Goal: Task Accomplishment & Management: Manage account settings

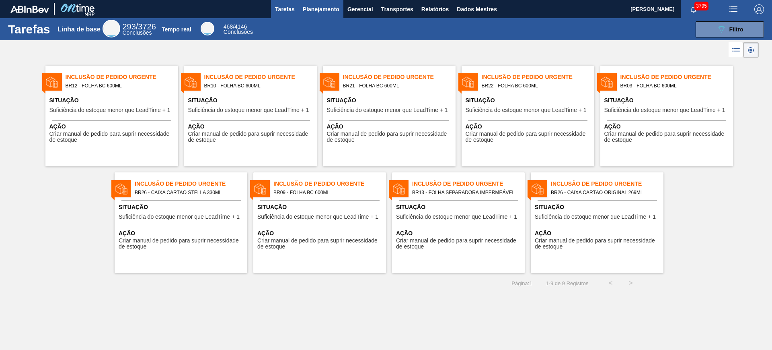
click at [324, 16] on button "Planejamento" at bounding box center [321, 9] width 45 height 18
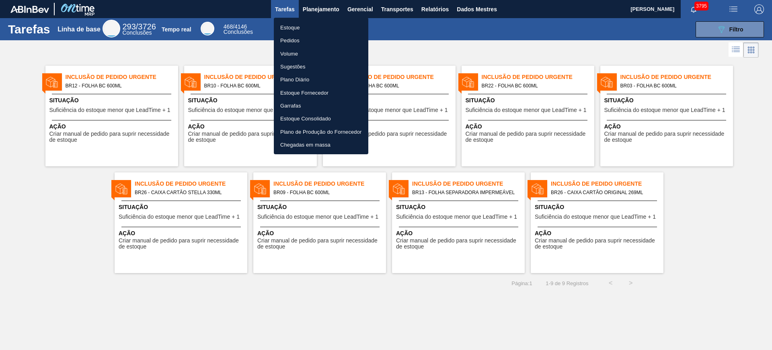
click at [324, 25] on li "Estoque" at bounding box center [321, 27] width 95 height 13
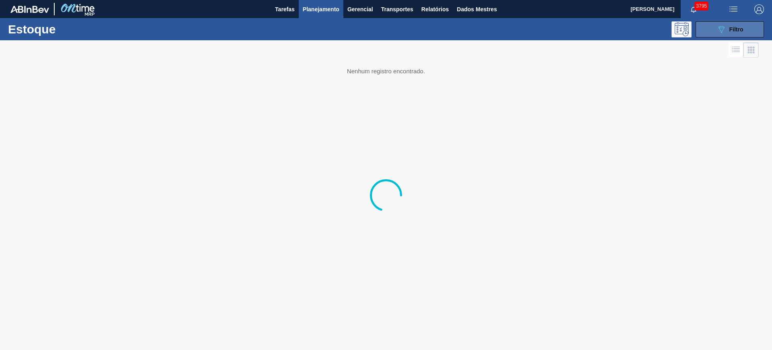
click at [714, 34] on button "089F7B8B-B2A5-4AFE-B5C0-19BA573D28AC Filtro" at bounding box center [730, 29] width 68 height 16
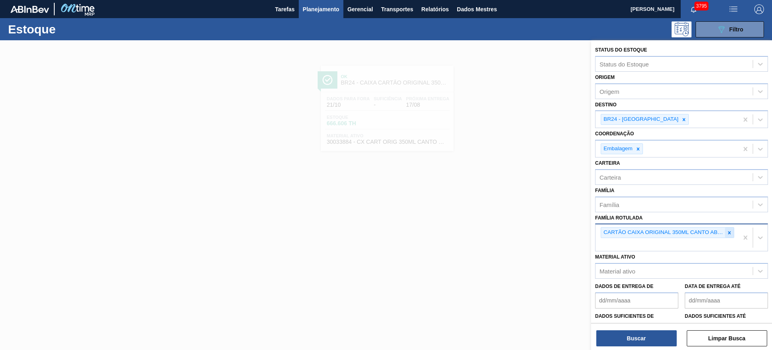
click at [727, 235] on div at bounding box center [729, 232] width 9 height 10
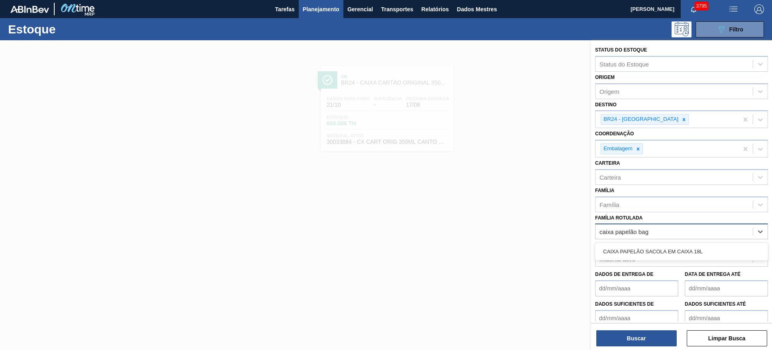
type Rotulada "caixa papelão bag"
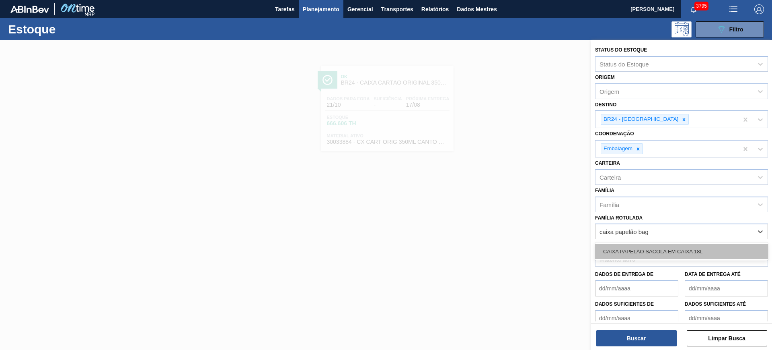
click at [719, 244] on div "CAIXA PAPELÃO SACOLA EM CAIXA 18L" at bounding box center [681, 251] width 173 height 15
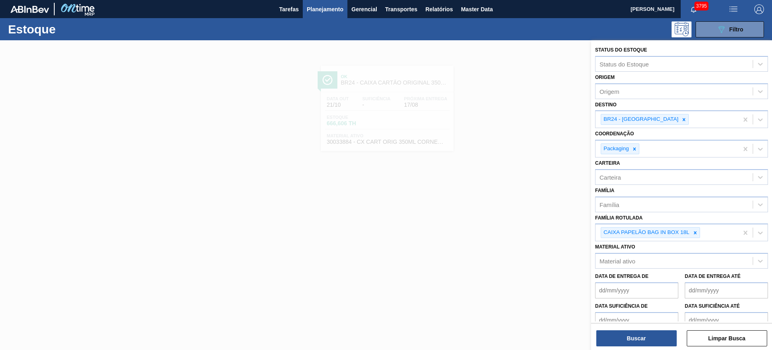
click at [566, 114] on div at bounding box center [386, 215] width 772 height 350
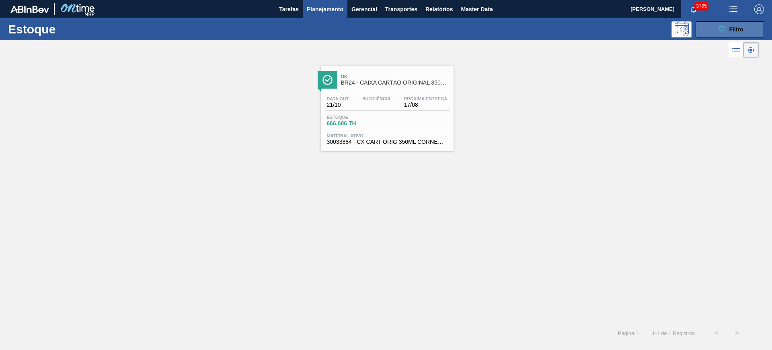
click at [727, 33] on div "089F7B8B-B2A5-4AFE-B5C0-19BA573D28AC Filtro" at bounding box center [730, 30] width 27 height 10
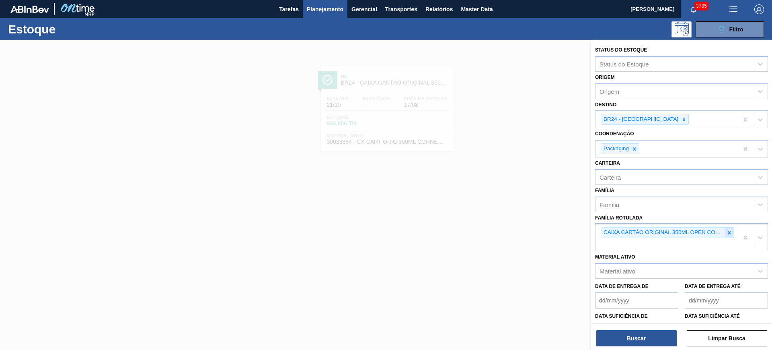
click at [730, 234] on icon at bounding box center [730, 233] width 6 height 6
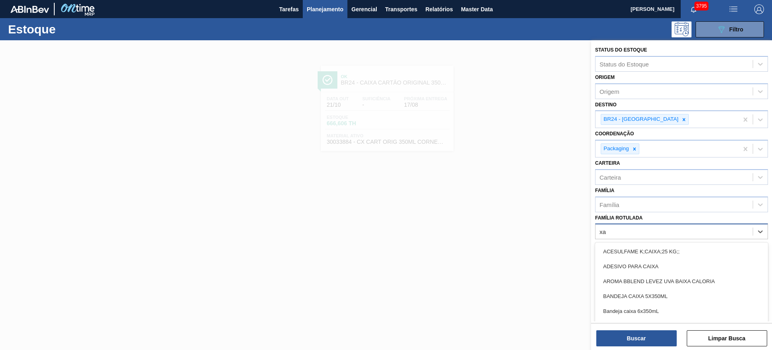
type Rotulada "x"
type Rotulada "caixa papelão ba"
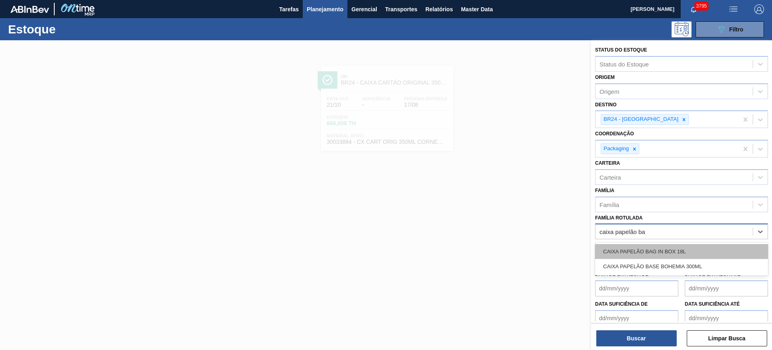
click at [700, 254] on div "CAIXA PAPELÃO BAG IN BOX 18L" at bounding box center [681, 251] width 173 height 15
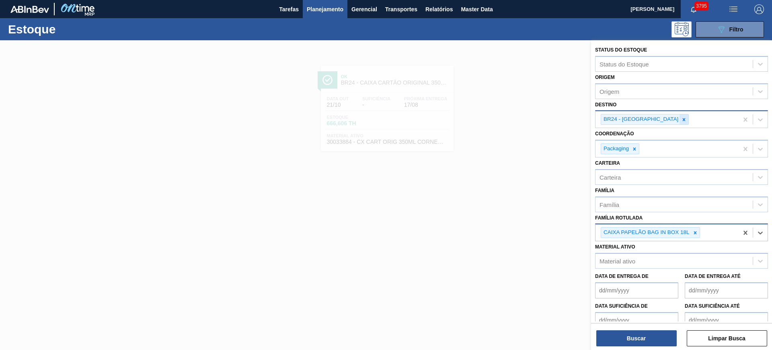
click at [683, 119] on icon at bounding box center [684, 119] width 3 height 3
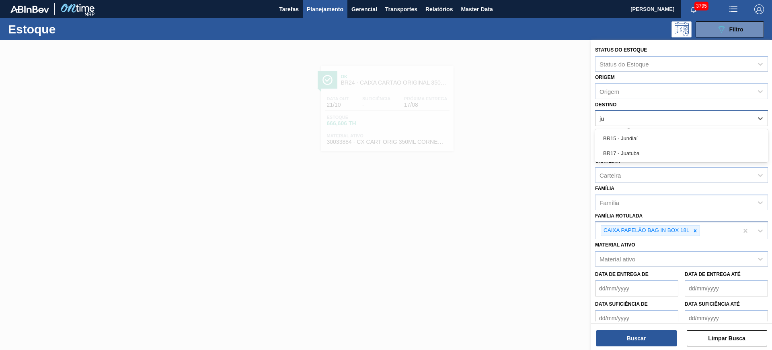
type input "jun"
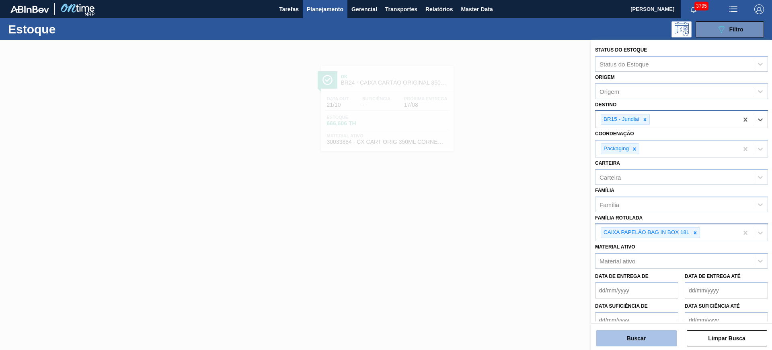
click at [662, 335] on button "Buscar" at bounding box center [636, 338] width 80 height 16
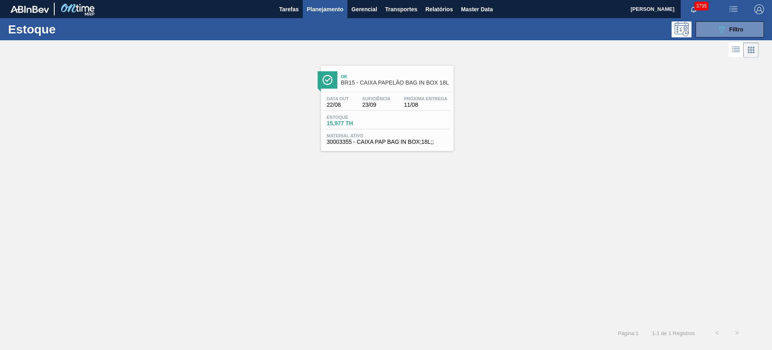
click at [324, 7] on span "Planejamento" at bounding box center [325, 9] width 37 height 10
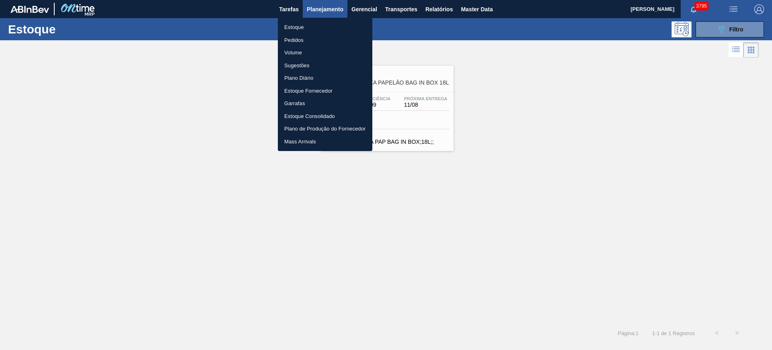
click at [709, 29] on div at bounding box center [386, 175] width 772 height 350
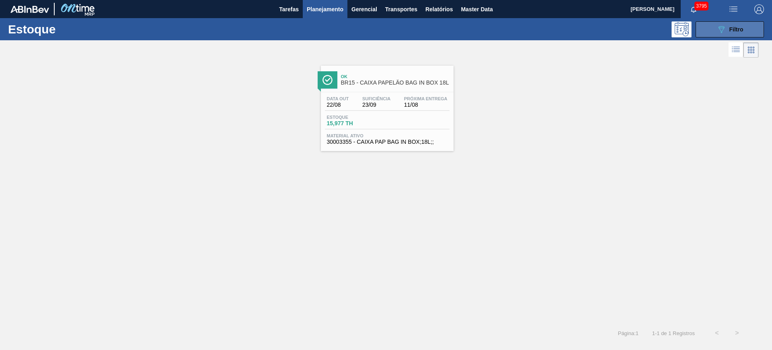
click at [719, 30] on icon "089F7B8B-B2A5-4AFE-B5C0-19BA573D28AC" at bounding box center [722, 30] width 10 height 10
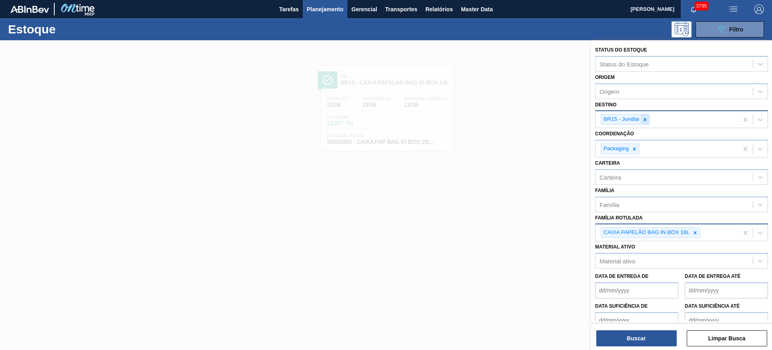
click at [643, 118] on icon at bounding box center [645, 120] width 6 height 6
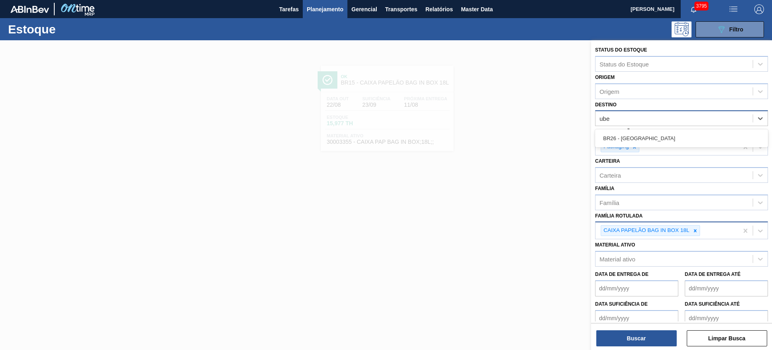
type input "uber"
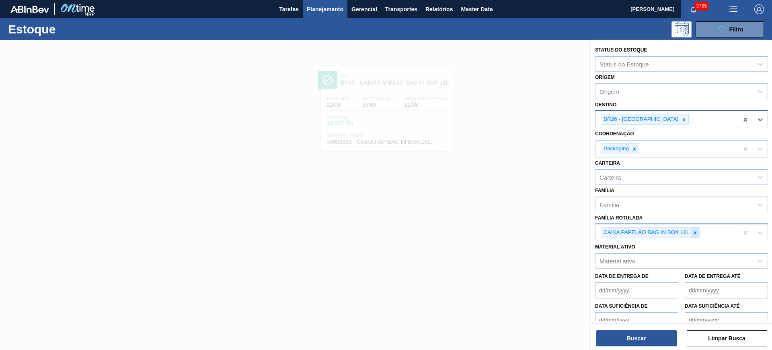
click at [695, 231] on icon at bounding box center [695, 232] width 3 height 3
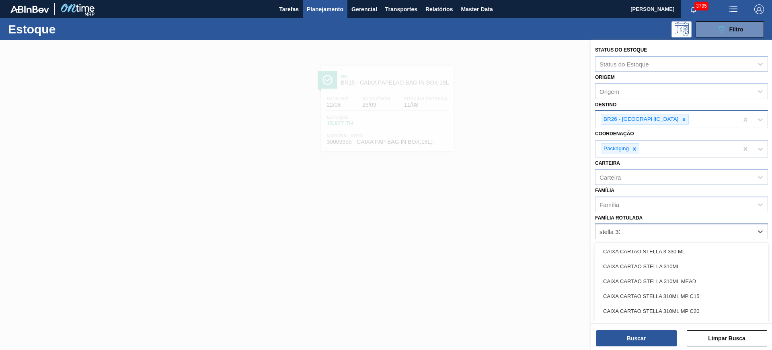
type Rotulada "stella 330"
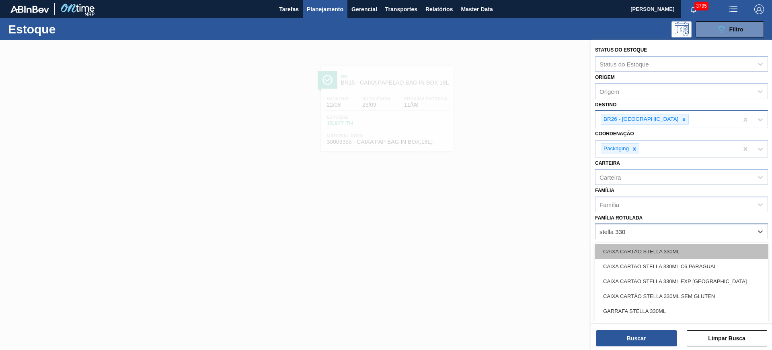
click at [700, 249] on div "CAIXA CARTÃO STELLA 330ML" at bounding box center [681, 251] width 173 height 15
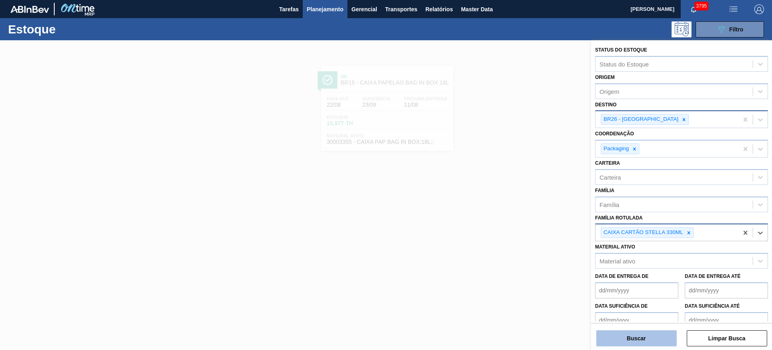
click at [660, 341] on button "Buscar" at bounding box center [636, 338] width 80 height 16
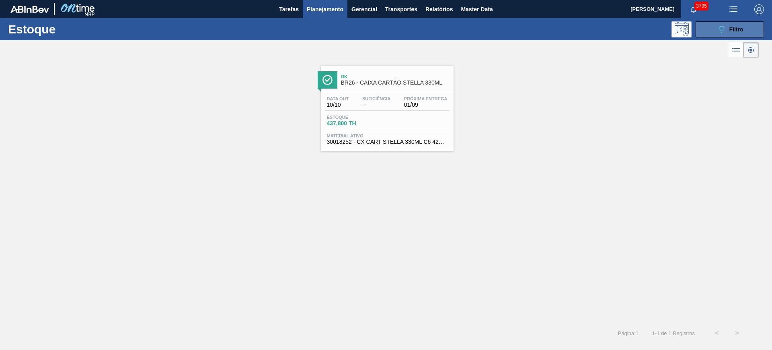
click at [743, 26] on span "Filtro" at bounding box center [737, 29] width 14 height 6
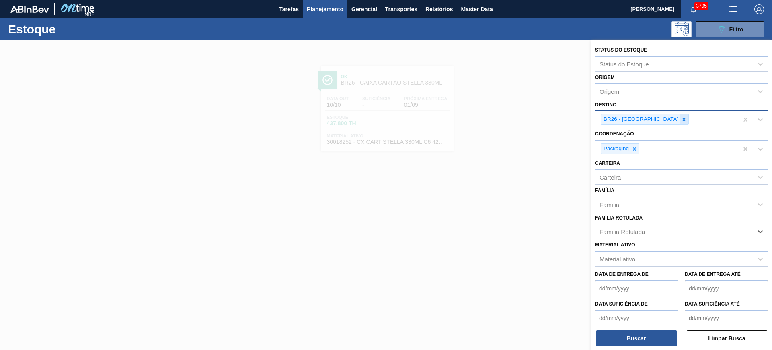
click at [681, 121] on icon at bounding box center [684, 120] width 6 height 6
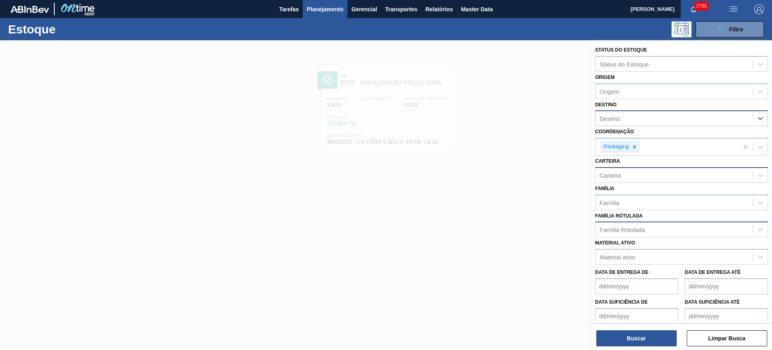
click at [636, 173] on div "Carteira" at bounding box center [674, 175] width 157 height 12
type input "folha se"
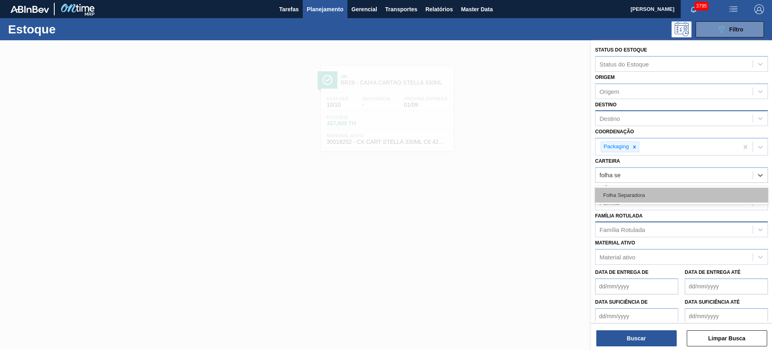
click at [644, 188] on div "Folha Separadora" at bounding box center [681, 194] width 173 height 15
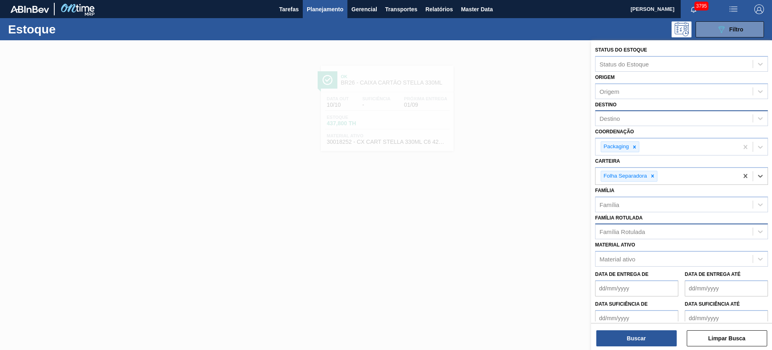
click at [636, 123] on div "Destino" at bounding box center [674, 119] width 157 height 12
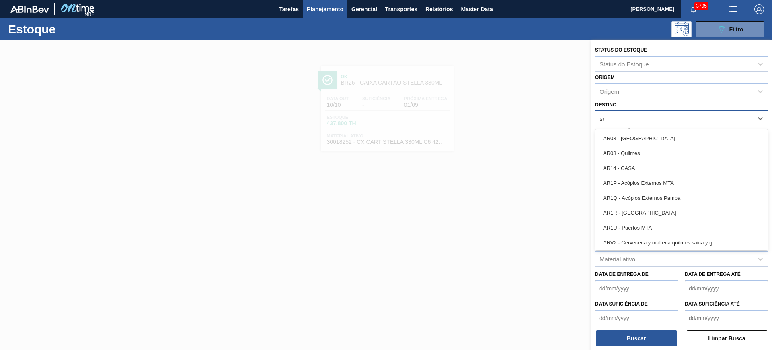
type input "ser"
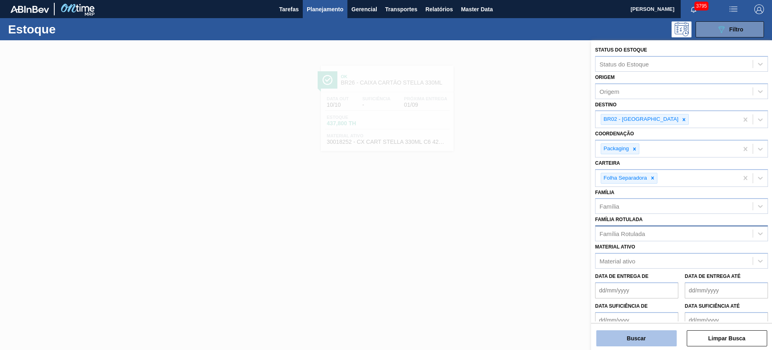
click at [652, 334] on button "Buscar" at bounding box center [636, 338] width 80 height 16
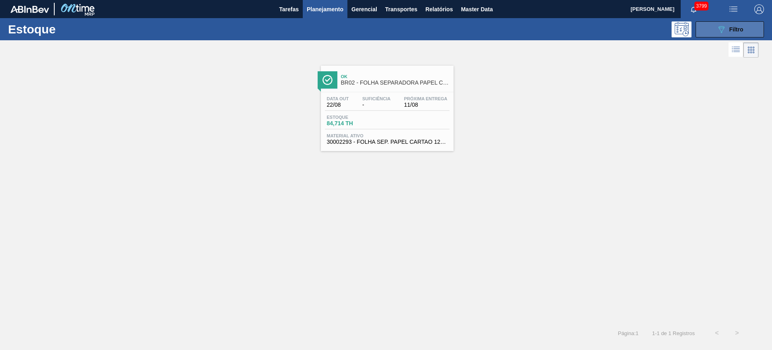
click at [712, 30] on button "089F7B8B-B2A5-4AFE-B5C0-19BA573D28AC Filtro" at bounding box center [730, 29] width 68 height 16
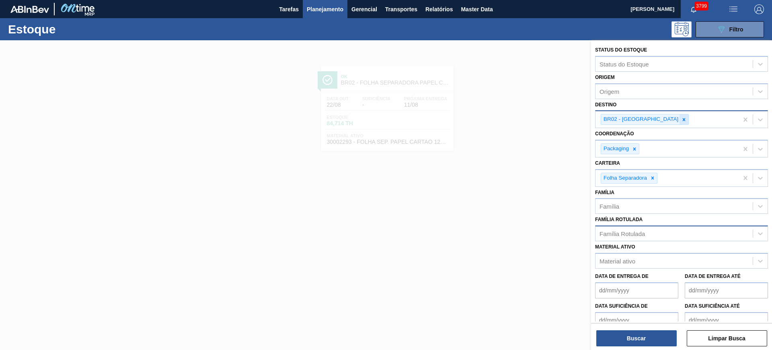
click at [681, 119] on icon at bounding box center [684, 120] width 6 height 6
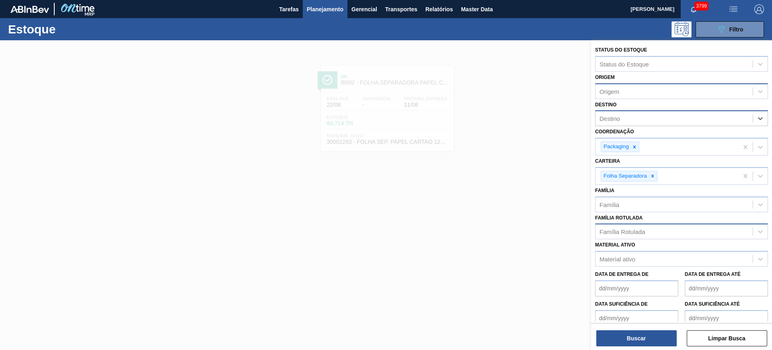
click at [621, 93] on div "Origem" at bounding box center [674, 91] width 157 height 12
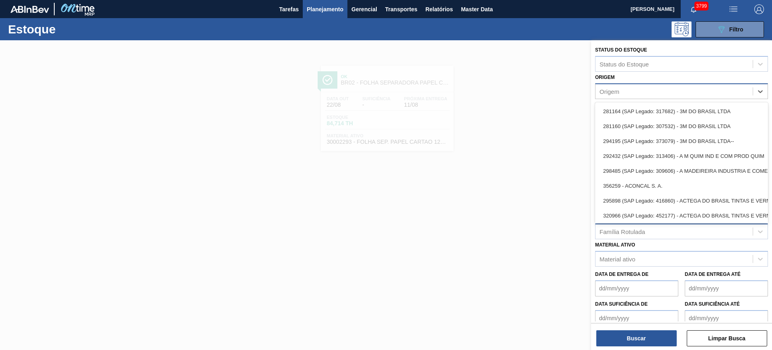
paste input "243981"
type input "243981"
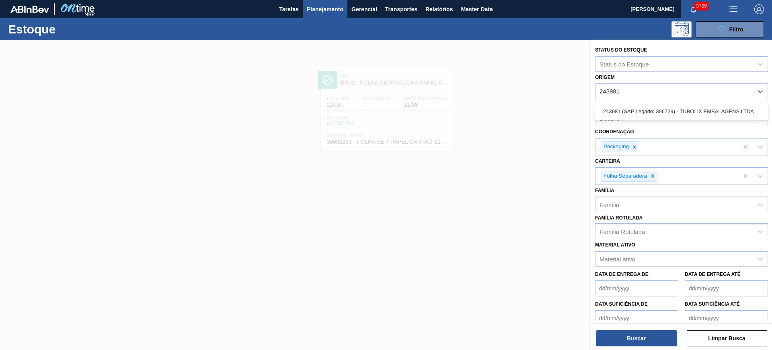
click at [642, 107] on div "243981 (SAP Legado: 396729) - TUBOLIX EMBALAGENS LTDA" at bounding box center [681, 111] width 173 height 15
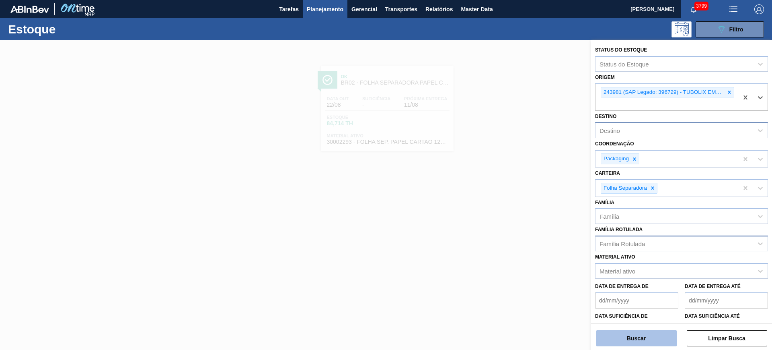
click at [656, 337] on button "Buscar" at bounding box center [636, 338] width 80 height 16
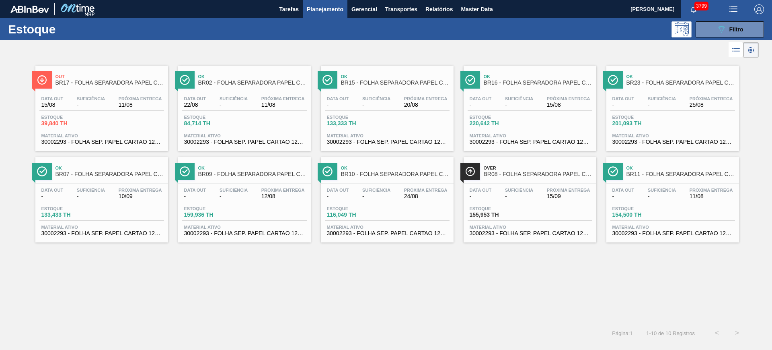
click at [316, 15] on button "Planejamento" at bounding box center [325, 9] width 45 height 18
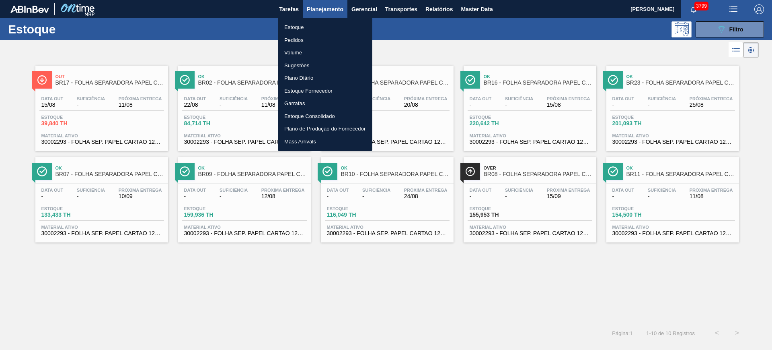
click at [301, 39] on li "Pedidos" at bounding box center [325, 40] width 95 height 13
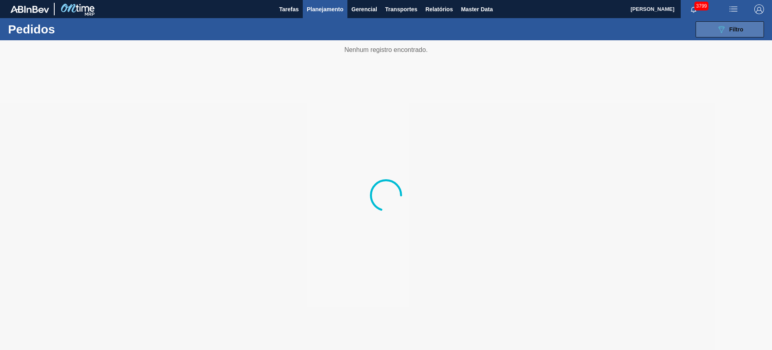
click at [714, 31] on button "089F7B8B-B2A5-4AFE-B5C0-19BA573D28AC Filtro" at bounding box center [730, 29] width 68 height 16
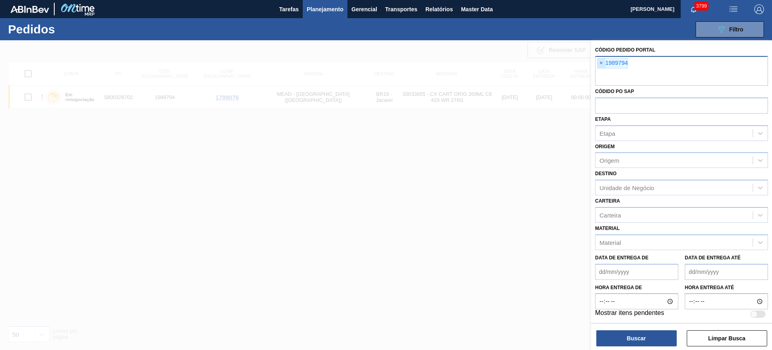
click at [599, 63] on span "×" at bounding box center [602, 63] width 8 height 10
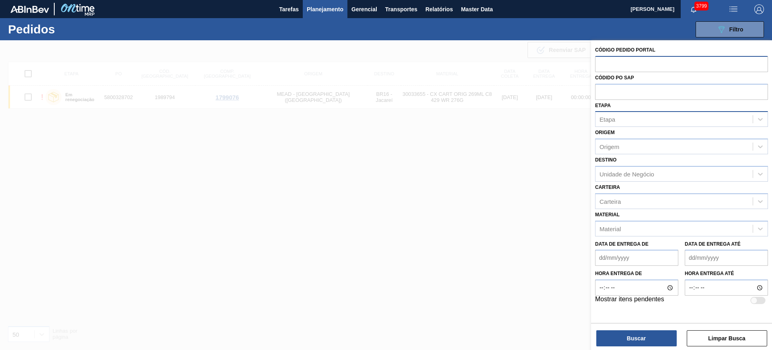
click at [636, 122] on div "Etapa" at bounding box center [674, 119] width 157 height 12
click at [669, 120] on div "Etapa" at bounding box center [674, 119] width 157 height 12
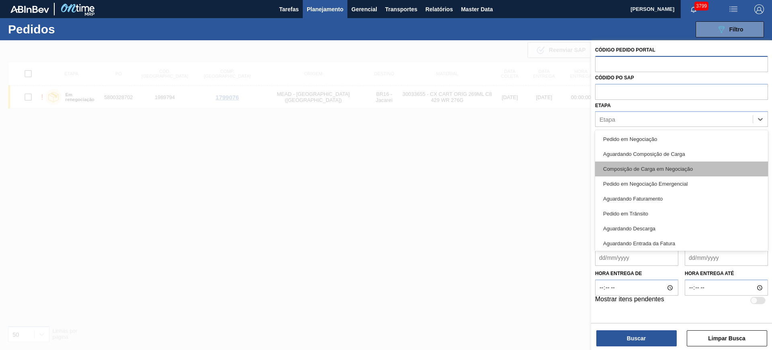
click at [707, 165] on div "Composição de Carga em Negociação" at bounding box center [681, 168] width 173 height 15
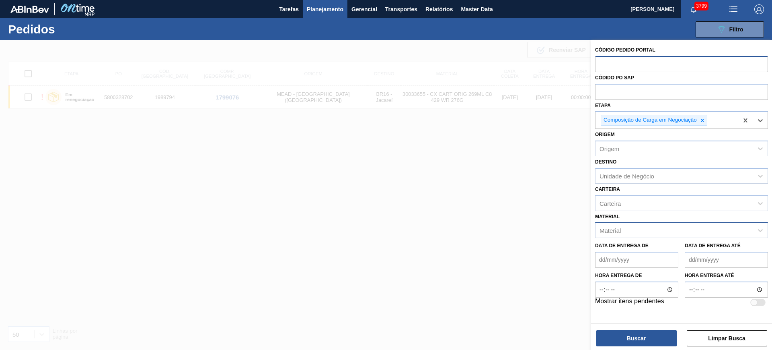
click at [665, 230] on div "Material" at bounding box center [674, 230] width 157 height 12
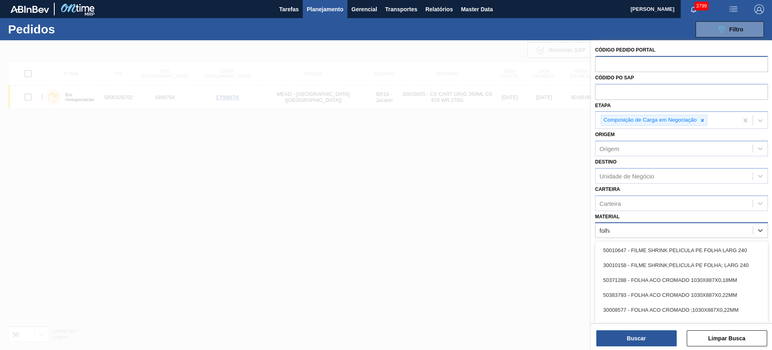
type input "folha s"
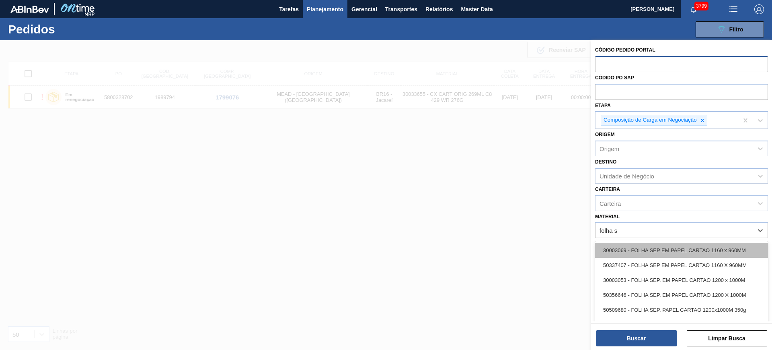
click at [673, 245] on div "30003069 - FOLHA SEP EM PAPEL CARTAO 1160 x 960MM" at bounding box center [681, 250] width 173 height 15
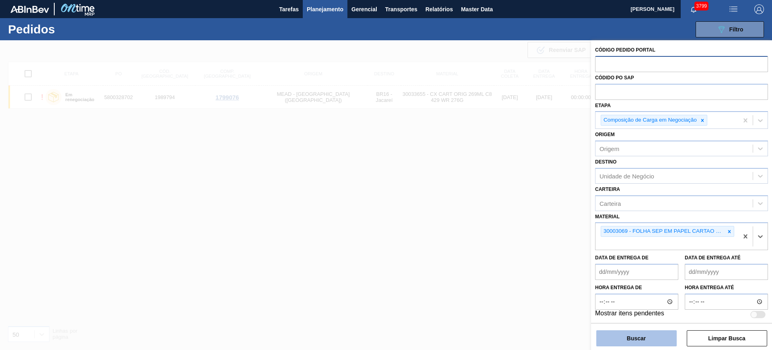
click at [645, 343] on button "Buscar" at bounding box center [636, 338] width 80 height 16
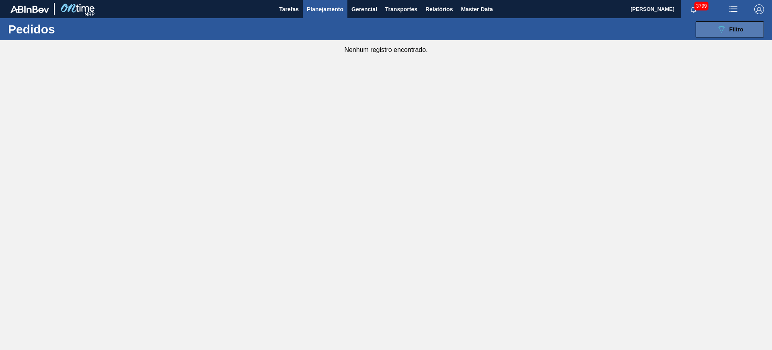
click at [725, 28] on icon "089F7B8B-B2A5-4AFE-B5C0-19BA573D28AC" at bounding box center [722, 30] width 10 height 10
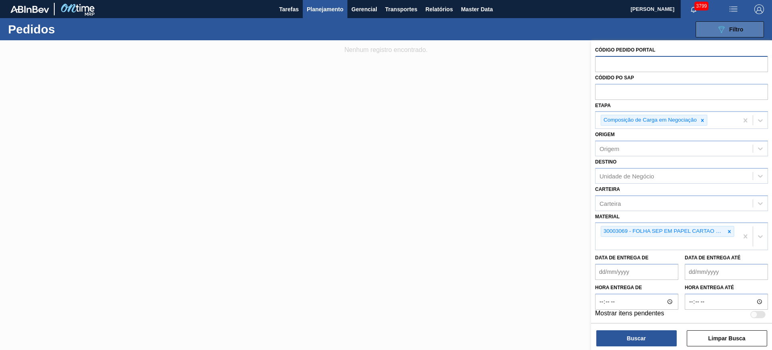
click at [725, 28] on icon "089F7B8B-B2A5-4AFE-B5C0-19BA573D28AC" at bounding box center [722, 30] width 10 height 10
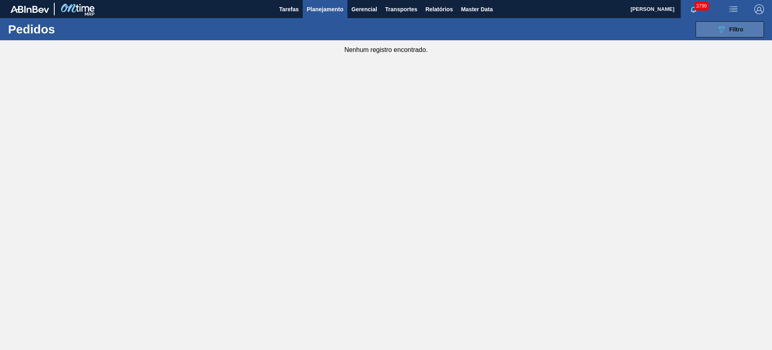
click at [711, 35] on button "089F7B8B-B2A5-4AFE-B5C0-19BA573D28AC Filtro" at bounding box center [730, 29] width 68 height 16
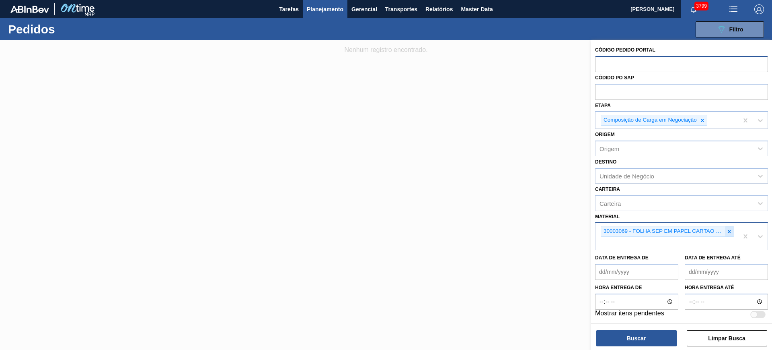
click at [729, 236] on div at bounding box center [729, 231] width 9 height 10
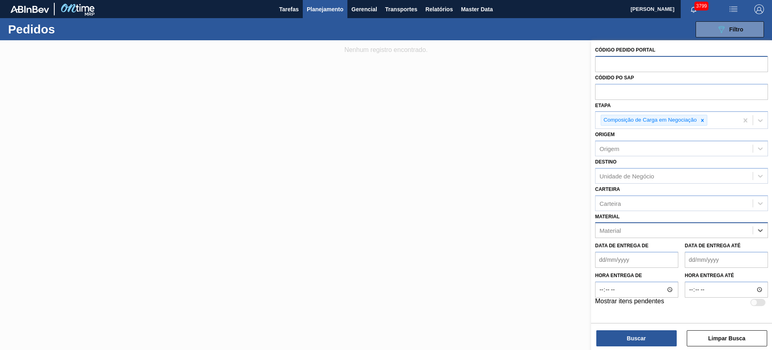
paste input "30002293"
type input "30002293"
click at [690, 245] on div "30002293 - FOLHA SEP. PAPEL CARTAO 1200X1000M 350G" at bounding box center [681, 250] width 173 height 15
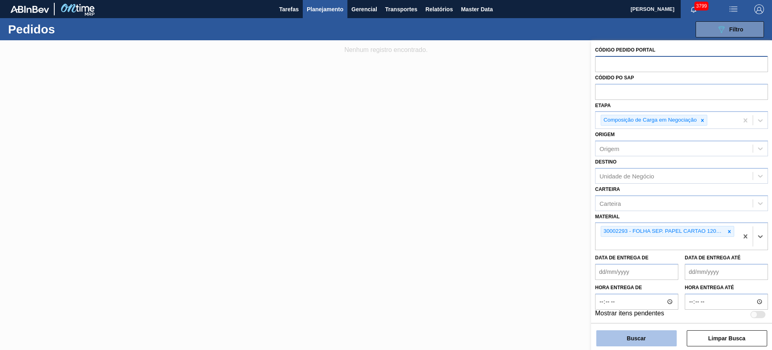
click at [657, 333] on button "Buscar" at bounding box center [636, 338] width 80 height 16
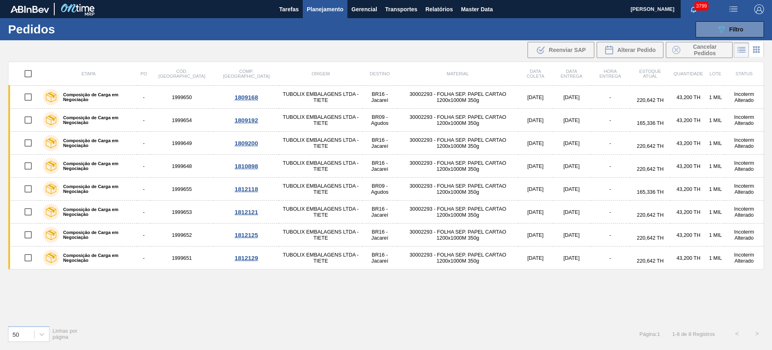
click at [26, 73] on input "checkbox" at bounding box center [28, 73] width 17 height 17
checkbox input "true"
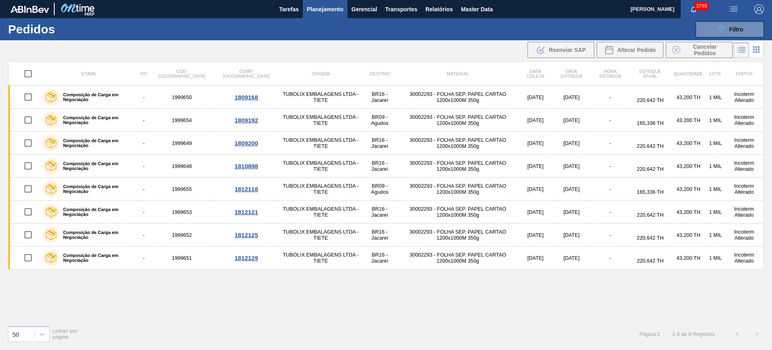
checkbox input "true"
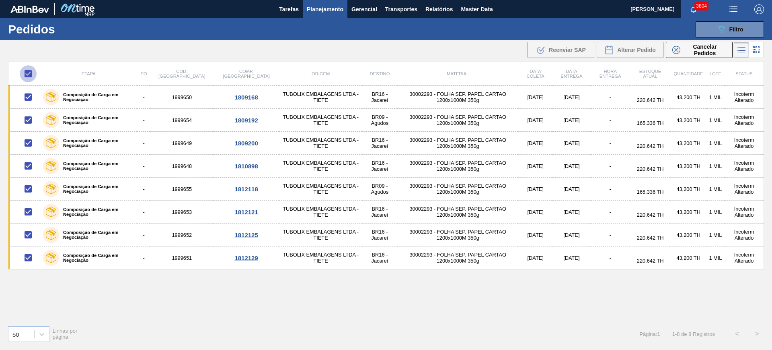
click at [32, 72] on input "checkbox" at bounding box center [28, 73] width 17 height 17
checkbox input "false"
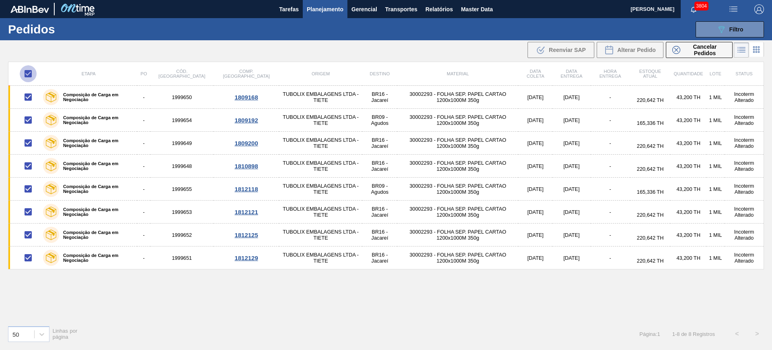
checkbox input "false"
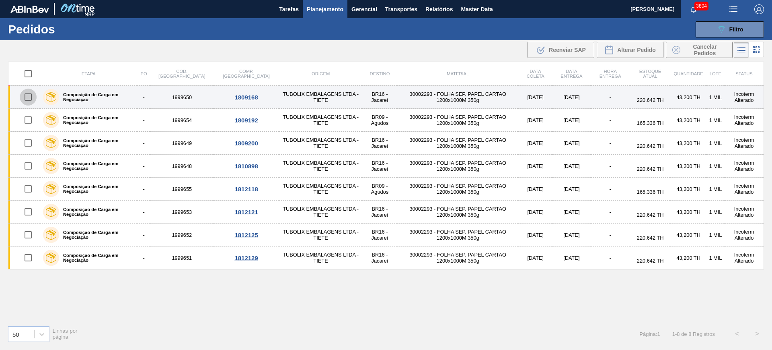
click at [25, 101] on input "checkbox" at bounding box center [28, 96] width 17 height 17
checkbox input "false"
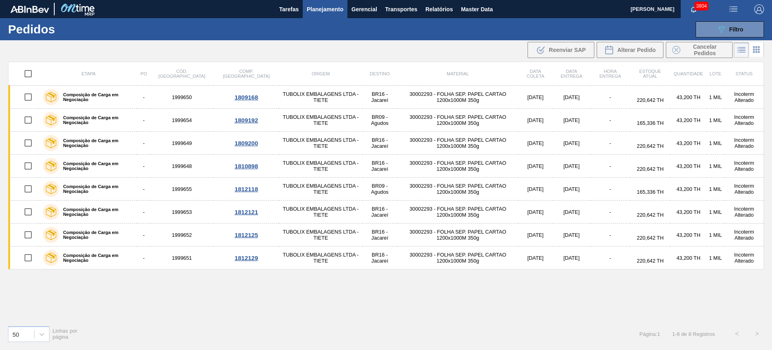
click at [756, 51] on icon at bounding box center [757, 50] width 10 height 10
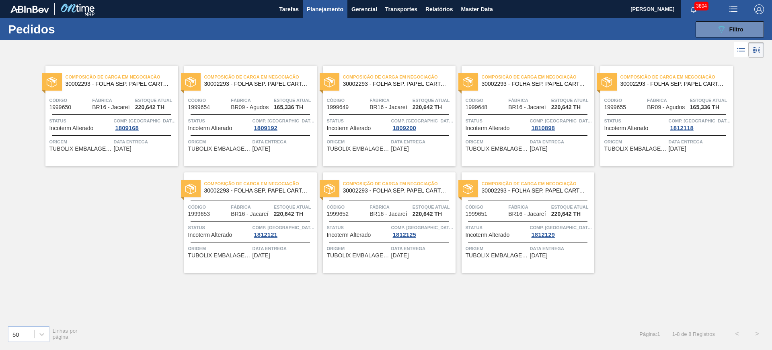
click at [162, 97] on span "Estoque atual" at bounding box center [155, 100] width 41 height 8
click at [738, 48] on icon at bounding box center [741, 50] width 10 height 10
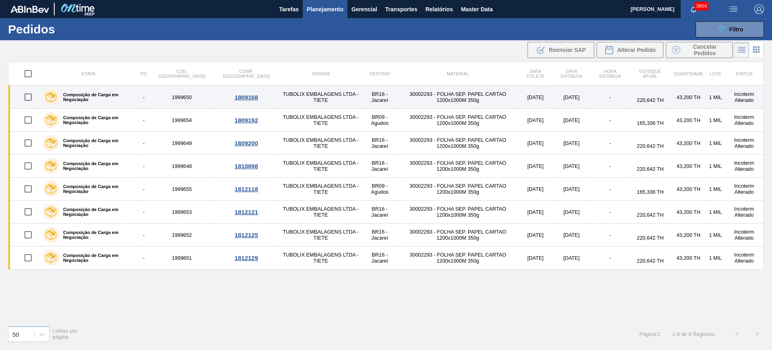
click at [29, 97] on input "checkbox" at bounding box center [28, 96] width 17 height 17
checkbox input "true"
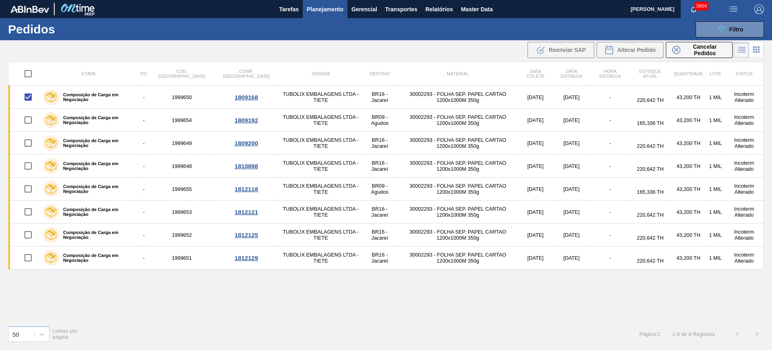
drag, startPoint x: 29, startPoint y: 97, endPoint x: 195, endPoint y: 294, distance: 258.1
click at [193, 296] on div "Etapa PO Cód. Pedido Comp. Carga Origem Destino Material Data coleta Data entre…" at bounding box center [386, 190] width 756 height 257
click at [332, 10] on span "Planejamento" at bounding box center [325, 9] width 37 height 10
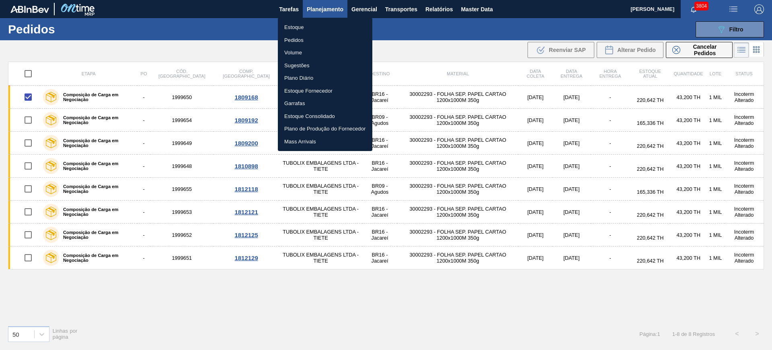
click at [300, 29] on li "Estoque" at bounding box center [325, 27] width 95 height 13
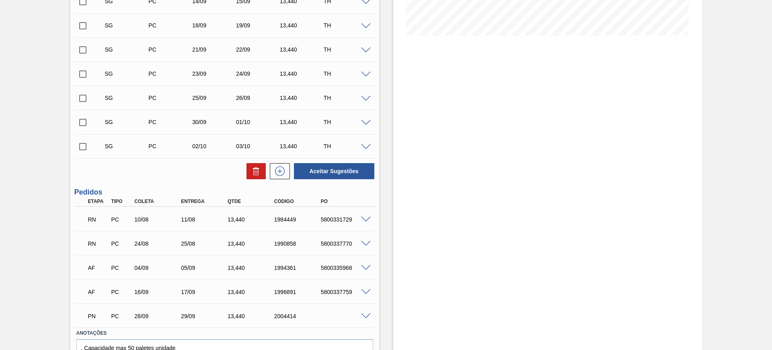
scroll to position [201, 0]
click at [368, 218] on span at bounding box center [366, 218] width 10 height 6
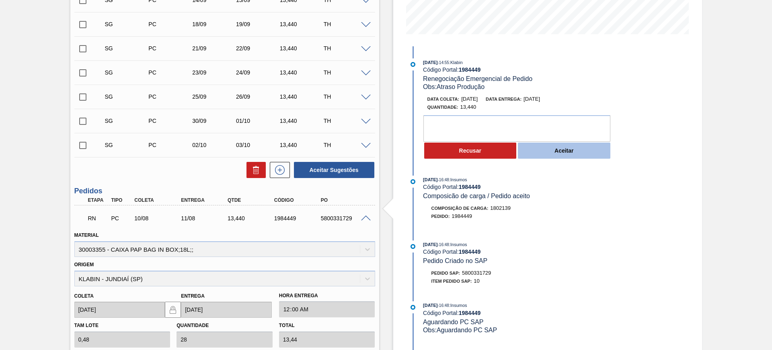
click at [550, 153] on button "Aceitar" at bounding box center [564, 150] width 93 height 16
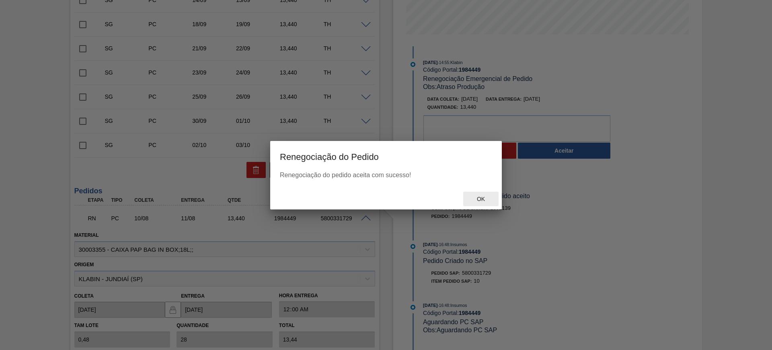
click at [487, 193] on div "Ok" at bounding box center [480, 198] width 35 height 15
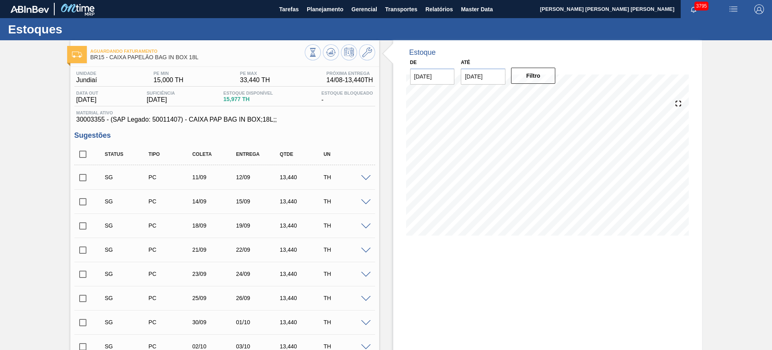
click at [84, 154] on input "checkbox" at bounding box center [82, 154] width 17 height 17
checkbox input "true"
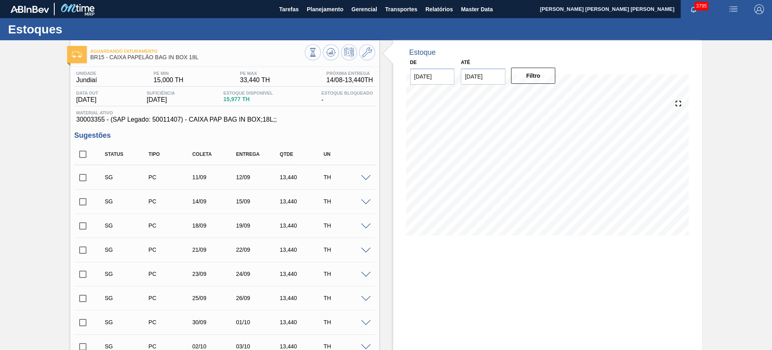
checkbox input "true"
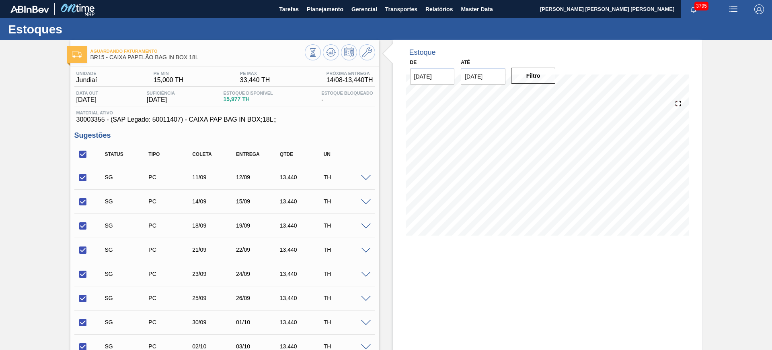
scroll to position [201, 0]
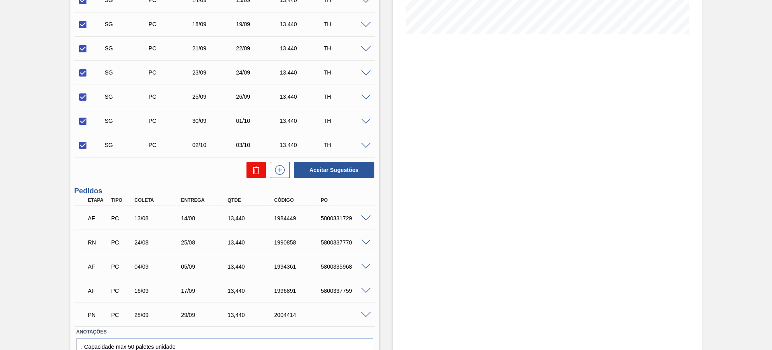
click at [250, 170] on button at bounding box center [256, 170] width 19 height 16
checkbox input "false"
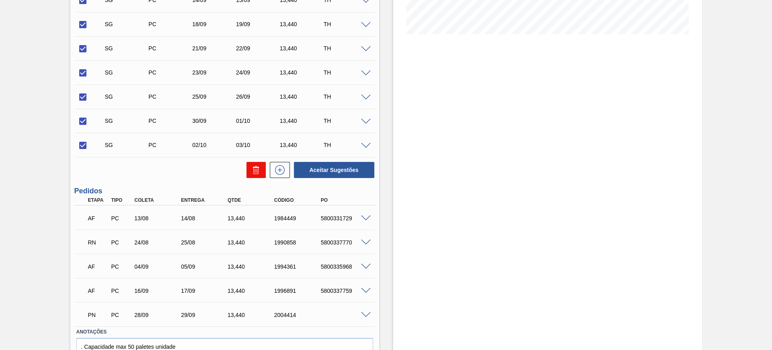
checkbox input "false"
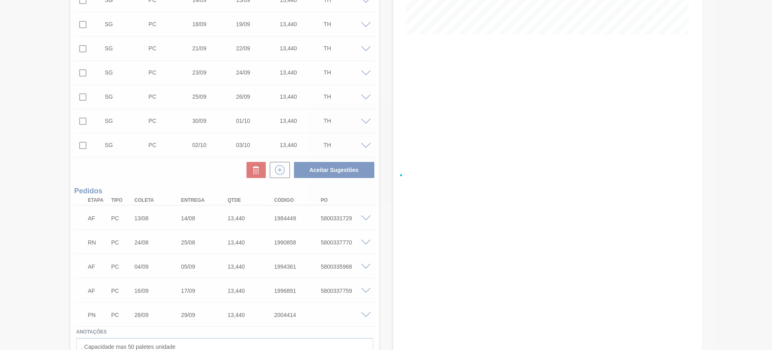
scroll to position [41, 0]
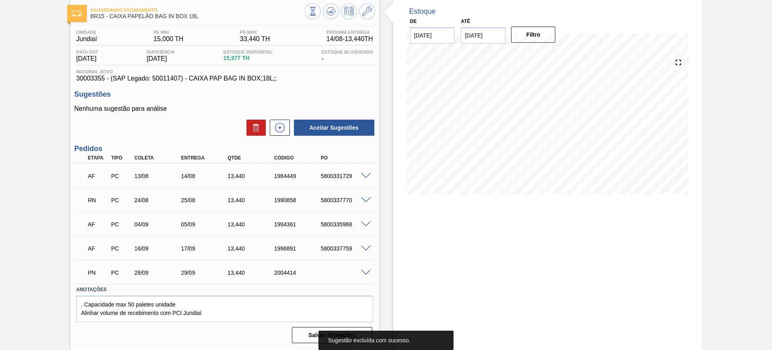
click at [366, 200] on span at bounding box center [366, 200] width 10 height 6
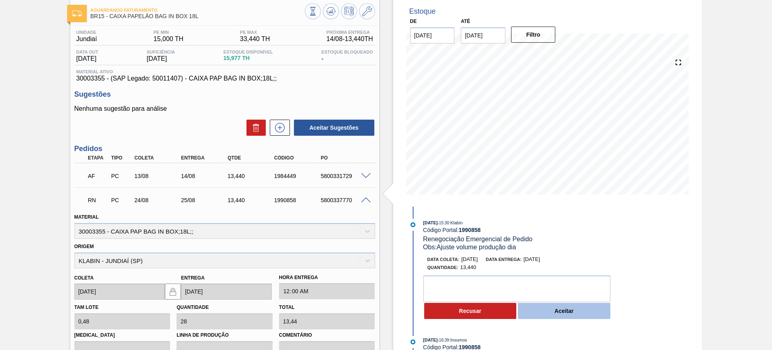
click at [554, 312] on button "Aceitar" at bounding box center [564, 310] width 93 height 16
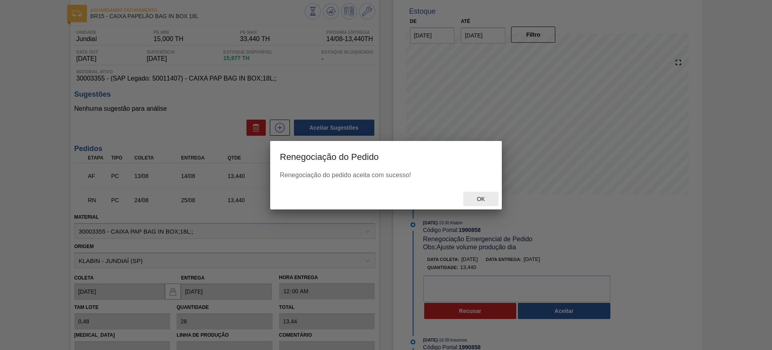
drag, startPoint x: 480, startPoint y: 201, endPoint x: 378, endPoint y: 191, distance: 102.3
click at [480, 202] on span "Ok" at bounding box center [481, 198] width 21 height 6
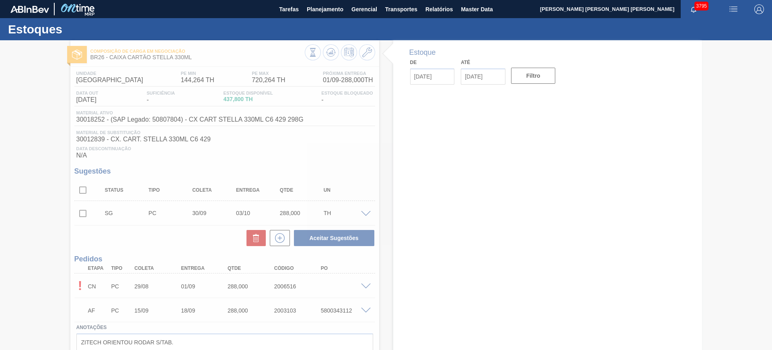
type input "[DATE]"
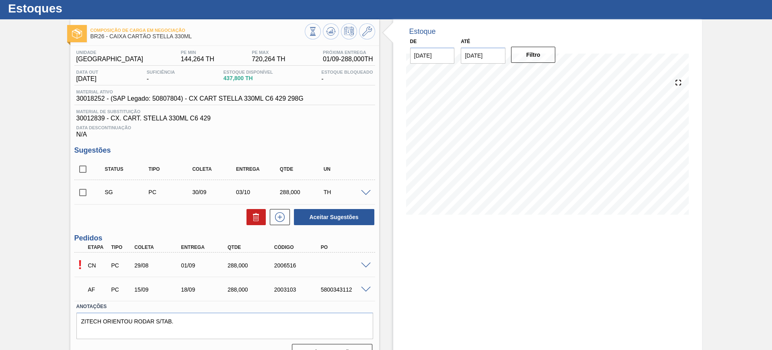
scroll to position [38, 0]
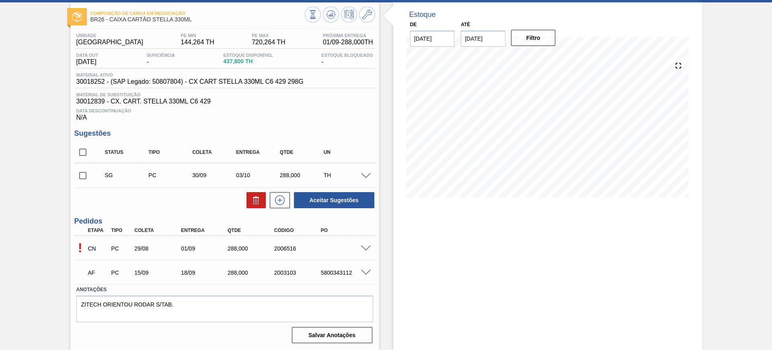
click at [363, 246] on span at bounding box center [366, 248] width 10 height 6
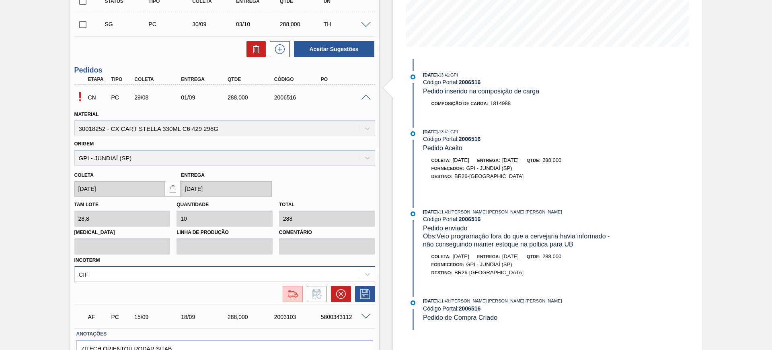
click at [263, 270] on div "CIF" at bounding box center [224, 274] width 301 height 16
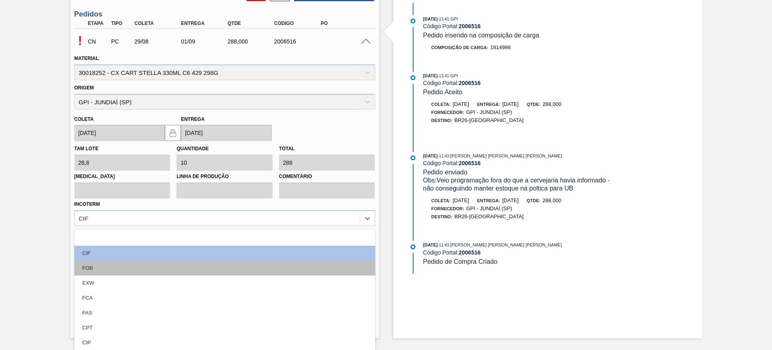
click at [175, 271] on div "FOB" at bounding box center [224, 267] width 301 height 15
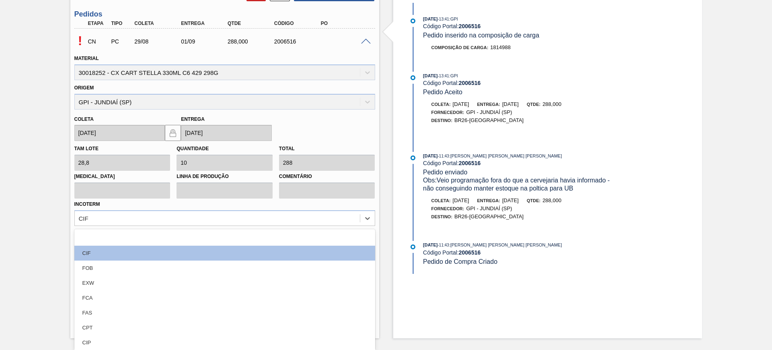
scroll to position [233, 0]
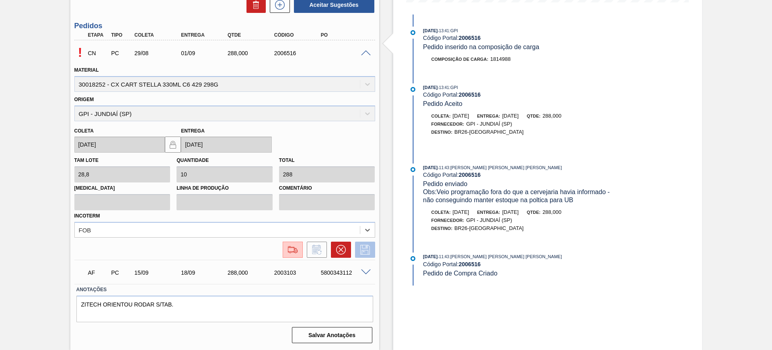
click at [365, 251] on icon at bounding box center [365, 250] width 13 height 10
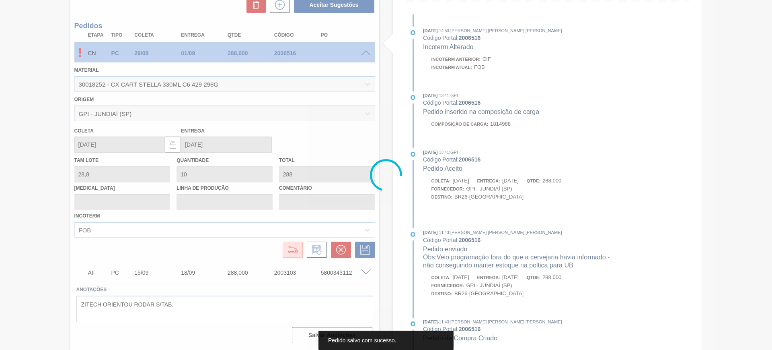
scroll to position [38, 0]
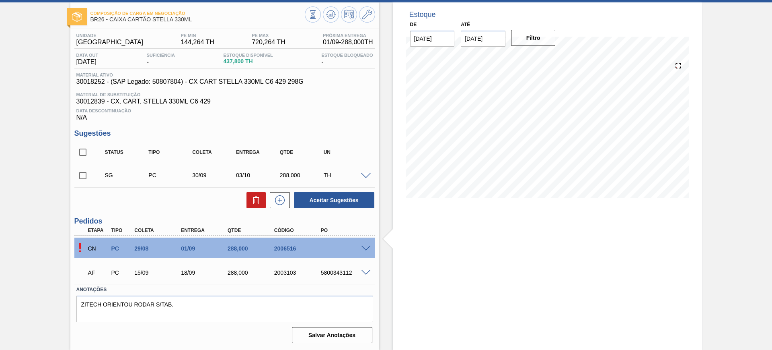
click at [366, 249] on span at bounding box center [366, 248] width 10 height 6
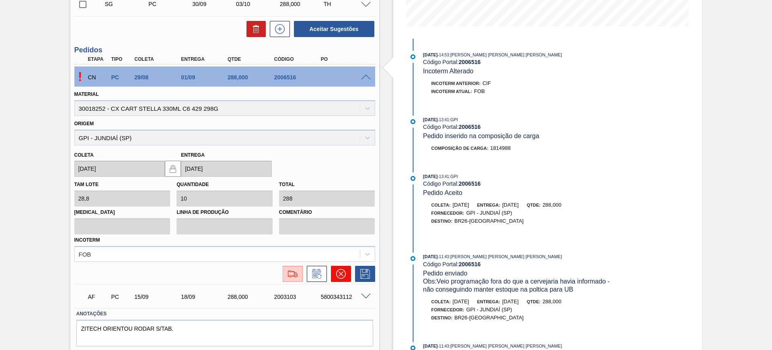
scroll to position [233, 0]
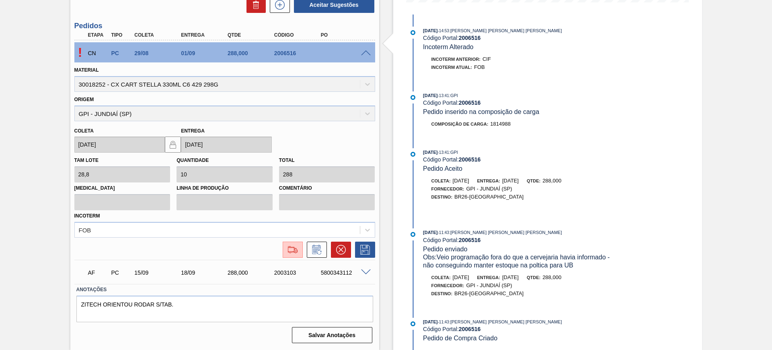
click at [281, 253] on div at bounding box center [291, 249] width 24 height 16
click at [286, 251] on img at bounding box center [292, 250] width 13 height 10
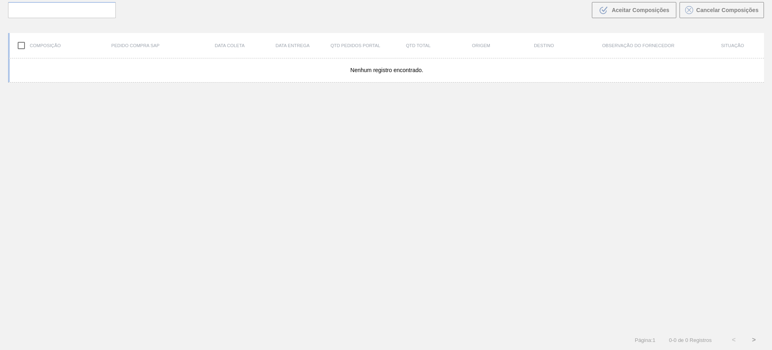
scroll to position [58, 0]
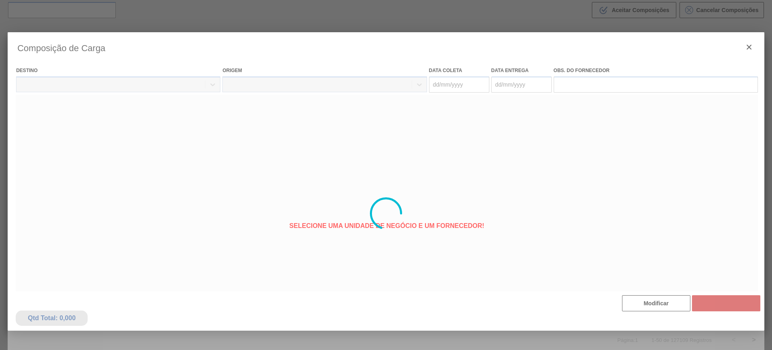
type coleta "[DATE]"
type entrega "01/09/2025"
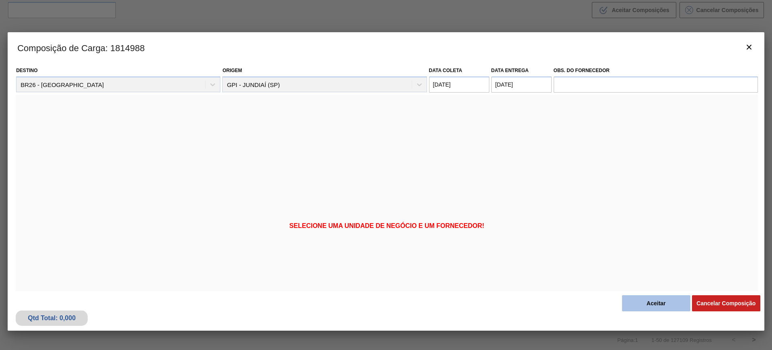
click at [660, 296] on button "Aceitar" at bounding box center [656, 303] width 68 height 16
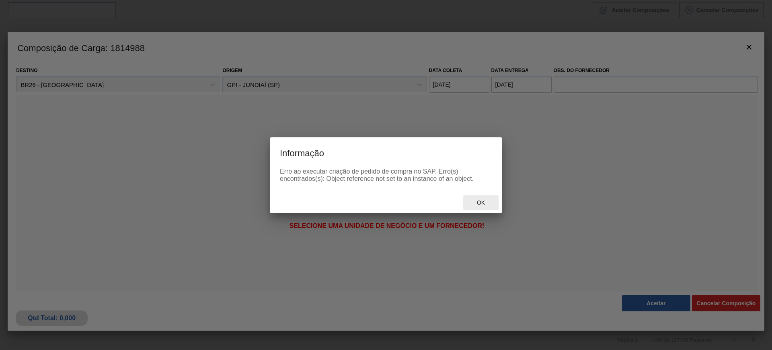
click at [477, 204] on span "Ok" at bounding box center [481, 202] width 21 height 6
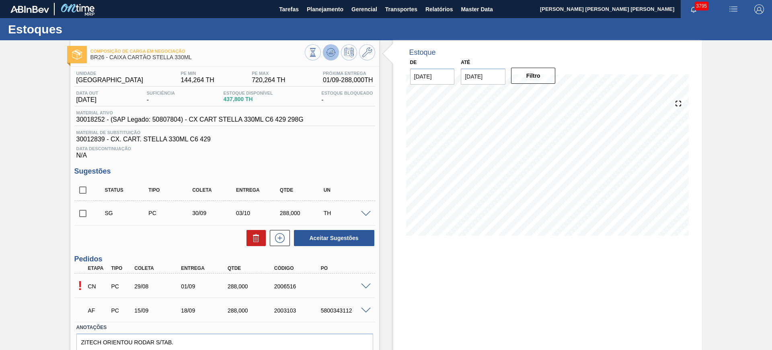
click at [317, 51] on icon at bounding box center [313, 52] width 9 height 9
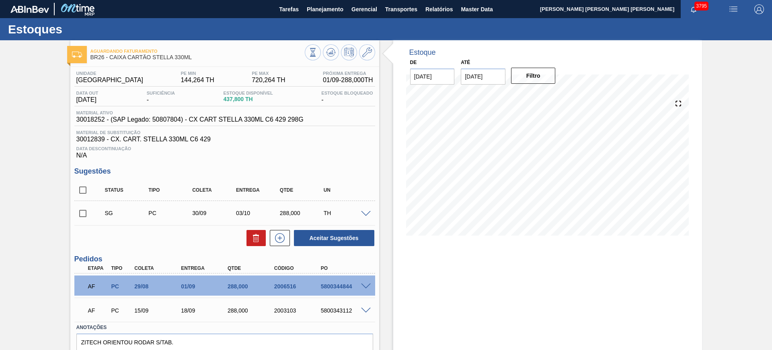
click at [510, 282] on div "Estoque De 11/08/2025 Até 06/12/2025 Filtro" at bounding box center [547, 213] width 309 height 347
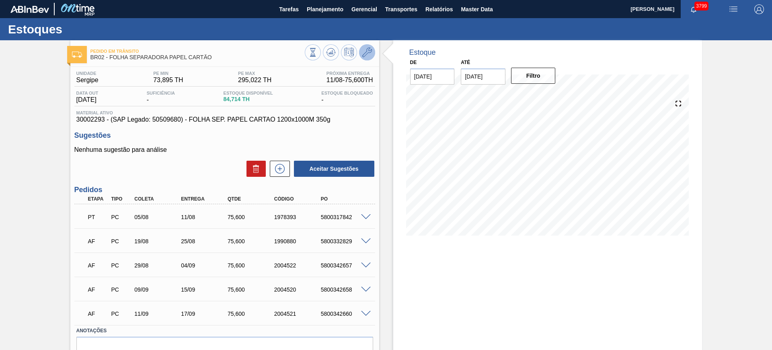
click at [364, 51] on icon at bounding box center [367, 52] width 10 height 10
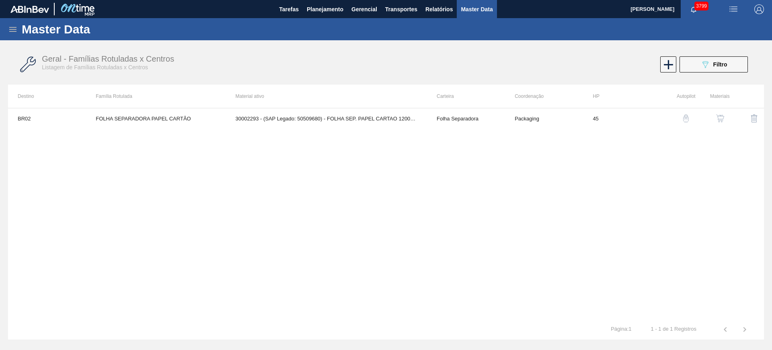
click at [725, 118] on button "button" at bounding box center [720, 118] width 19 height 19
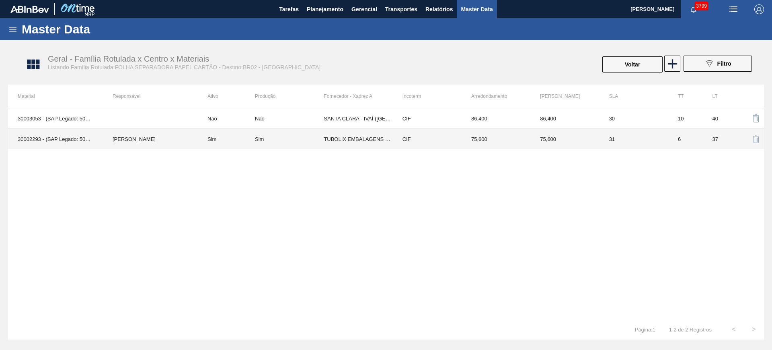
click at [201, 136] on td "Sim" at bounding box center [226, 139] width 57 height 21
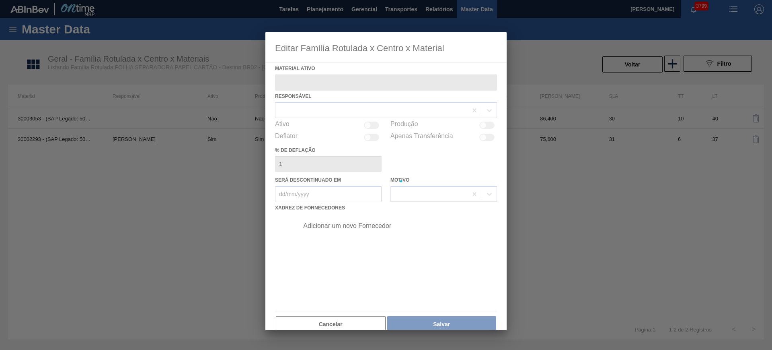
type ativo "30002293 - (SAP Legado: 50509680) - FOLHA SEP. PAPEL CARTAO 1200x1000M 350g"
checkbox input "true"
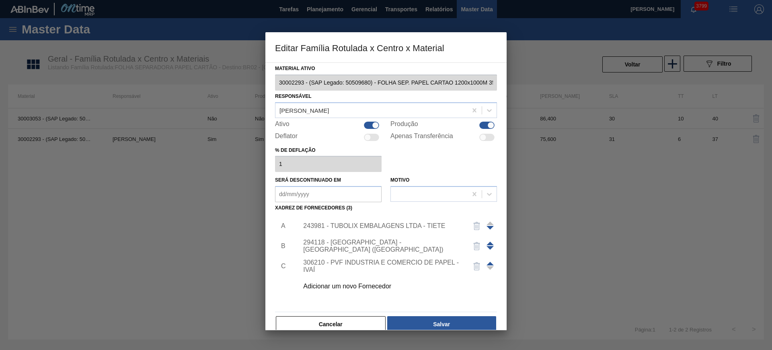
click at [350, 228] on div "243981 - TUBOLIX EMBALAGENS LTDA - TIETE" at bounding box center [382, 225] width 158 height 7
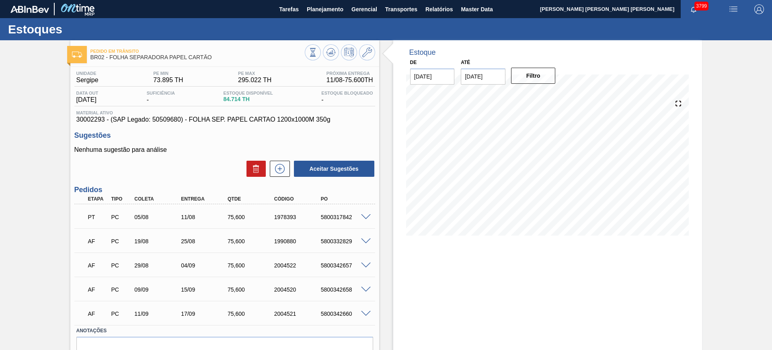
click at [363, 311] on span at bounding box center [366, 314] width 10 height 6
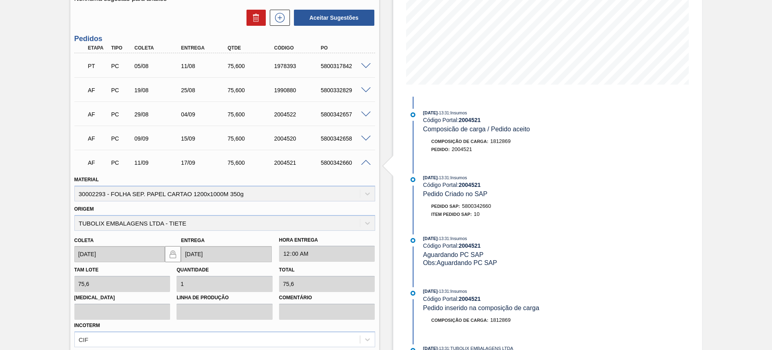
scroll to position [236, 0]
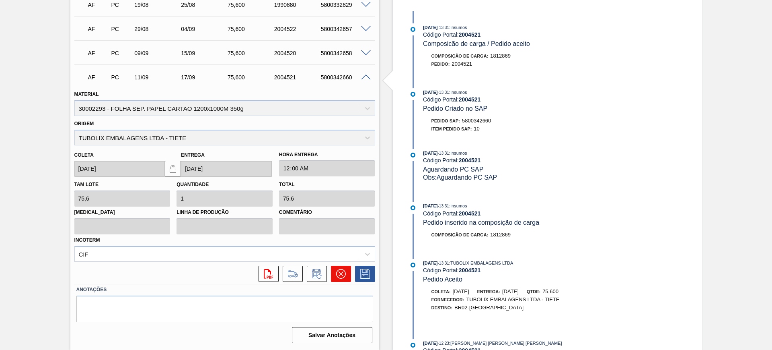
click at [336, 274] on icon at bounding box center [341, 274] width 10 height 10
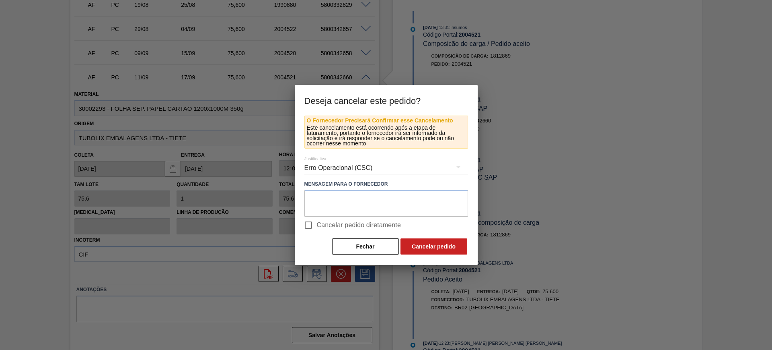
click at [343, 224] on span "Cancelar pedido diretamente" at bounding box center [359, 225] width 84 height 10
click at [317, 224] on input "Cancelar pedido diretamente" at bounding box center [308, 224] width 17 height 17
checkbox input "true"
click at [425, 245] on button "Cancelar pedido" at bounding box center [434, 246] width 67 height 16
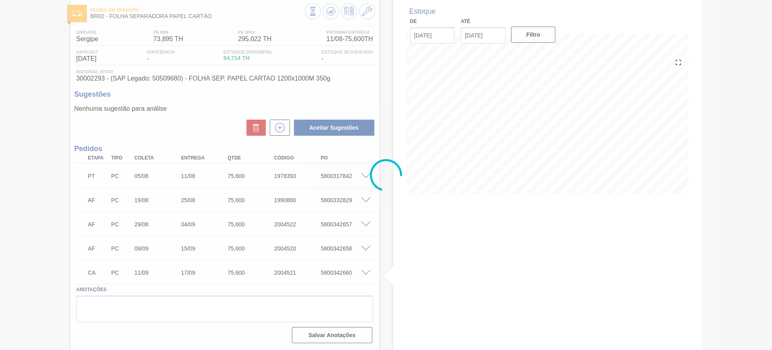
scroll to position [41, 0]
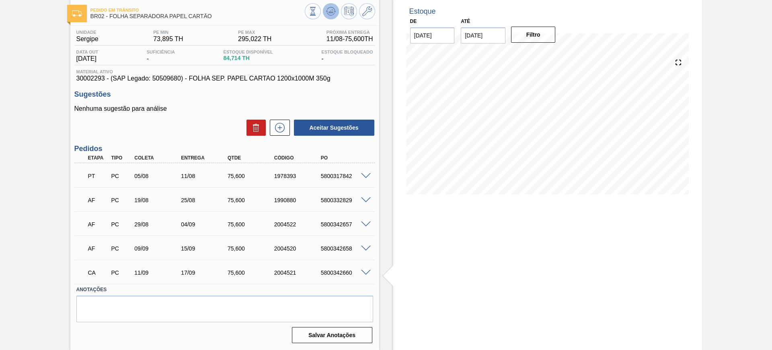
click at [317, 10] on icon at bounding box center [313, 11] width 9 height 9
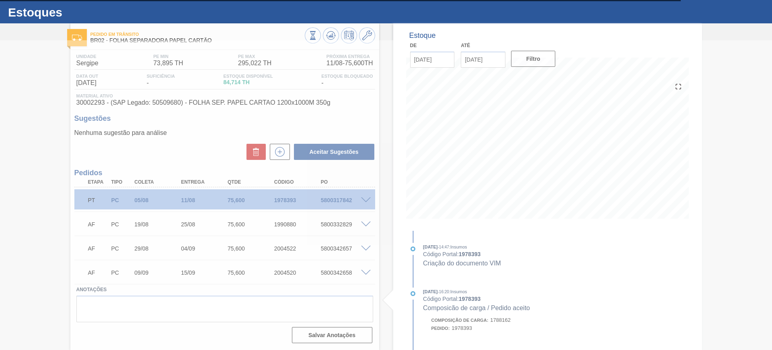
scroll to position [17, 0]
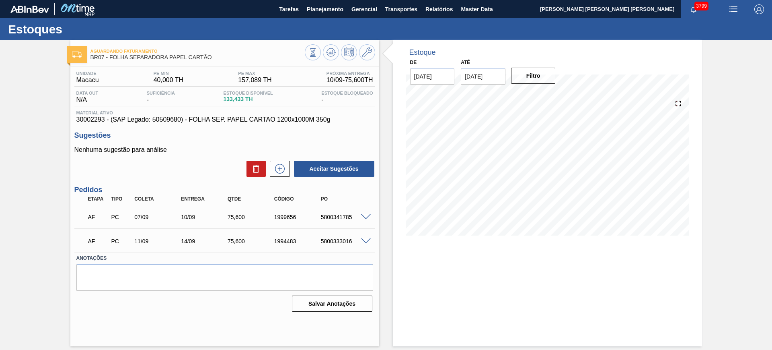
click at [367, 239] on span at bounding box center [366, 241] width 10 height 6
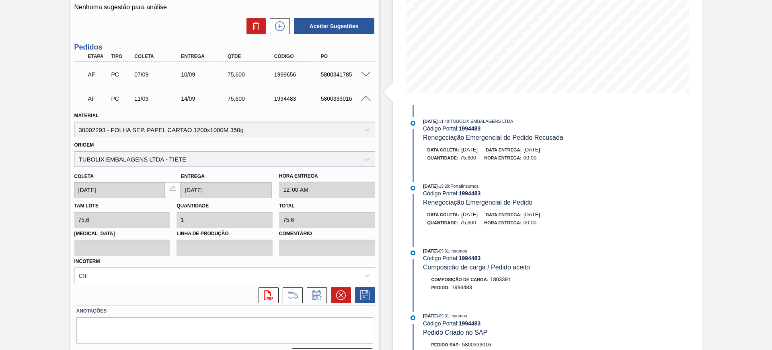
scroll to position [151, 0]
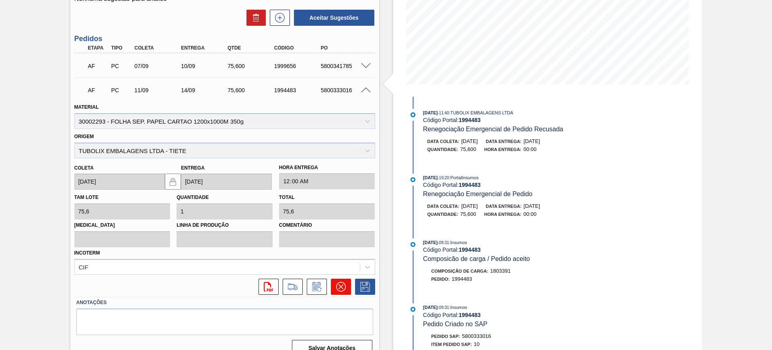
click at [337, 288] on icon at bounding box center [341, 287] width 10 height 10
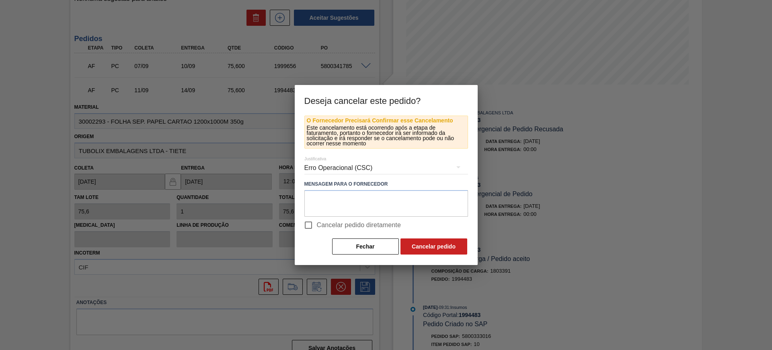
click at [337, 228] on span "Cancelar pedido diretamente" at bounding box center [359, 225] width 84 height 10
click at [317, 228] on input "Cancelar pedido diretamente" at bounding box center [308, 224] width 17 height 17
checkbox input "true"
click at [420, 244] on button "Cancelar pedido" at bounding box center [434, 246] width 67 height 16
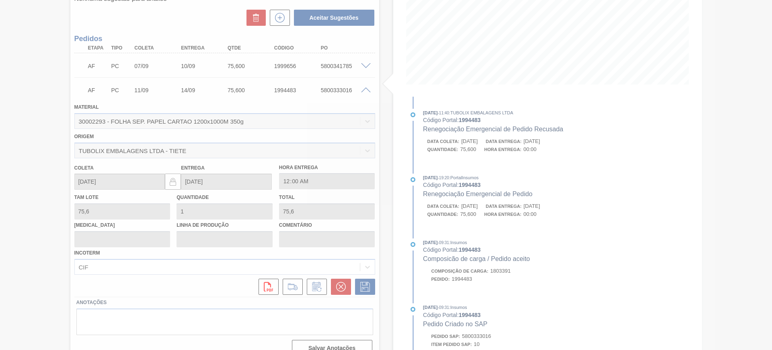
scroll to position [0, 0]
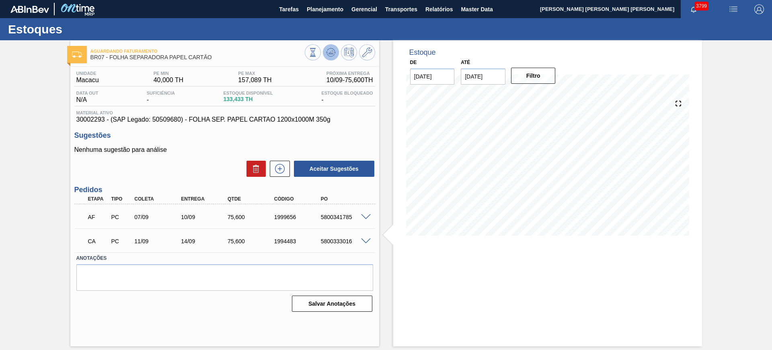
click at [334, 50] on icon at bounding box center [331, 50] width 8 height 4
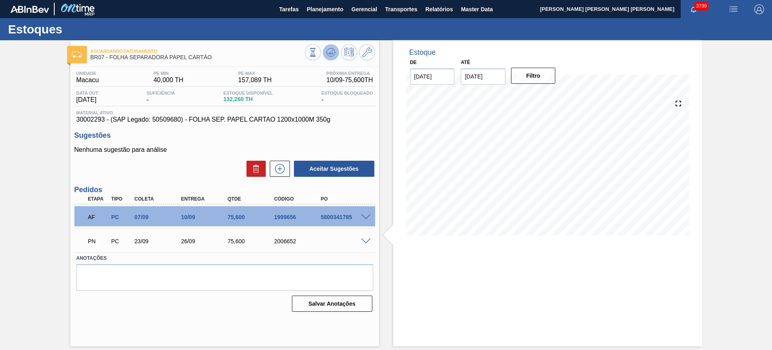
click at [331, 57] on button at bounding box center [331, 52] width 16 height 16
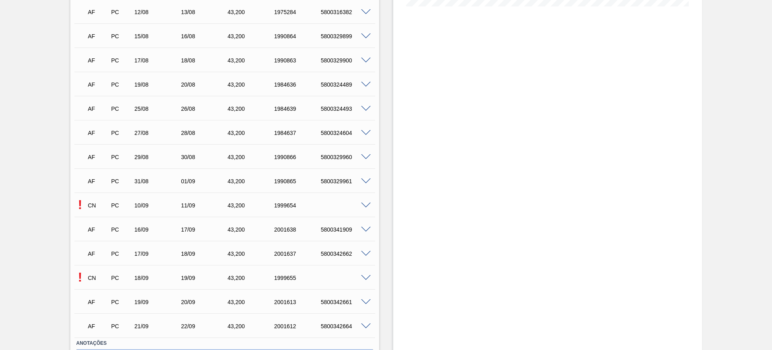
scroll to position [251, 0]
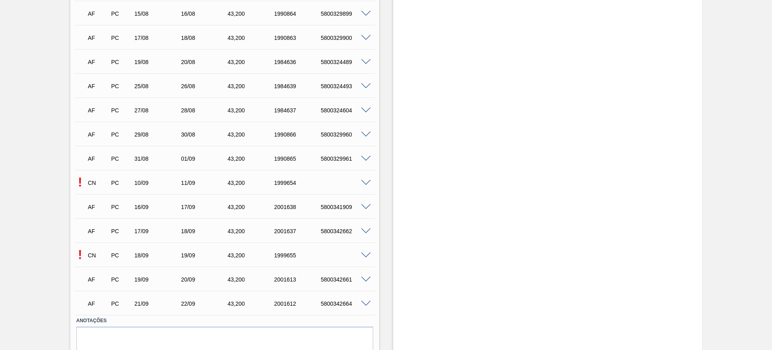
click at [363, 181] on span at bounding box center [366, 183] width 10 height 6
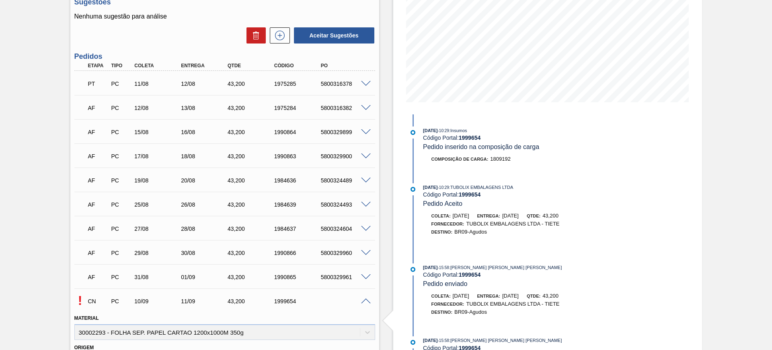
scroll to position [0, 0]
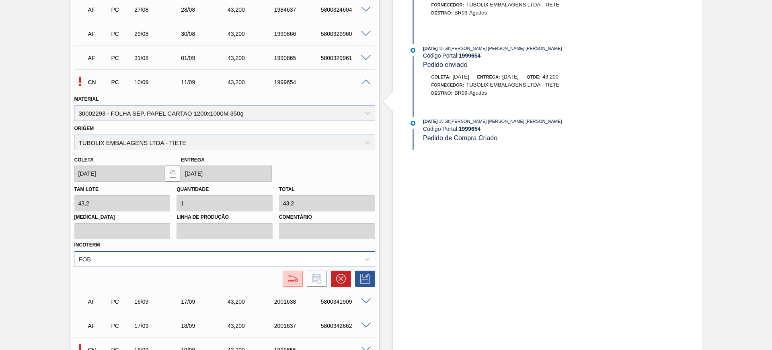
click at [317, 258] on div "FOB" at bounding box center [224, 259] width 301 height 16
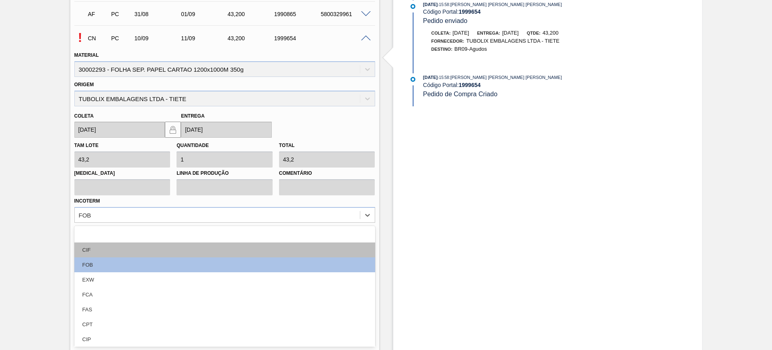
click at [184, 244] on div "CIF" at bounding box center [224, 249] width 301 height 15
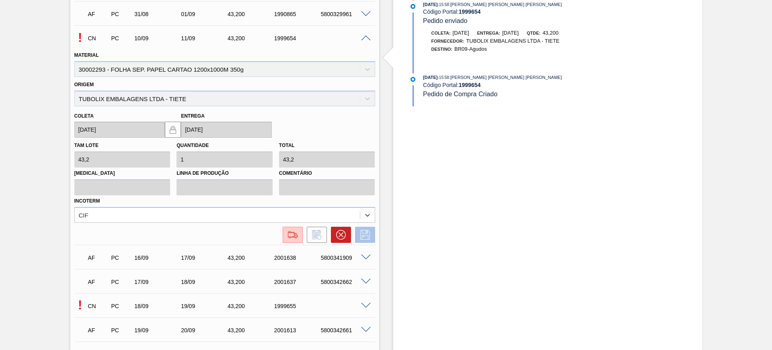
click at [369, 232] on icon at bounding box center [365, 235] width 13 height 10
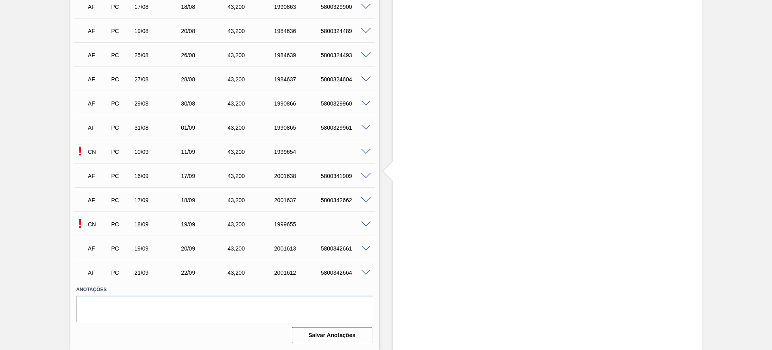
scroll to position [282, 0]
click at [367, 223] on span at bounding box center [366, 224] width 10 height 6
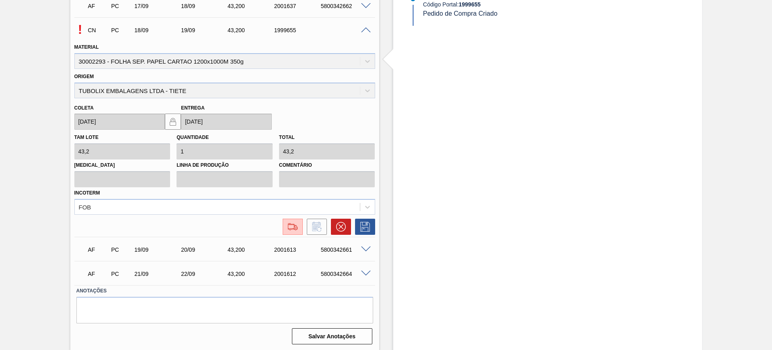
scroll to position [477, 0]
drag, startPoint x: 214, startPoint y: 206, endPoint x: 208, endPoint y: 206, distance: 6.0
click at [214, 206] on div "FOB" at bounding box center [217, 206] width 285 height 12
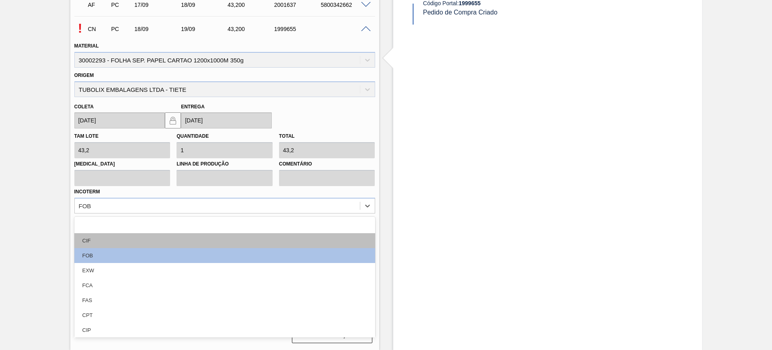
click at [169, 236] on div "CIF" at bounding box center [224, 240] width 301 height 15
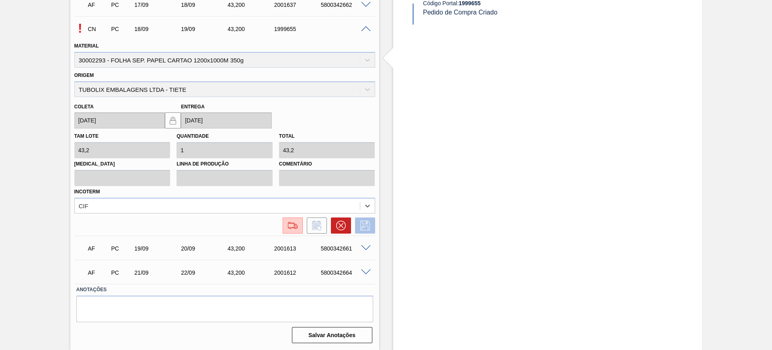
click at [367, 223] on icon at bounding box center [365, 225] width 13 height 10
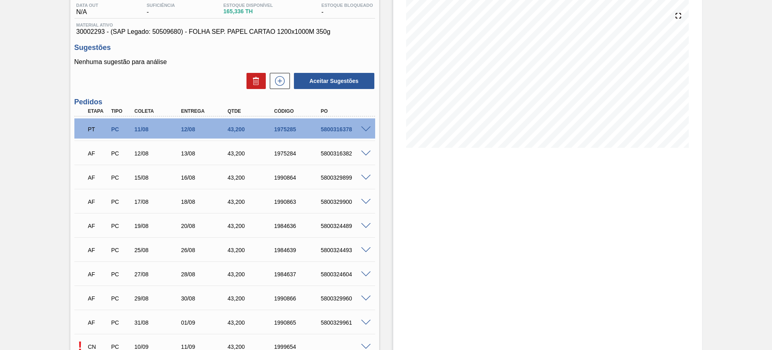
scroll to position [201, 0]
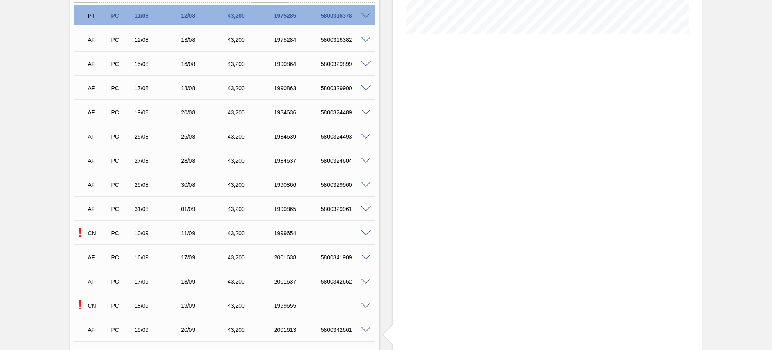
click at [359, 234] on div at bounding box center [367, 232] width 16 height 6
click at [364, 231] on span at bounding box center [366, 233] width 10 height 6
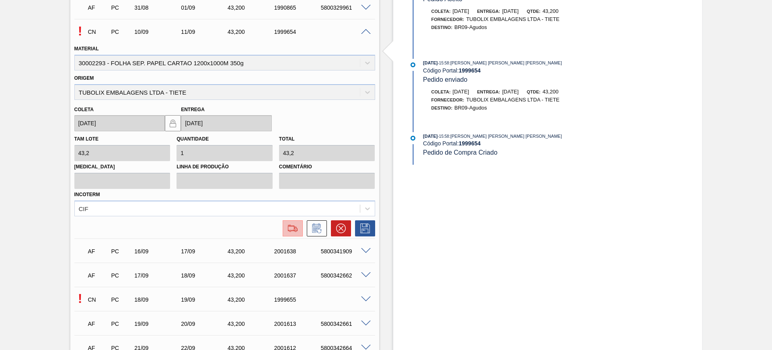
click at [294, 233] on button at bounding box center [293, 228] width 20 height 16
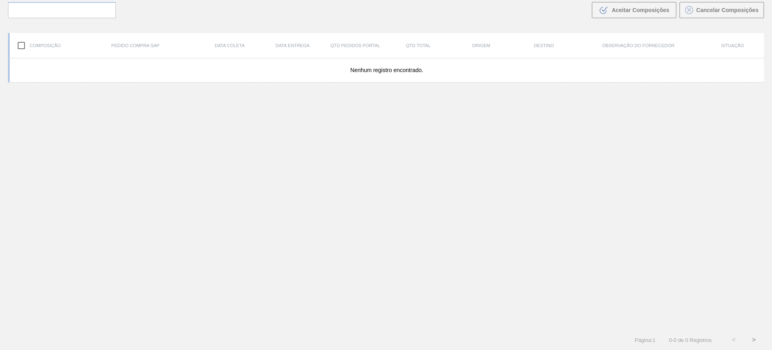
scroll to position [58, 0]
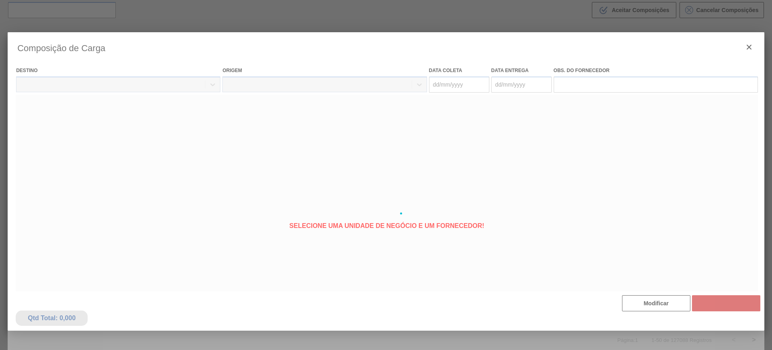
type coleta "10/09/2025"
type entrega "[DATE]"
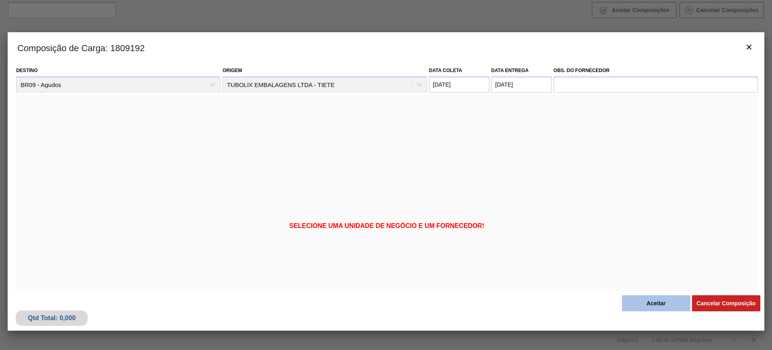
click at [650, 297] on button "Aceitar" at bounding box center [656, 303] width 68 height 16
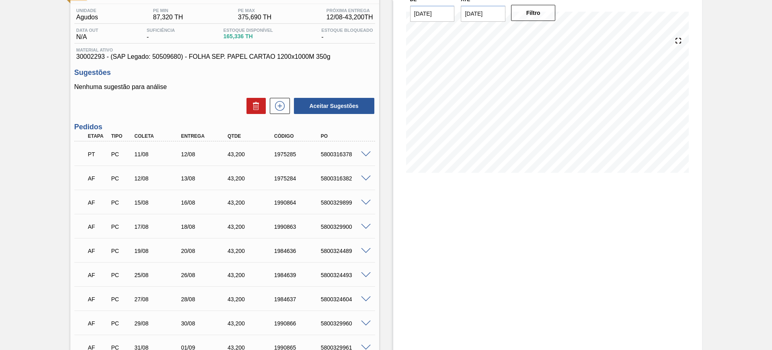
scroll to position [251, 0]
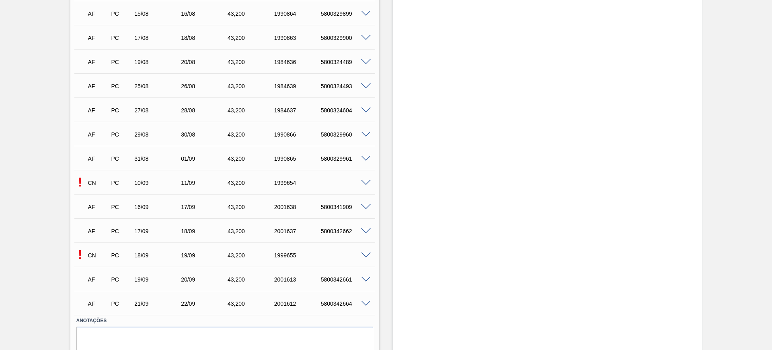
click at [363, 254] on span at bounding box center [366, 255] width 10 height 6
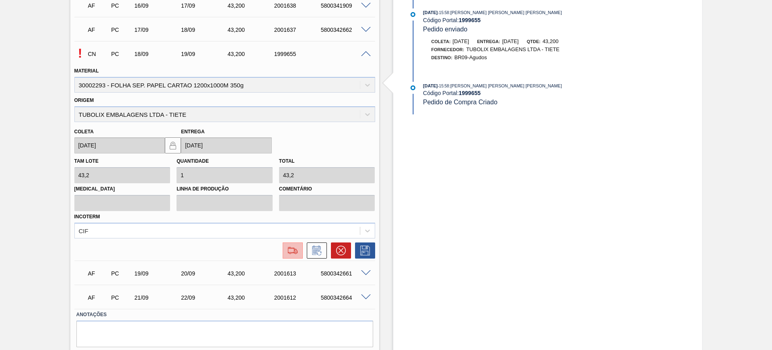
click at [293, 253] on img at bounding box center [292, 250] width 13 height 10
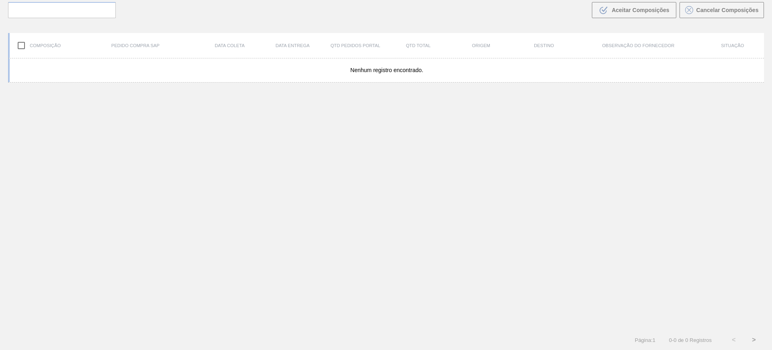
scroll to position [58, 0]
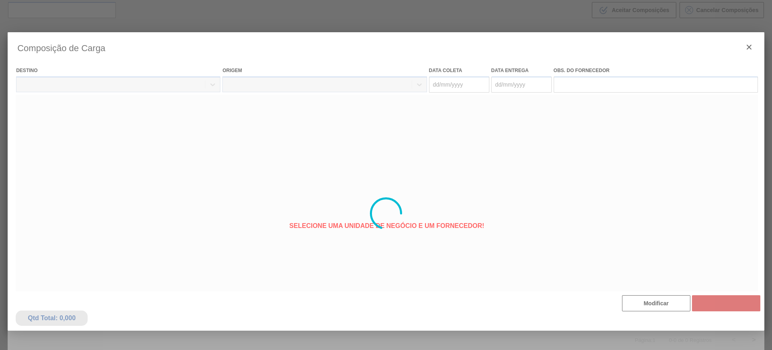
type coleta "18/09/2025"
type entrega "19/09/2025"
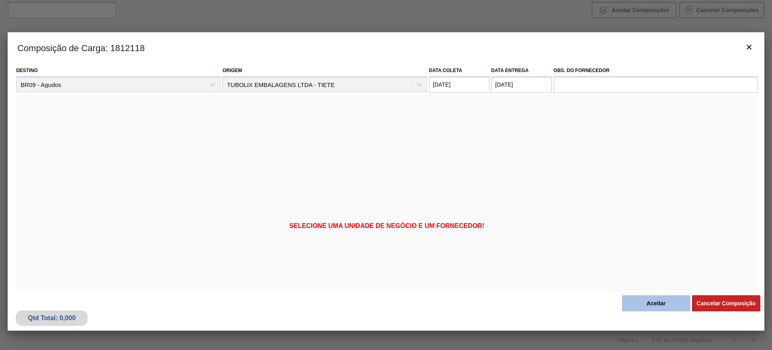
click at [659, 296] on button "Aceitar" at bounding box center [656, 303] width 68 height 16
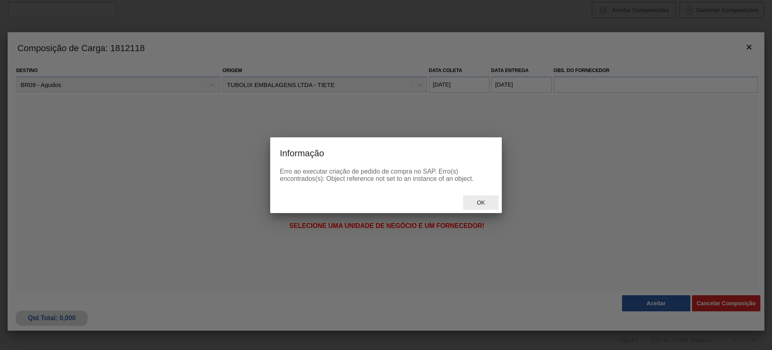
click at [483, 206] on div "Ok" at bounding box center [480, 202] width 35 height 15
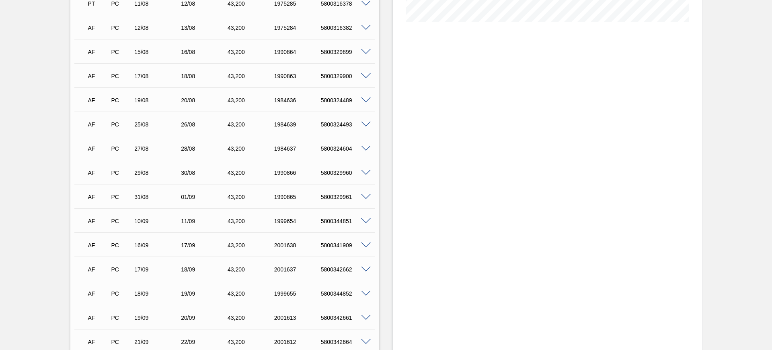
scroll to position [282, 0]
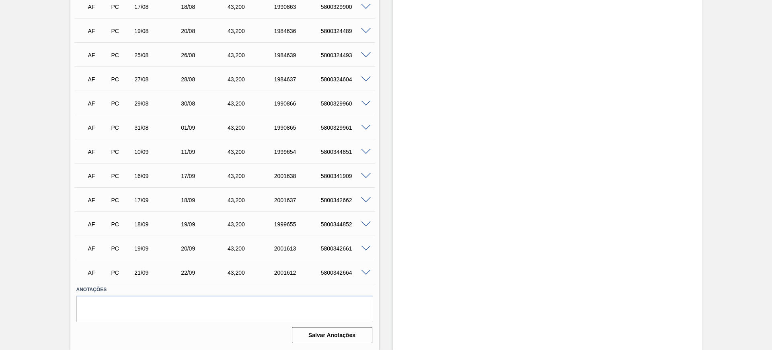
click at [365, 200] on span at bounding box center [366, 200] width 10 height 6
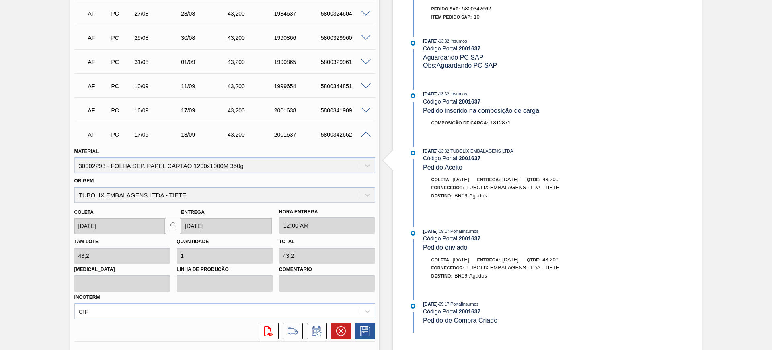
scroll to position [433, 0]
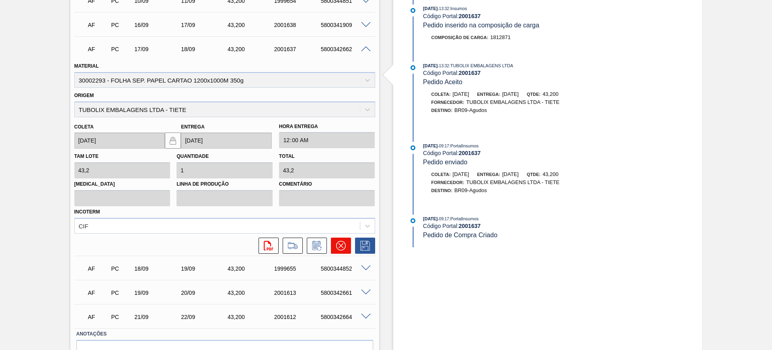
click at [343, 239] on button at bounding box center [341, 245] width 20 height 16
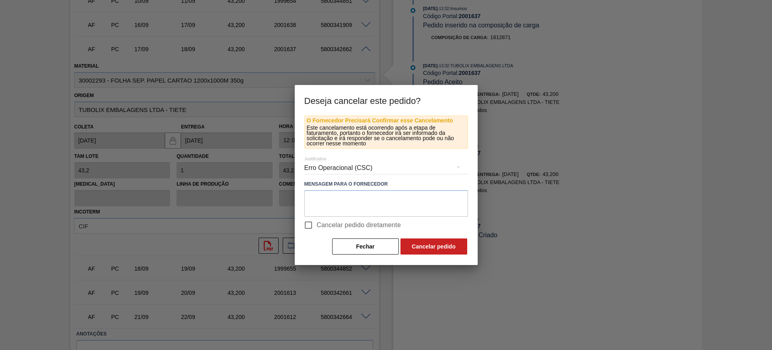
click at [350, 223] on span "Cancelar pedido diretamente" at bounding box center [359, 225] width 84 height 10
click at [317, 223] on input "Cancelar pedido diretamente" at bounding box center [308, 224] width 17 height 17
checkbox input "true"
click at [428, 246] on button "Cancelar pedido" at bounding box center [434, 246] width 67 height 16
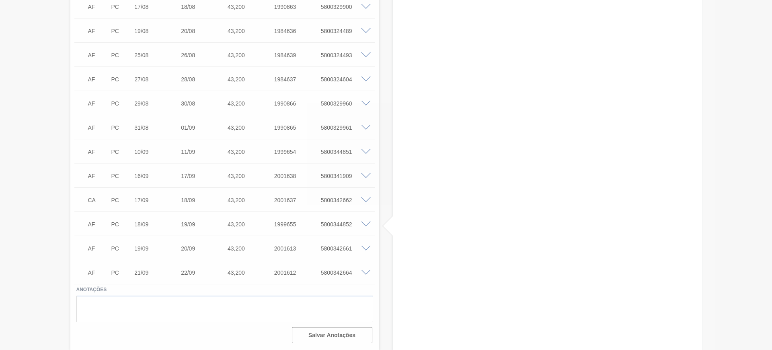
scroll to position [282, 0]
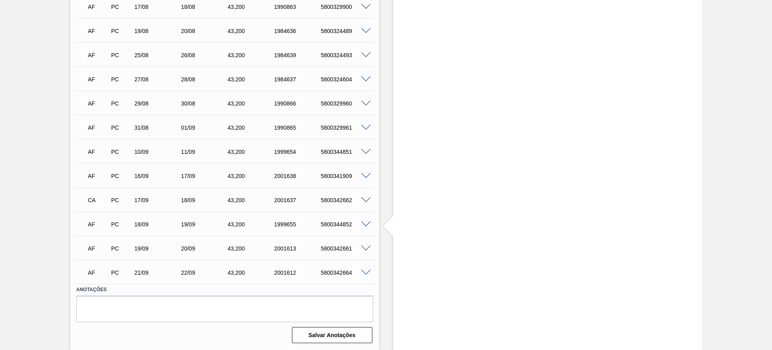
click at [364, 177] on span at bounding box center [366, 176] width 10 height 6
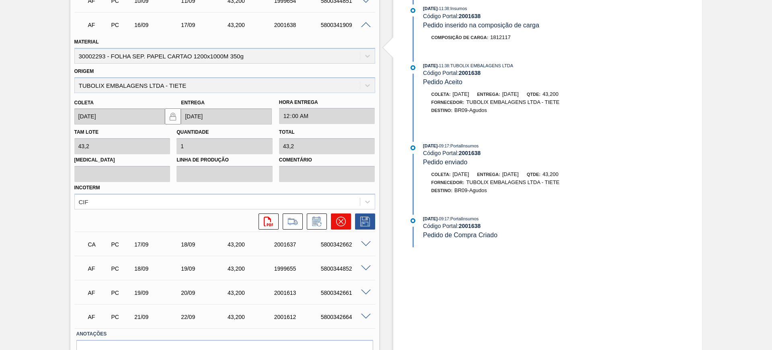
click at [341, 218] on icon at bounding box center [341, 221] width 10 height 10
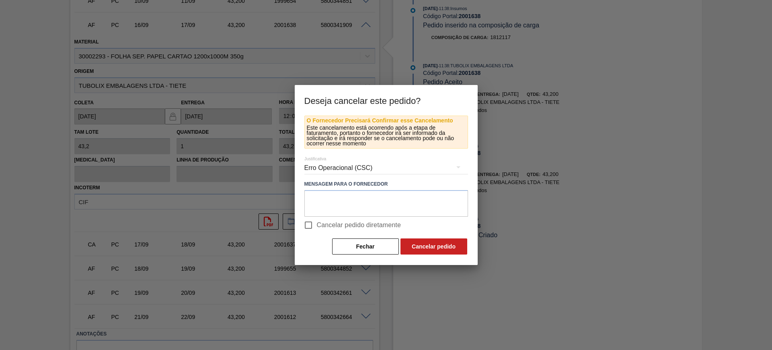
click at [349, 224] on span "Cancelar pedido diretamente" at bounding box center [359, 225] width 84 height 10
click at [317, 224] on input "Cancelar pedido diretamente" at bounding box center [308, 224] width 17 height 17
checkbox input "true"
click at [416, 239] on button "Cancelar pedido" at bounding box center [434, 246] width 67 height 16
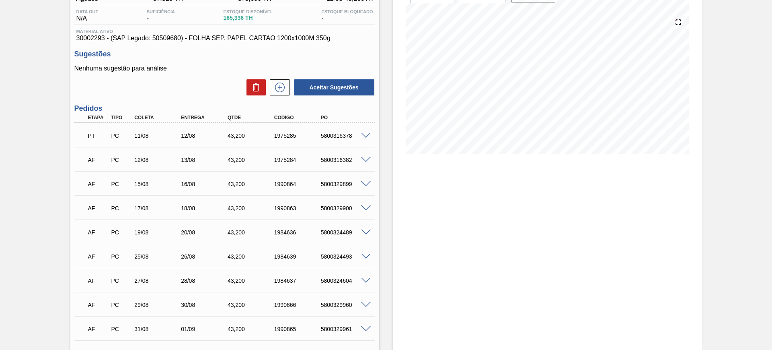
scroll to position [0, 0]
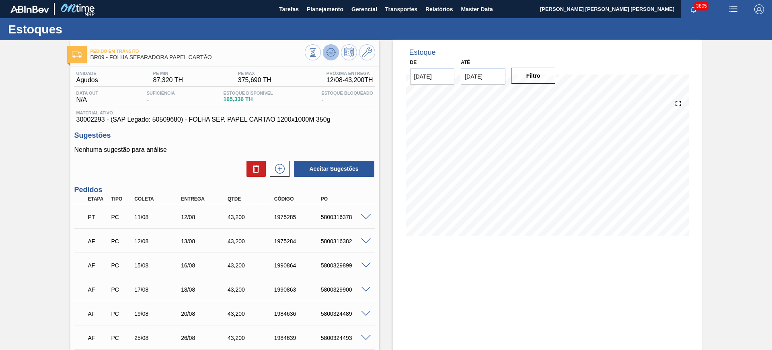
click at [332, 52] on icon at bounding box center [332, 52] width 1 height 3
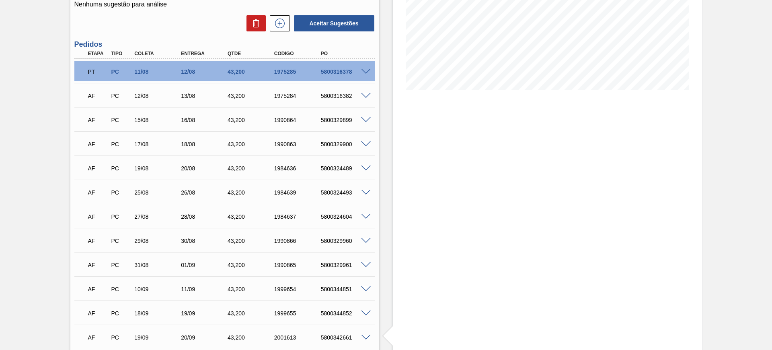
scroll to position [232, 0]
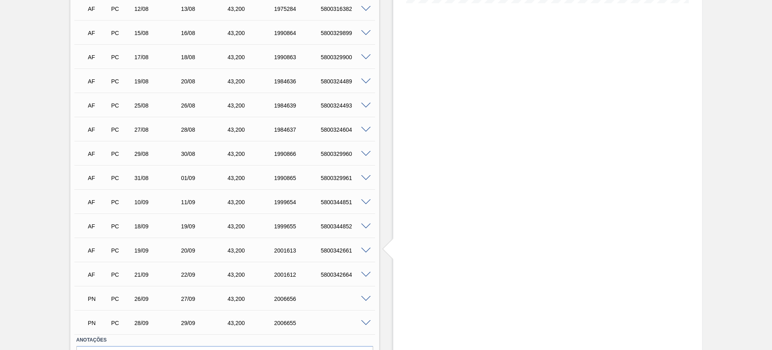
click at [368, 252] on span at bounding box center [366, 250] width 10 height 6
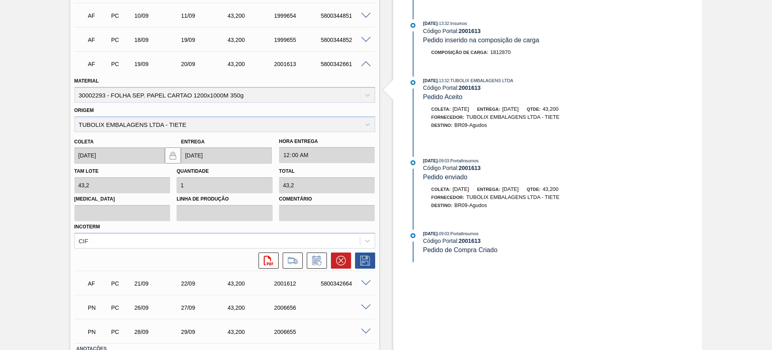
scroll to position [433, 0]
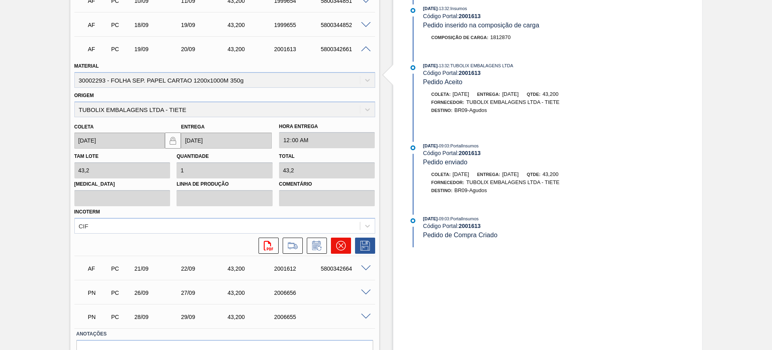
click at [345, 249] on button at bounding box center [341, 245] width 20 height 16
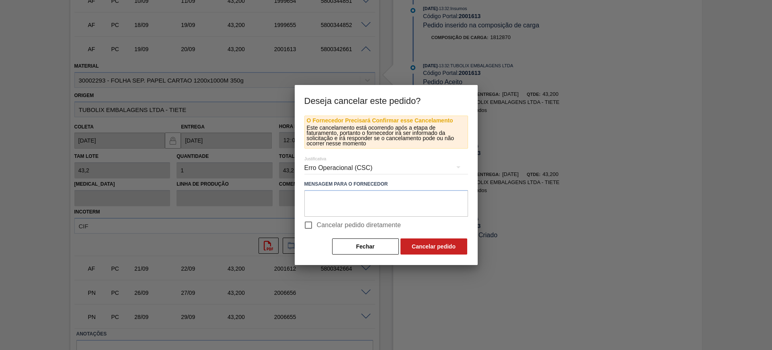
click at [335, 230] on label "Cancelar pedido diretamente" at bounding box center [350, 224] width 101 height 17
click at [317, 230] on input "Cancelar pedido diretamente" at bounding box center [308, 224] width 17 height 17
checkbox input "true"
click at [424, 241] on button "Cancelar pedido" at bounding box center [434, 246] width 67 height 16
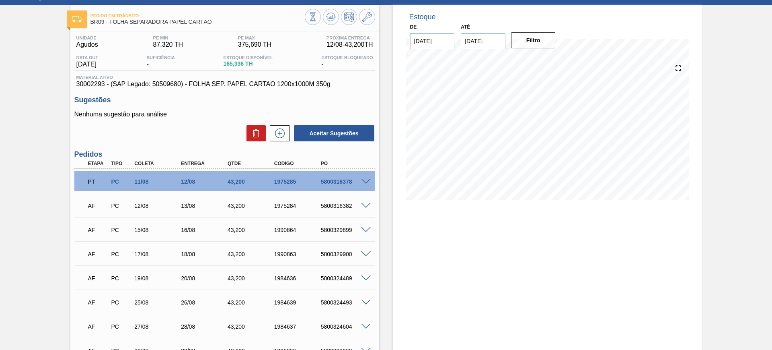
scroll to position [31, 0]
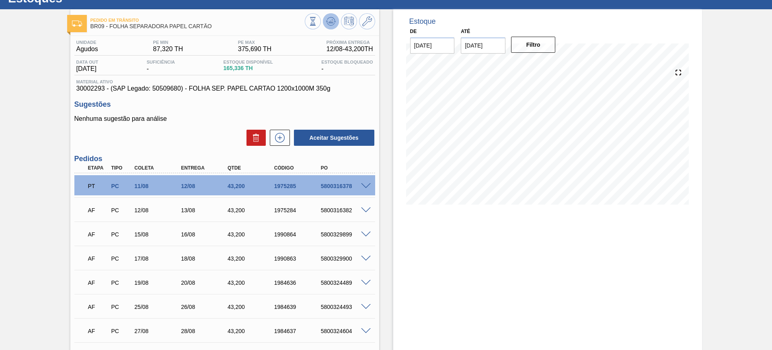
click at [317, 20] on icon at bounding box center [313, 21] width 9 height 9
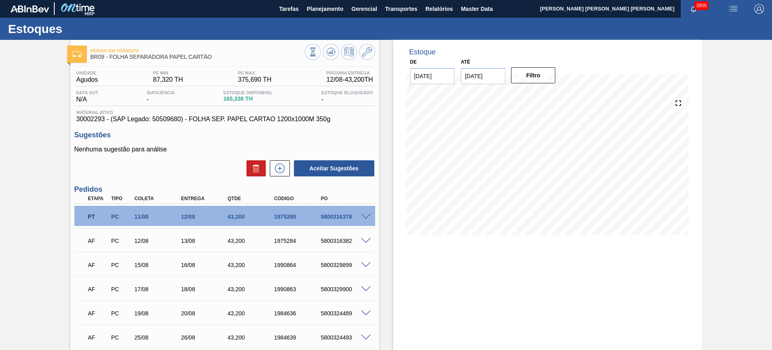
scroll to position [0, 0]
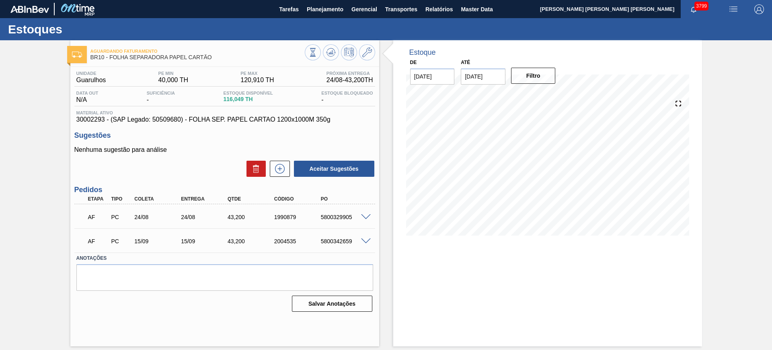
click at [366, 239] on span at bounding box center [366, 241] width 10 height 6
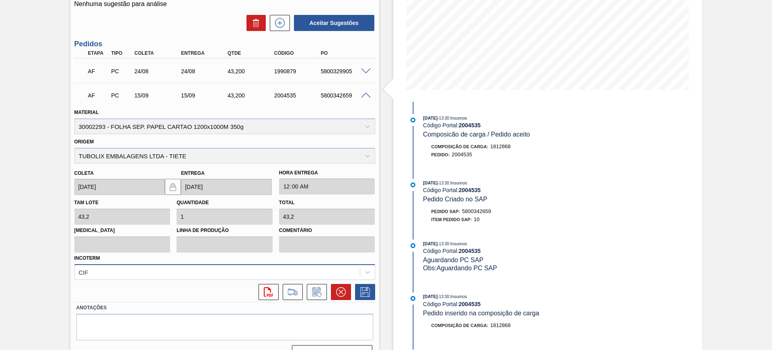
scroll to position [151, 0]
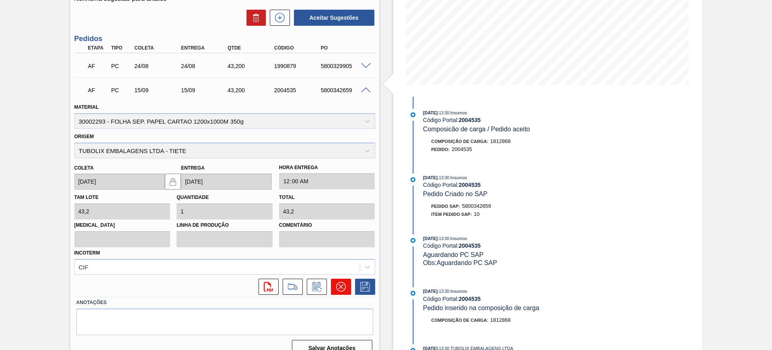
click at [338, 286] on icon at bounding box center [341, 287] width 10 height 10
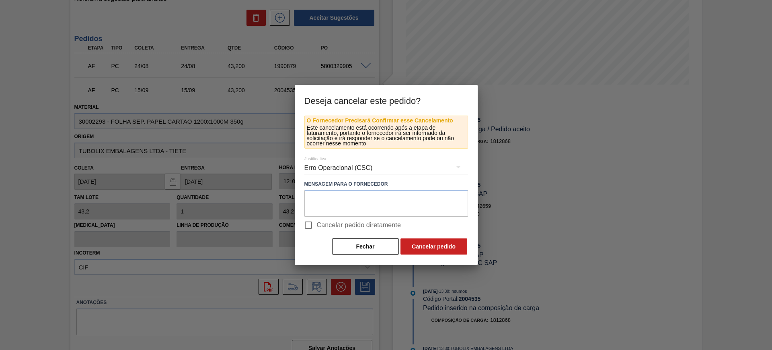
click at [315, 225] on input "Cancelar pedido diretamente" at bounding box center [308, 224] width 17 height 17
checkbox input "true"
click at [415, 242] on button "Cancelar pedido" at bounding box center [434, 246] width 67 height 16
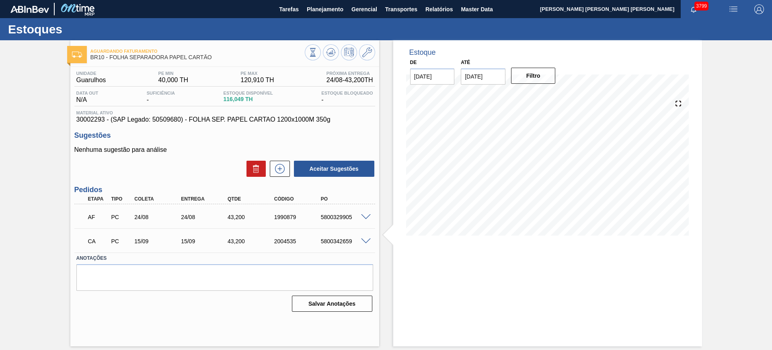
scroll to position [0, 0]
click at [317, 57] on icon at bounding box center [313, 52] width 9 height 9
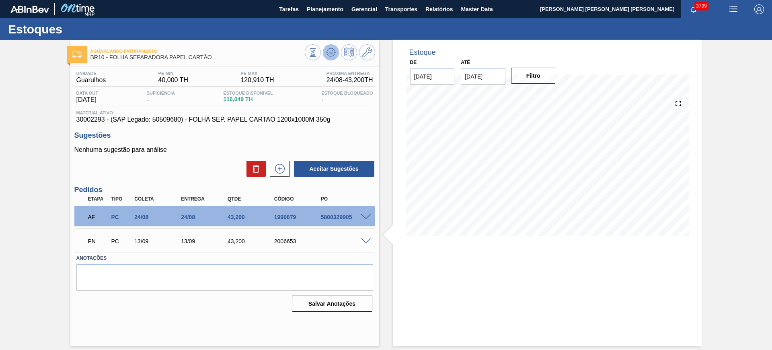
click at [317, 48] on icon at bounding box center [313, 52] width 9 height 9
click at [365, 215] on span at bounding box center [366, 217] width 10 height 6
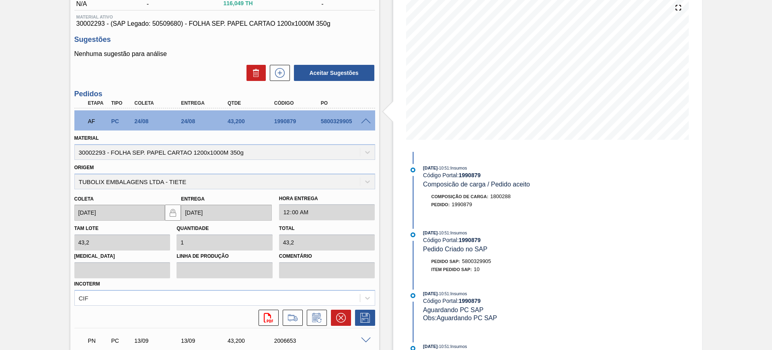
scroll to position [101, 0]
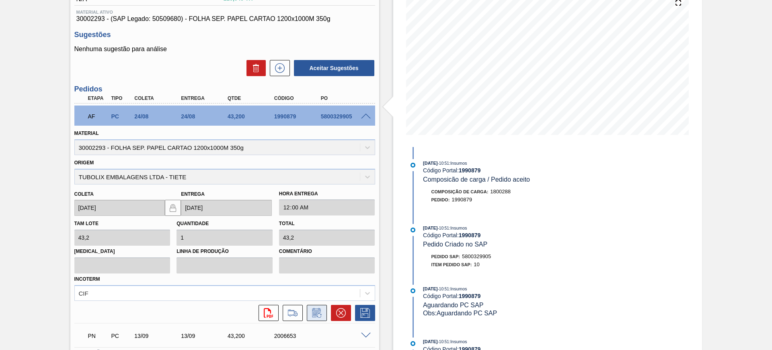
click at [319, 313] on icon at bounding box center [317, 313] width 13 height 10
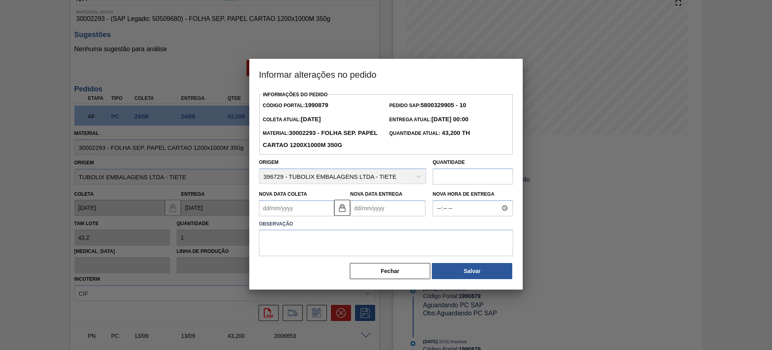
click at [370, 209] on Entrega "Nova Data Entrega" at bounding box center [387, 208] width 75 height 16
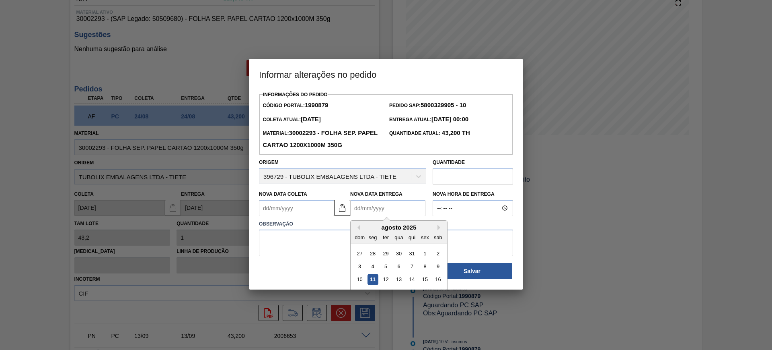
scroll to position [40, 0]
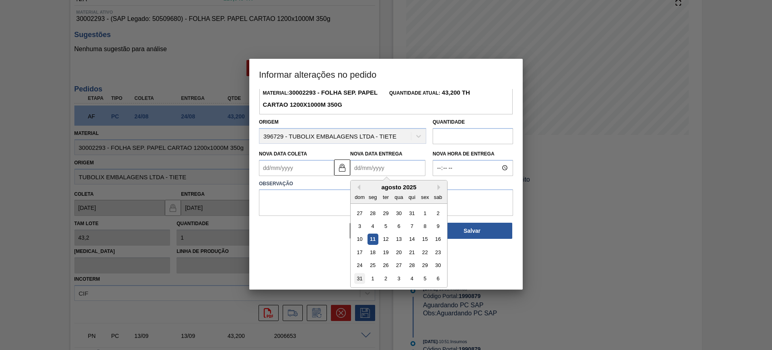
click at [362, 278] on div "31" at bounding box center [359, 278] width 11 height 11
type Coleta "31/08/2025"
type Entrega "31/08/2025"
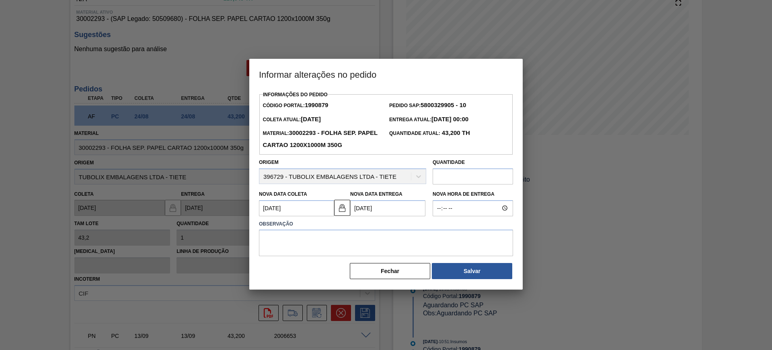
click at [385, 212] on Entrega "31/08/2025" at bounding box center [387, 208] width 75 height 16
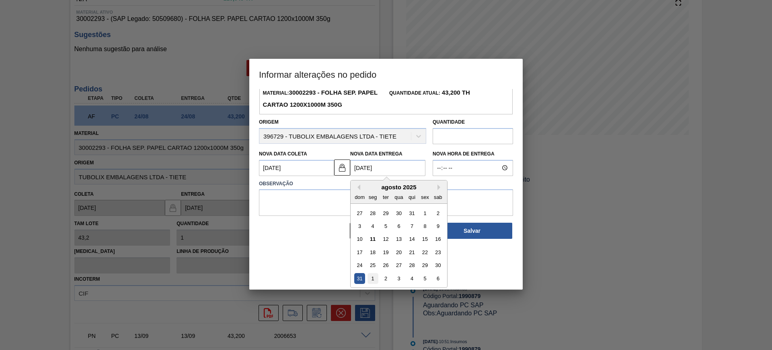
click at [372, 277] on div "1" at bounding box center [373, 278] width 11 height 11
type Coleta "01/09/2025"
type Entrega "01/09/2025"
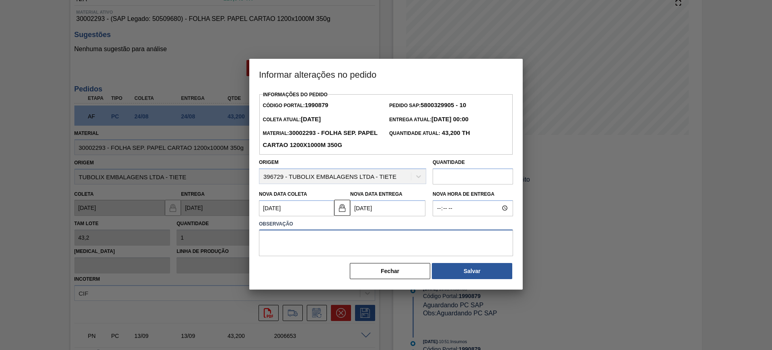
click at [366, 241] on textarea at bounding box center [386, 242] width 254 height 27
type textarea "AJUSTE DATA"
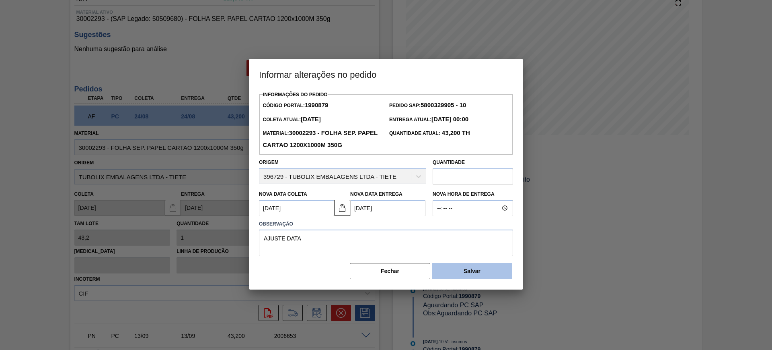
click at [468, 267] on button "Salvar" at bounding box center [472, 271] width 80 height 16
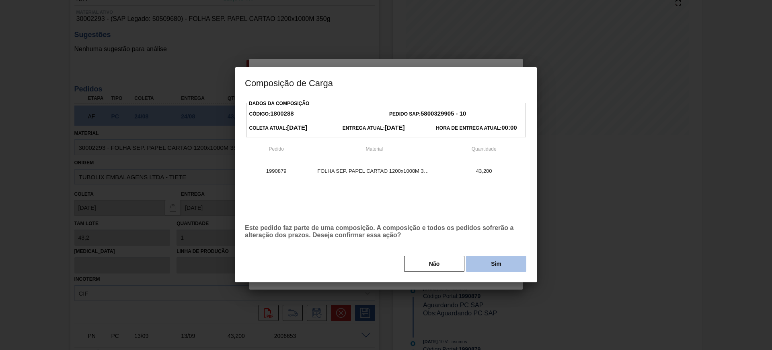
click at [499, 260] on button "Sim" at bounding box center [496, 263] width 60 height 16
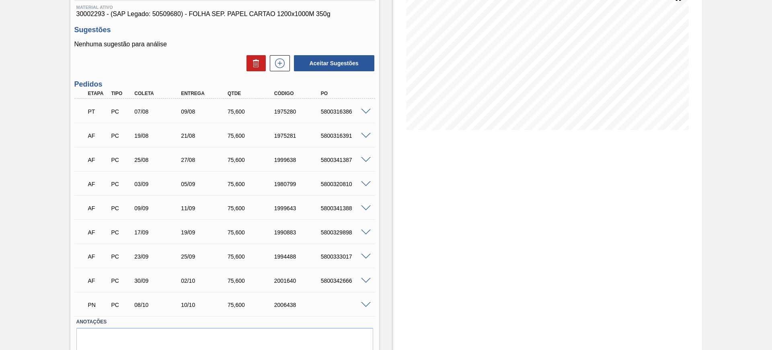
scroll to position [138, 0]
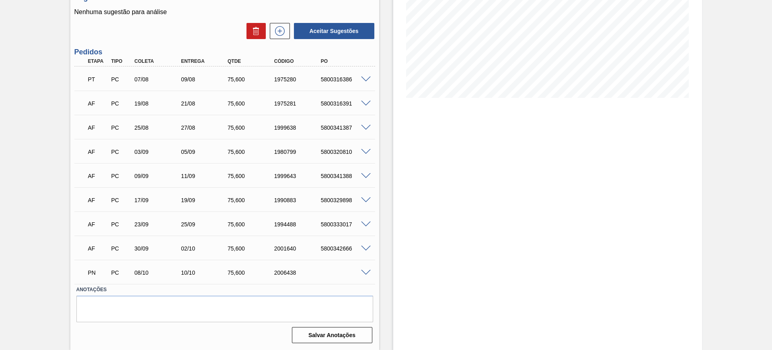
click at [362, 271] on span at bounding box center [366, 272] width 10 height 6
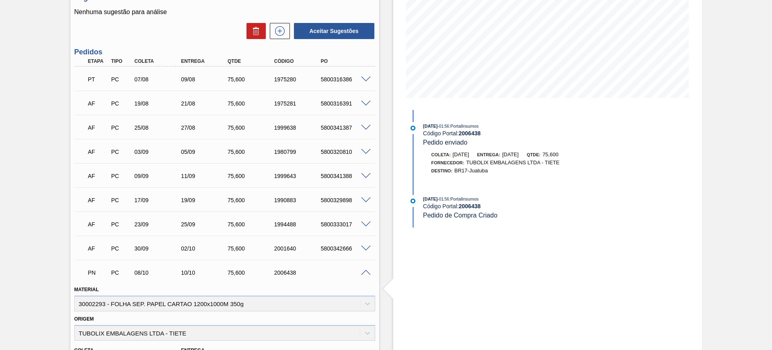
click at [364, 270] on span at bounding box center [366, 272] width 10 height 6
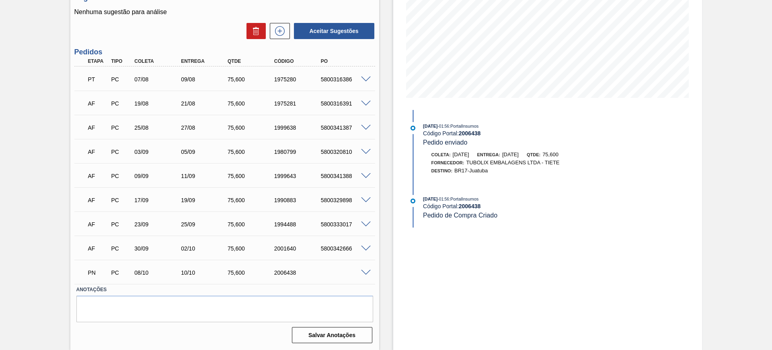
click at [368, 273] on span at bounding box center [366, 272] width 10 height 6
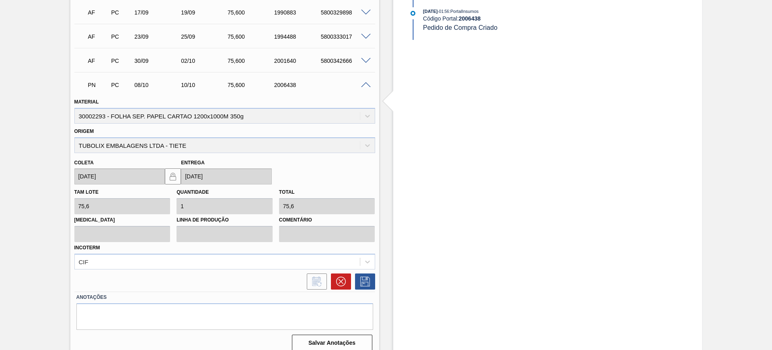
scroll to position [333, 0]
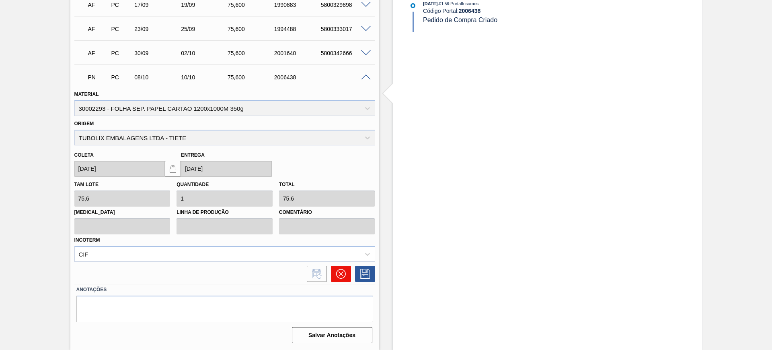
click at [339, 272] on icon at bounding box center [340, 273] width 5 height 5
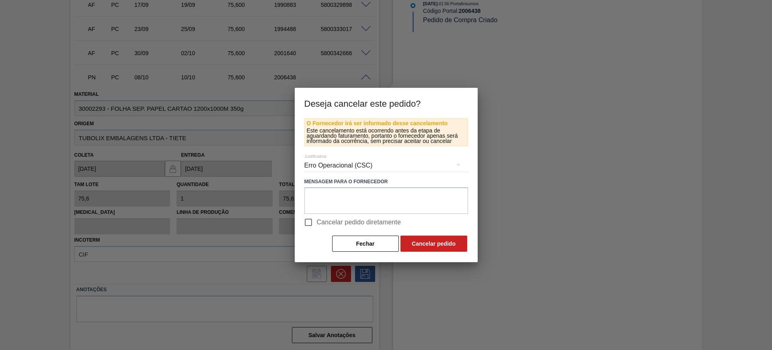
click at [334, 224] on span "Cancelar pedido diretamente" at bounding box center [359, 222] width 84 height 10
click at [317, 224] on input "Cancelar pedido diretamente" at bounding box center [308, 222] width 17 height 17
checkbox input "true"
click at [429, 246] on button "Cancelar pedido" at bounding box center [434, 243] width 67 height 16
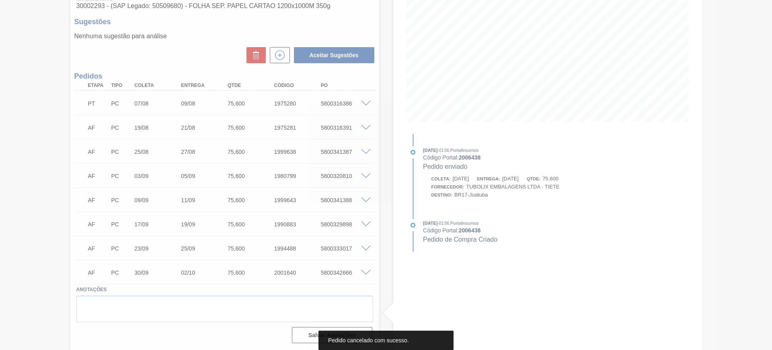
scroll to position [113, 0]
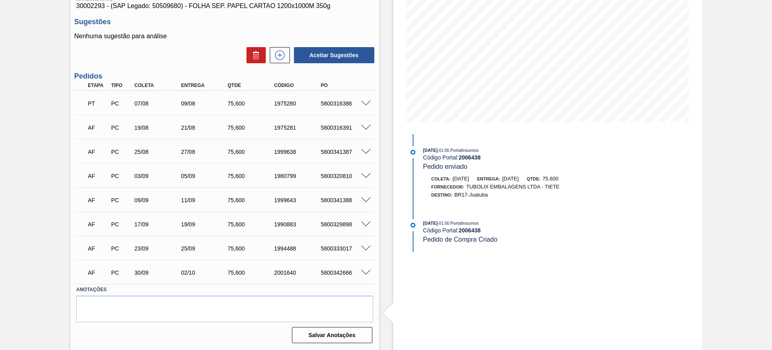
click at [366, 248] on span at bounding box center [366, 248] width 10 height 6
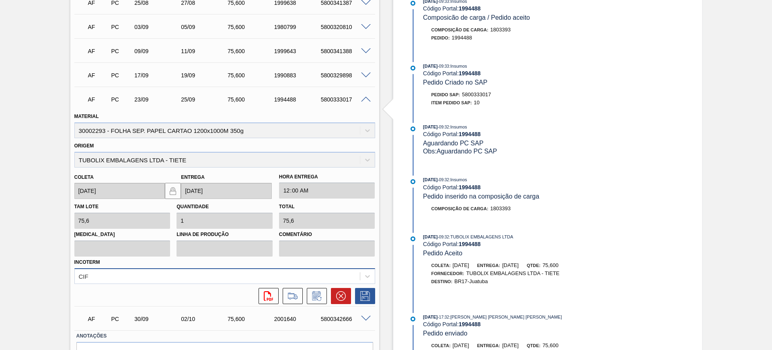
scroll to position [264, 0]
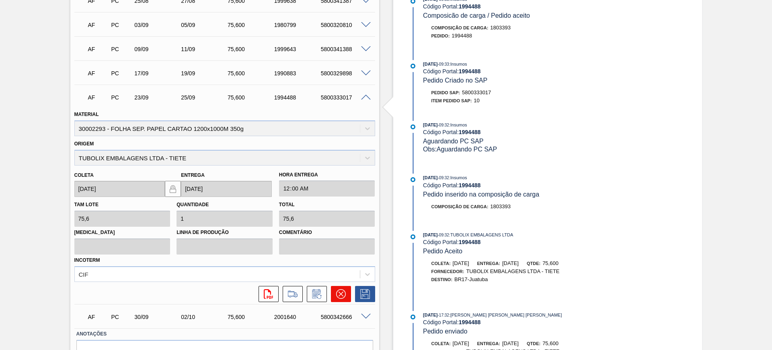
click at [344, 288] on button at bounding box center [341, 294] width 20 height 16
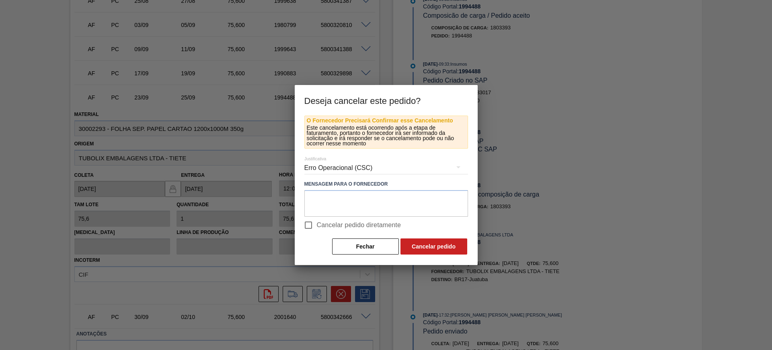
click at [331, 221] on span "Cancelar pedido diretamente" at bounding box center [359, 225] width 84 height 10
click at [317, 221] on input "Cancelar pedido diretamente" at bounding box center [308, 224] width 17 height 17
checkbox input "true"
click at [427, 239] on button "Cancelar pedido" at bounding box center [434, 246] width 67 height 16
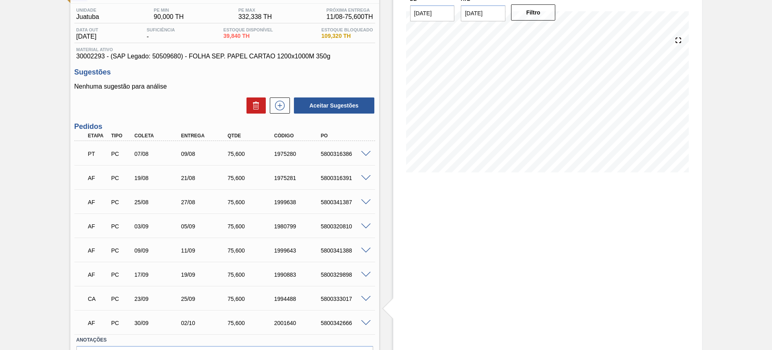
scroll to position [113, 0]
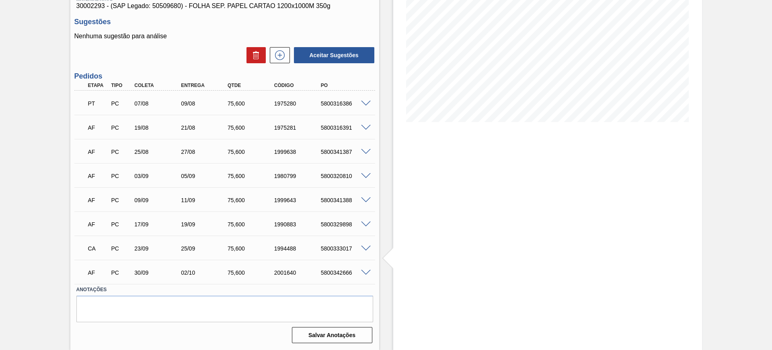
click at [363, 269] on span at bounding box center [366, 272] width 10 height 6
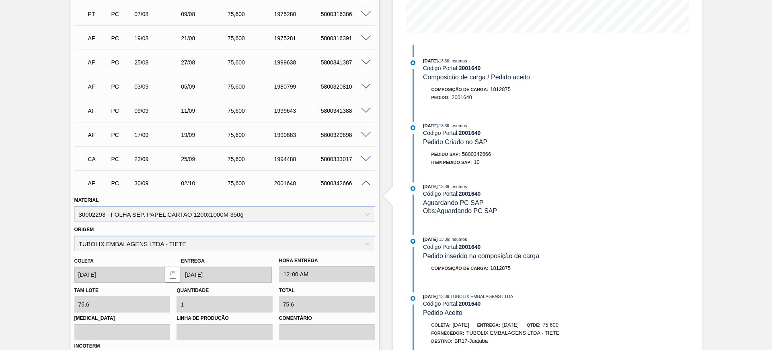
scroll to position [214, 0]
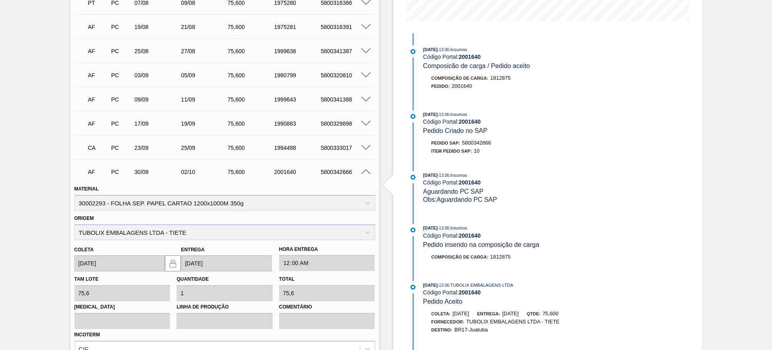
click at [365, 148] on span at bounding box center [366, 148] width 10 height 6
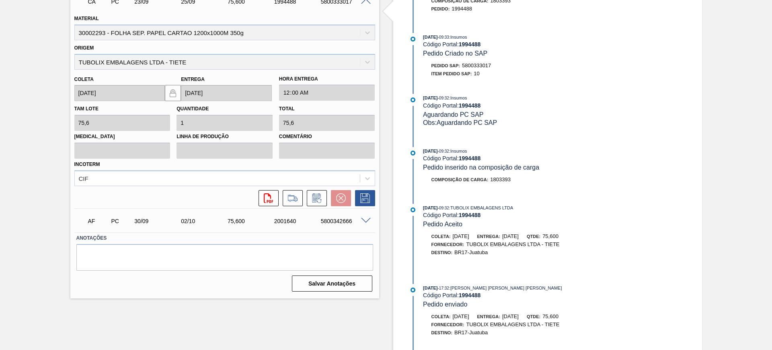
scroll to position [365, 0]
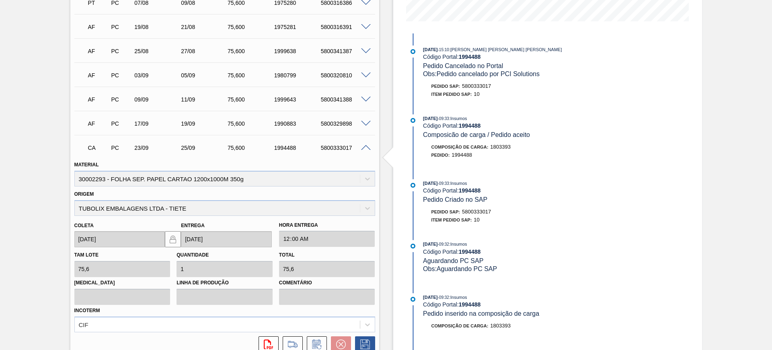
click at [366, 148] on span at bounding box center [366, 148] width 10 height 6
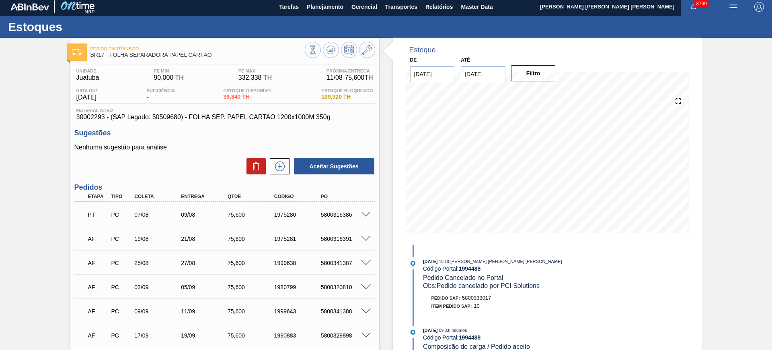
scroll to position [0, 0]
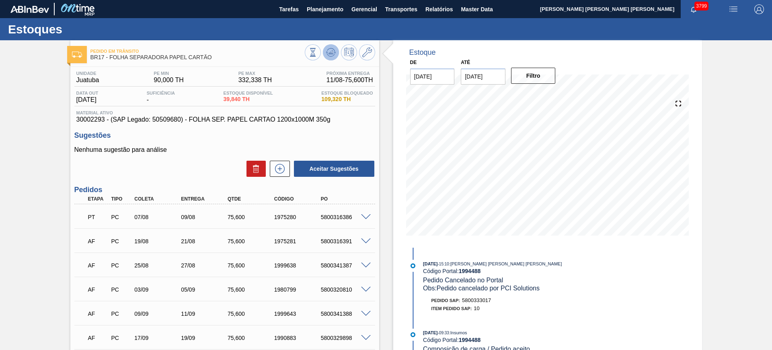
click at [317, 55] on icon at bounding box center [313, 52] width 9 height 9
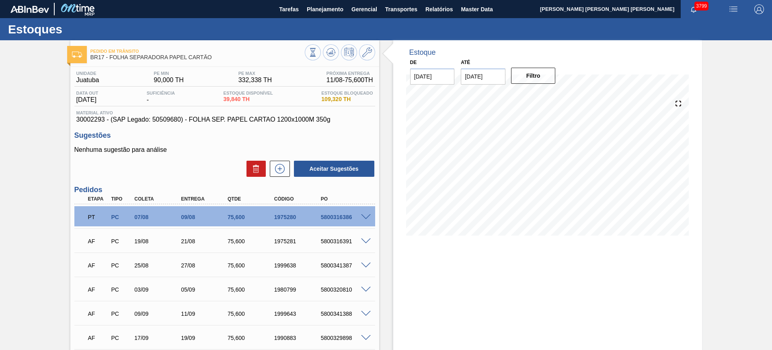
scroll to position [113, 0]
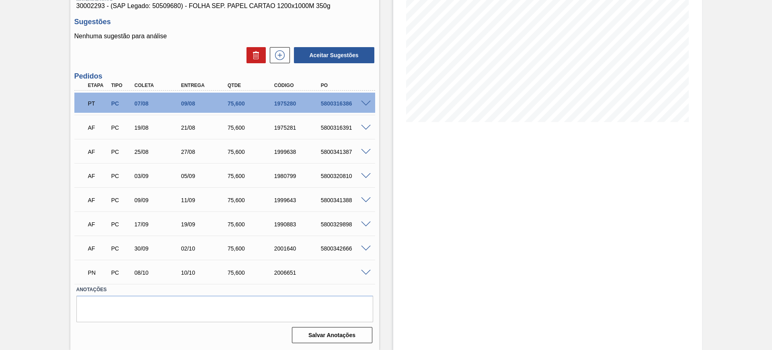
click at [361, 269] on span at bounding box center [366, 272] width 10 height 6
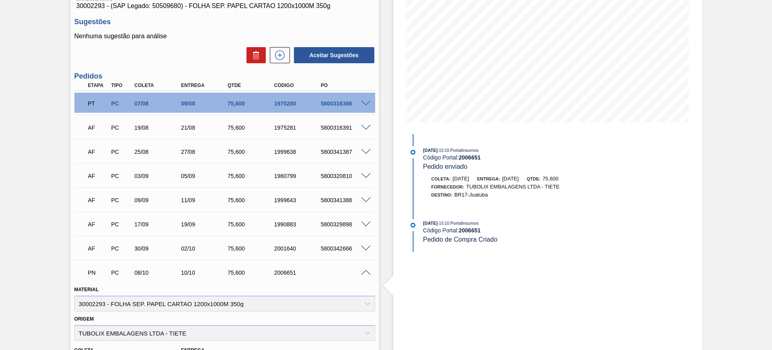
click at [363, 269] on span at bounding box center [366, 272] width 10 height 6
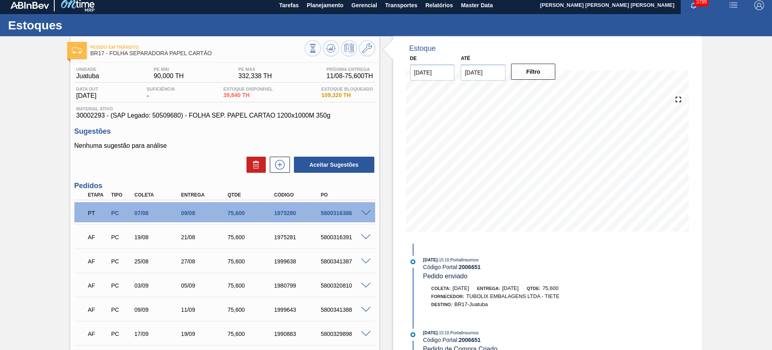
scroll to position [0, 0]
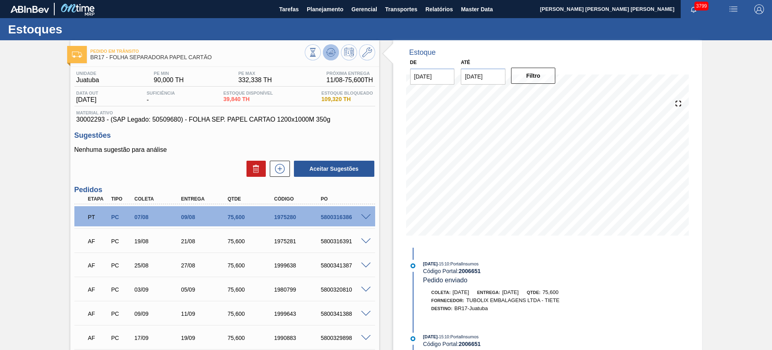
click at [331, 48] on icon at bounding box center [331, 50] width 8 height 4
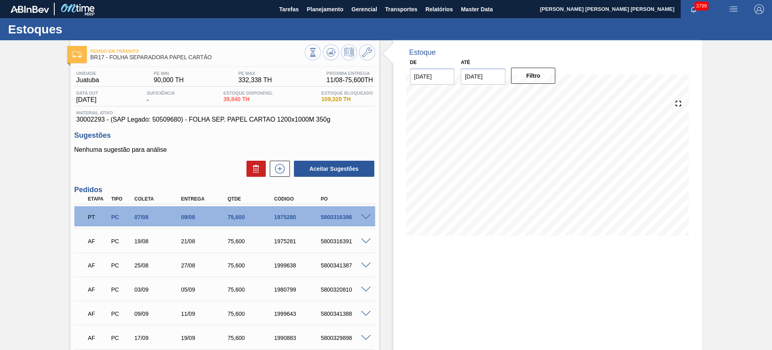
click at [366, 241] on span at bounding box center [366, 241] width 10 height 6
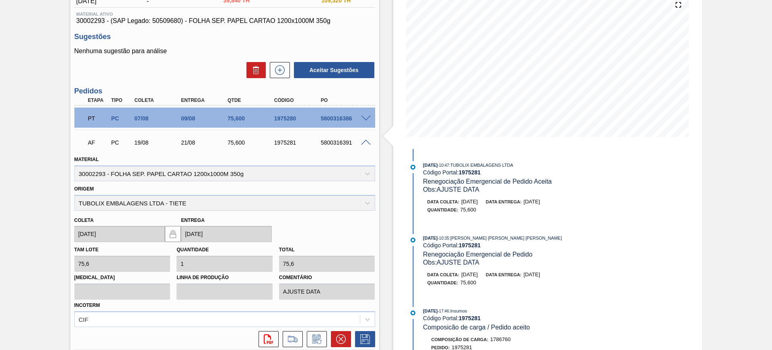
scroll to position [101, 0]
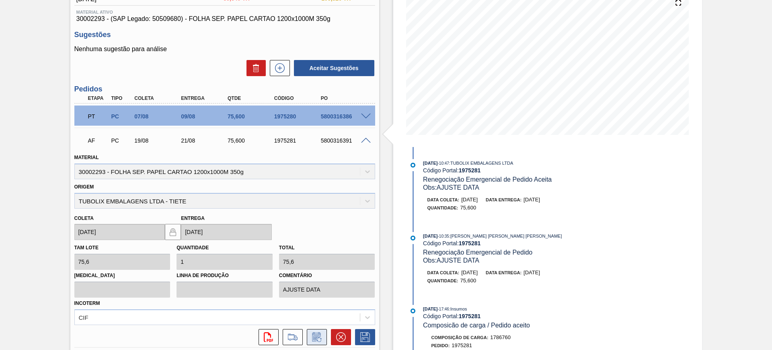
click at [313, 331] on button at bounding box center [317, 337] width 20 height 16
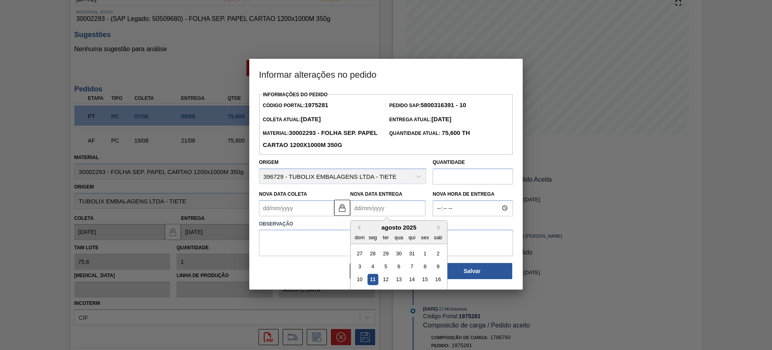
click at [356, 212] on Entrega "Nova Data Entrega" at bounding box center [387, 208] width 75 height 16
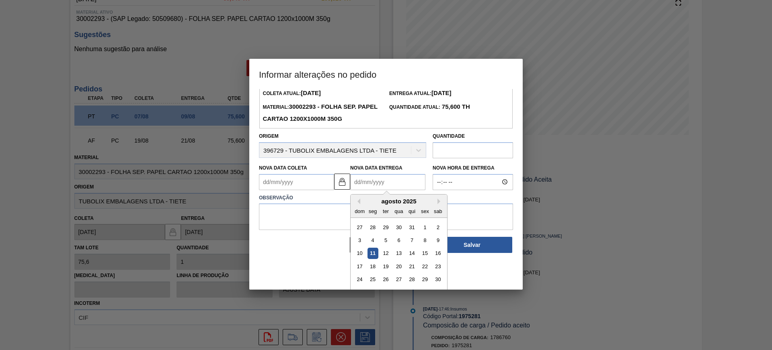
scroll to position [40, 0]
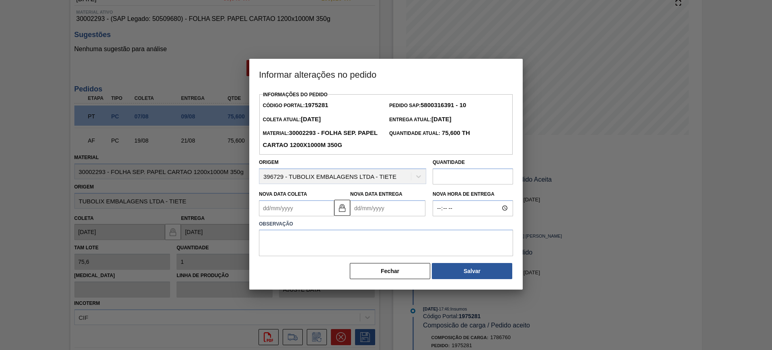
click at [561, 257] on div at bounding box center [386, 175] width 772 height 350
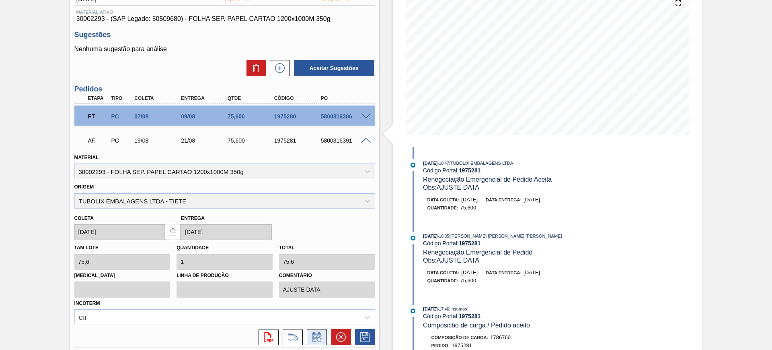
click at [317, 344] on button at bounding box center [317, 337] width 20 height 16
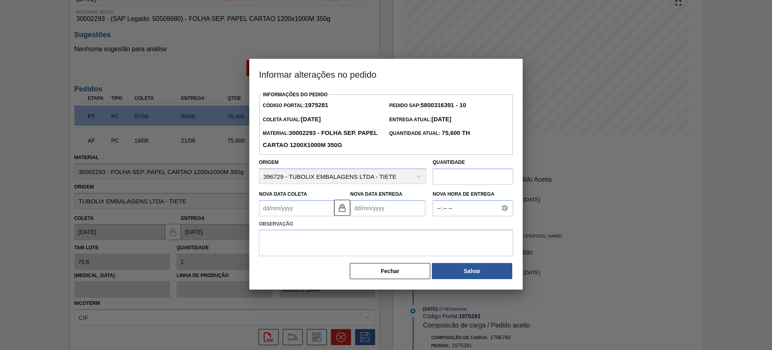
click at [385, 213] on Entrega "Nova Data Entrega" at bounding box center [387, 208] width 75 height 16
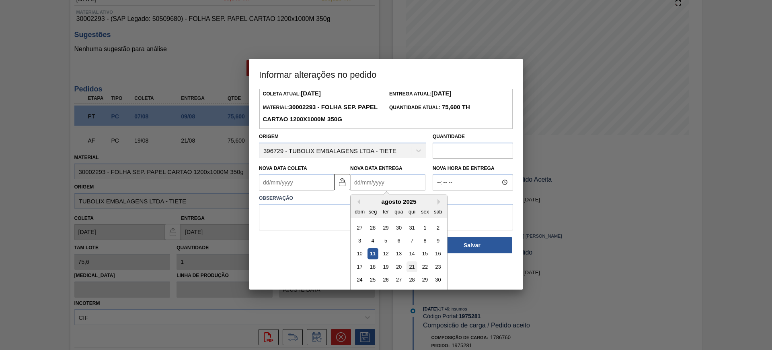
scroll to position [40, 0]
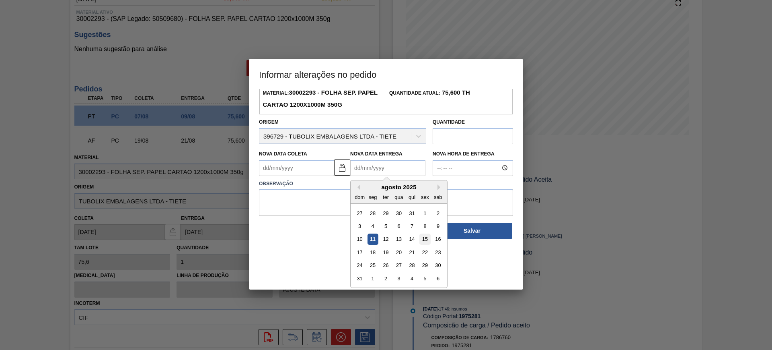
click at [425, 244] on div "15" at bounding box center [425, 238] width 11 height 11
type Coleta "13/08/2025"
type Entrega "15/08/2025"
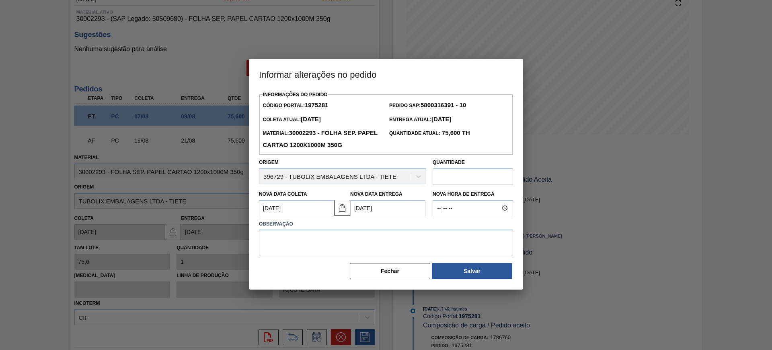
scroll to position [0, 0]
click at [396, 245] on textarea at bounding box center [386, 242] width 254 height 27
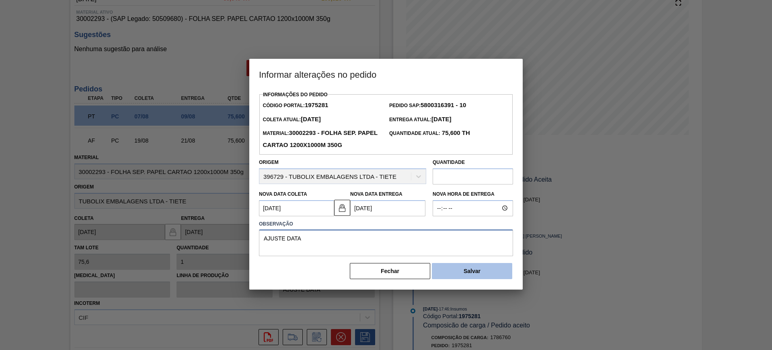
type textarea "AJUSTE DATA"
click at [481, 276] on button "Salvar" at bounding box center [472, 271] width 80 height 16
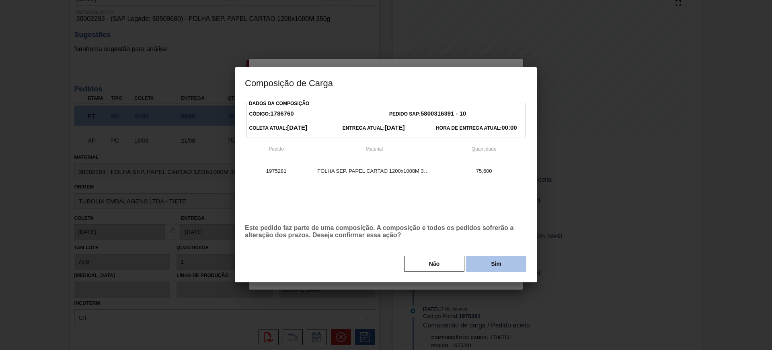
click at [496, 263] on button "Sim" at bounding box center [496, 263] width 60 height 16
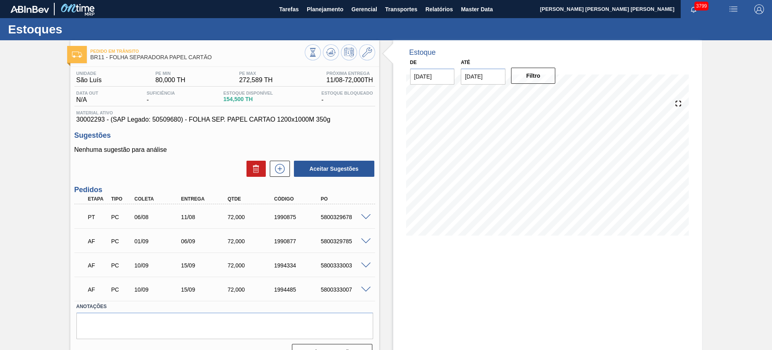
click at [364, 286] on span at bounding box center [366, 289] width 10 height 6
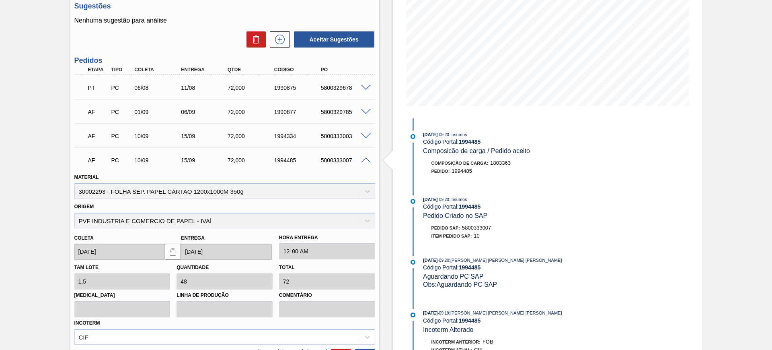
scroll to position [212, 0]
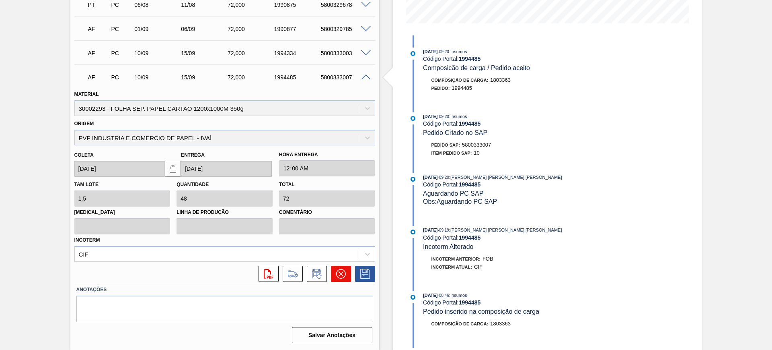
click at [334, 268] on button at bounding box center [341, 273] width 20 height 16
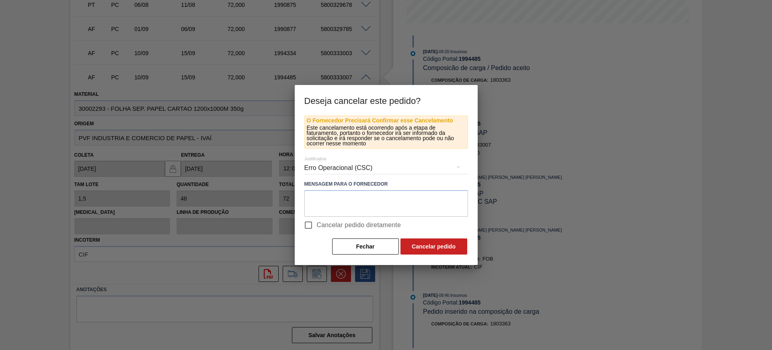
click at [330, 223] on span "Cancelar pedido diretamente" at bounding box center [359, 225] width 84 height 10
click at [317, 223] on input "Cancelar pedido diretamente" at bounding box center [308, 224] width 17 height 17
checkbox input "true"
click at [418, 241] on button "Cancelar pedido" at bounding box center [434, 246] width 67 height 16
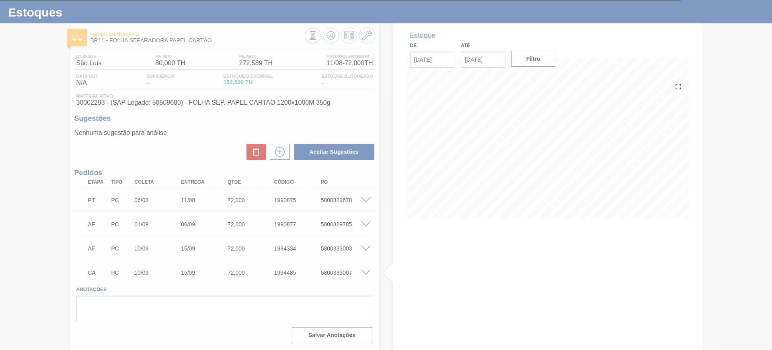
scroll to position [17, 0]
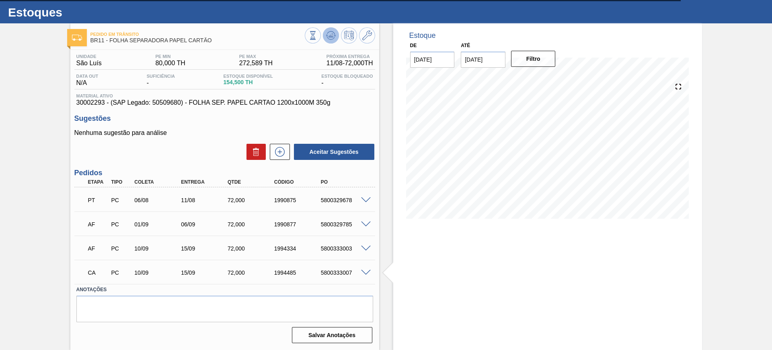
click at [317, 36] on icon at bounding box center [313, 35] width 9 height 9
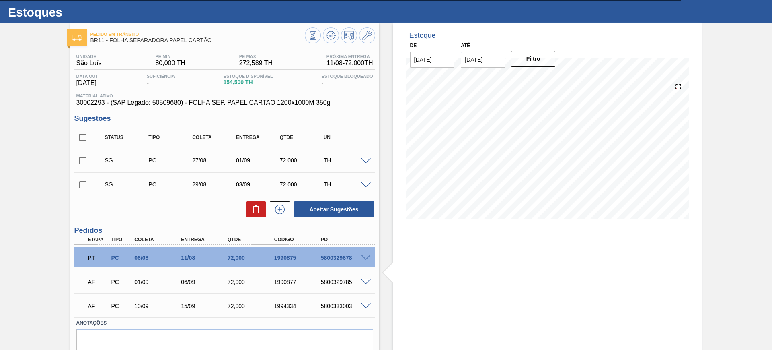
click at [81, 162] on input "checkbox" at bounding box center [82, 160] width 17 height 17
click at [353, 209] on button "Aceitar Sugestões" at bounding box center [334, 209] width 80 height 16
checkbox input "false"
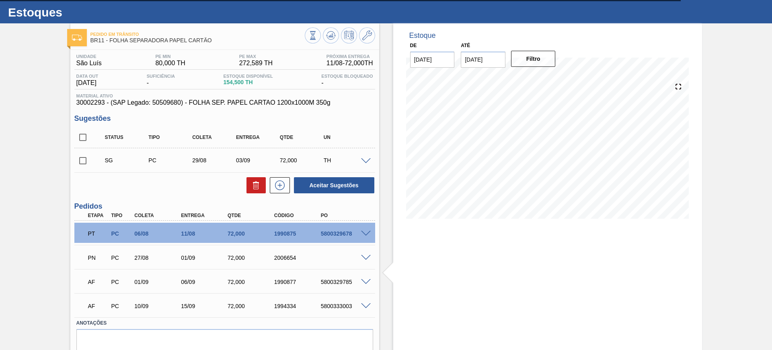
click at [86, 142] on input "checkbox" at bounding box center [82, 137] width 17 height 17
checkbox input "true"
click at [244, 180] on div at bounding box center [254, 185] width 23 height 16
click at [255, 184] on icon at bounding box center [256, 185] width 10 height 10
checkbox input "false"
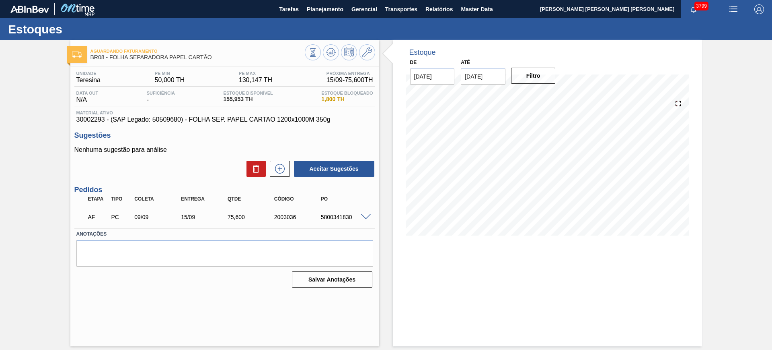
click at [365, 214] on span at bounding box center [366, 217] width 10 height 6
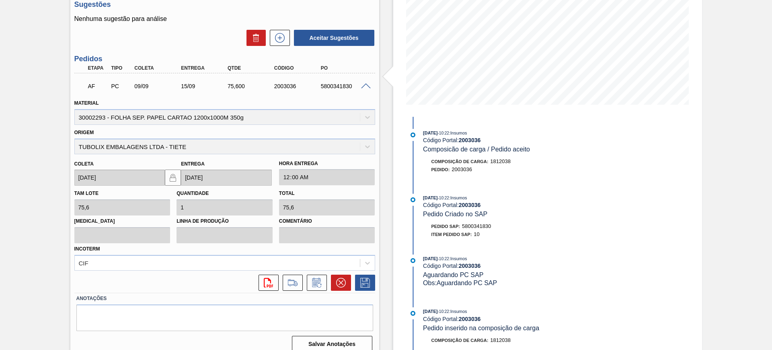
scroll to position [140, 0]
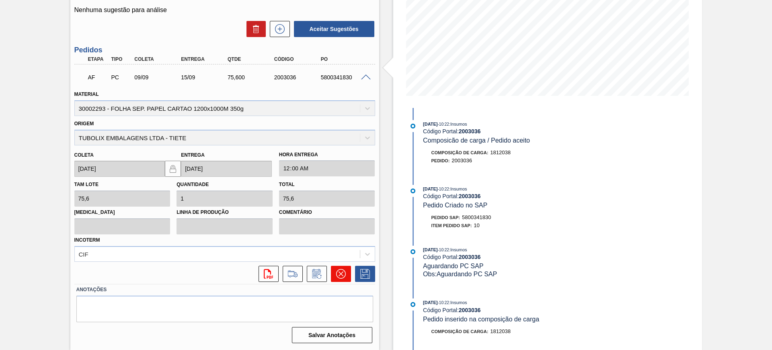
click at [341, 269] on icon at bounding box center [341, 274] width 10 height 10
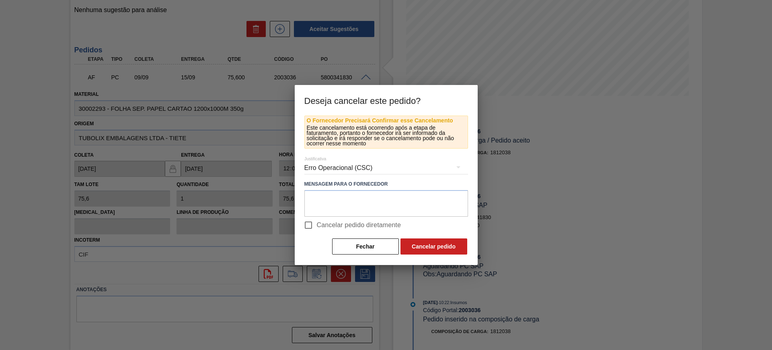
click at [329, 227] on span "Cancelar pedido diretamente" at bounding box center [359, 225] width 84 height 10
click at [317, 227] on input "Cancelar pedido diretamente" at bounding box center [308, 224] width 17 height 17
checkbox input "true"
click at [431, 243] on button "Cancelar pedido" at bounding box center [434, 246] width 67 height 16
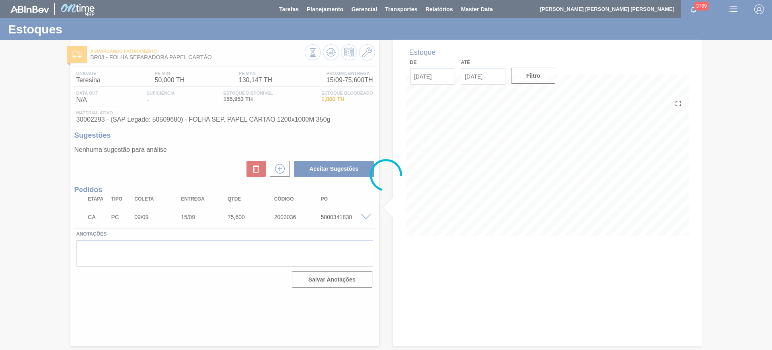
scroll to position [0, 0]
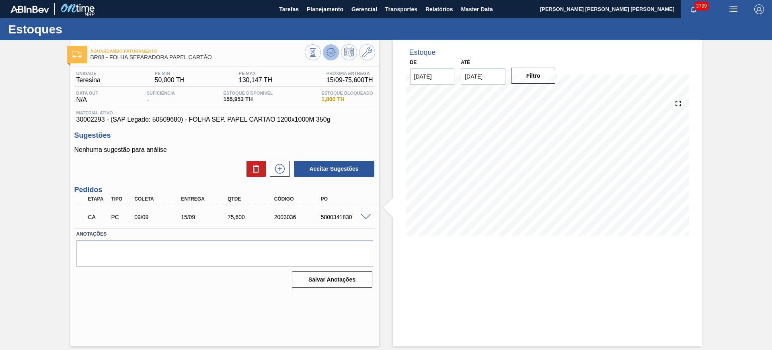
click at [317, 56] on icon at bounding box center [313, 52] width 9 height 9
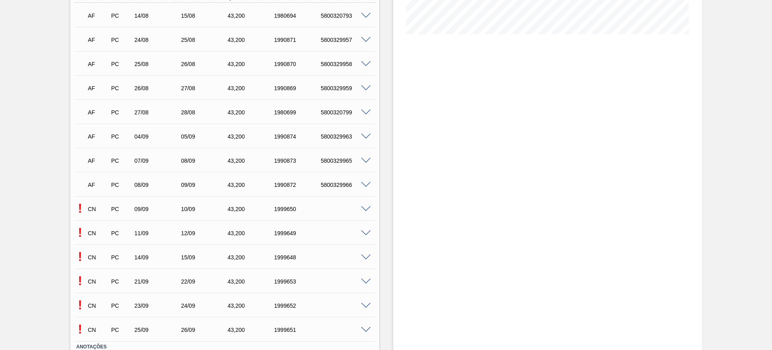
scroll to position [258, 0]
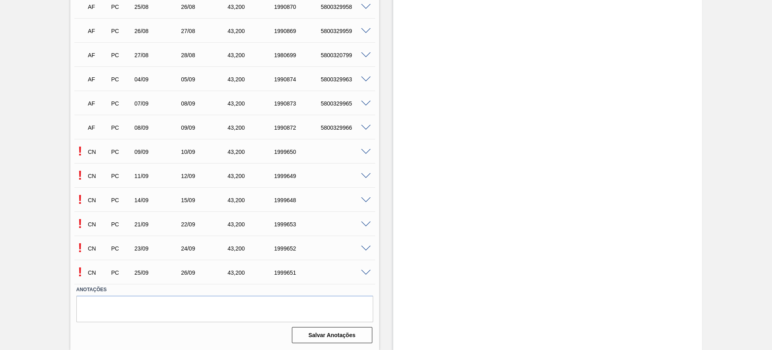
click at [364, 152] on span at bounding box center [366, 152] width 10 height 6
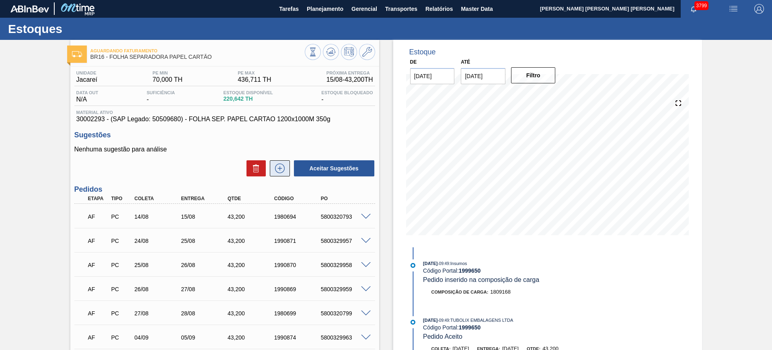
scroll to position [0, 0]
click at [371, 56] on button at bounding box center [367, 52] width 16 height 16
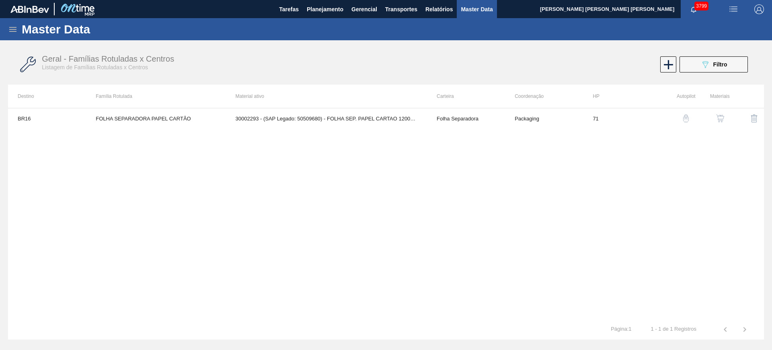
click at [719, 117] on img "button" at bounding box center [720, 118] width 8 height 8
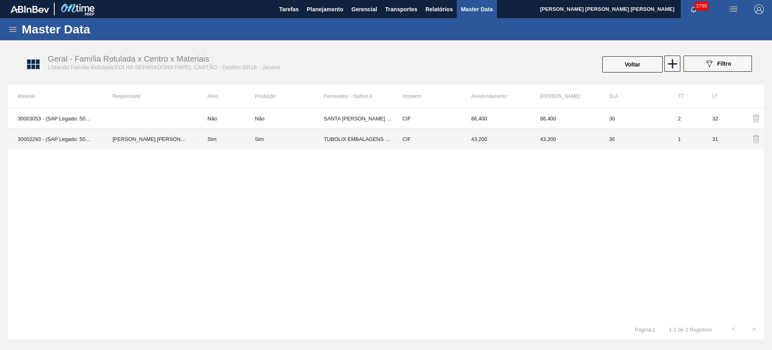
click at [328, 137] on td "TUBOLIX EMBALAGENS LTDA - TIETE" at bounding box center [358, 139] width 69 height 21
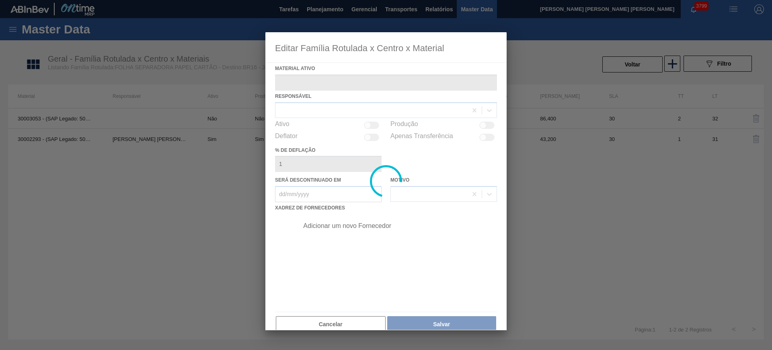
type ativo "30002293 - (SAP Legado: 50509680) - FOLHA SEP. PAPEL CARTAO 1200x1000M 350g"
checkbox input "true"
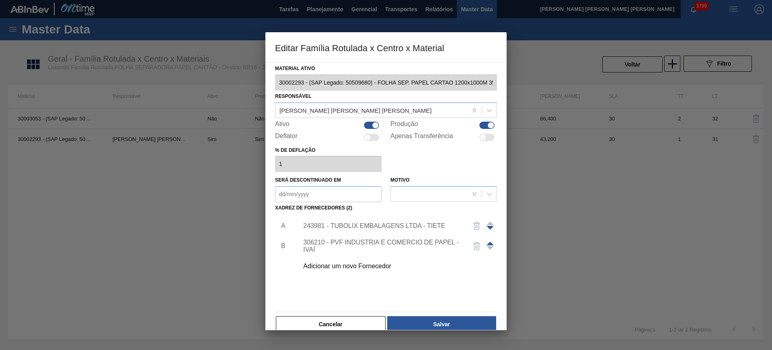
click at [328, 224] on div "243981 - TUBOLIX EMBALAGENS LTDA - TIETE" at bounding box center [382, 225] width 158 height 7
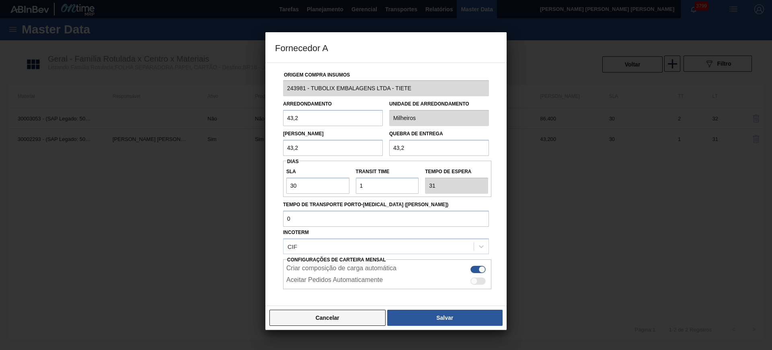
click at [337, 318] on button "Cancelar" at bounding box center [327, 317] width 116 height 16
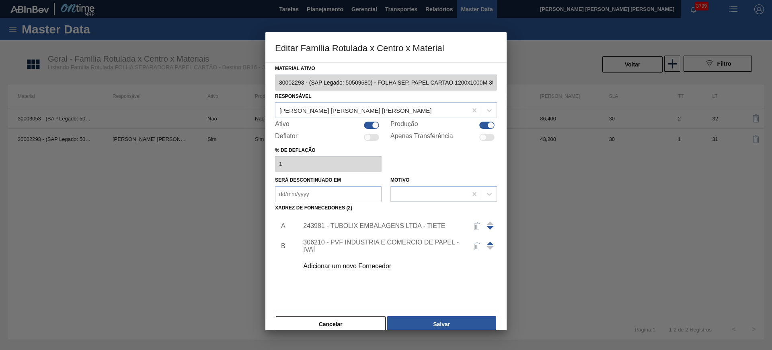
click at [348, 314] on div "Material ativo 30002293 - (SAP Legado: 50509680) - FOLHA SEP. PAPEL CARTAO 1200…" at bounding box center [386, 198] width 222 height 270
click at [348, 318] on button "Cancelar" at bounding box center [331, 324] width 110 height 16
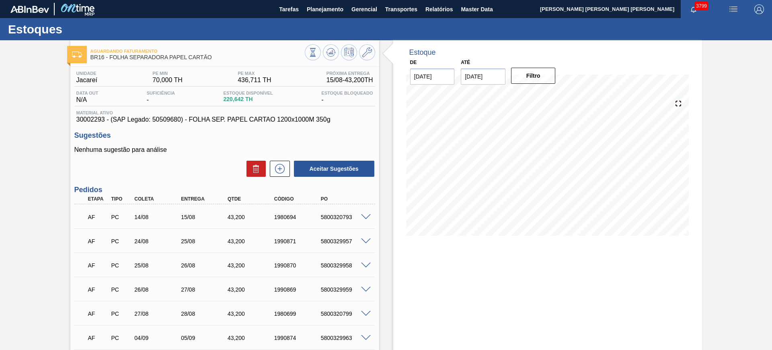
scroll to position [151, 0]
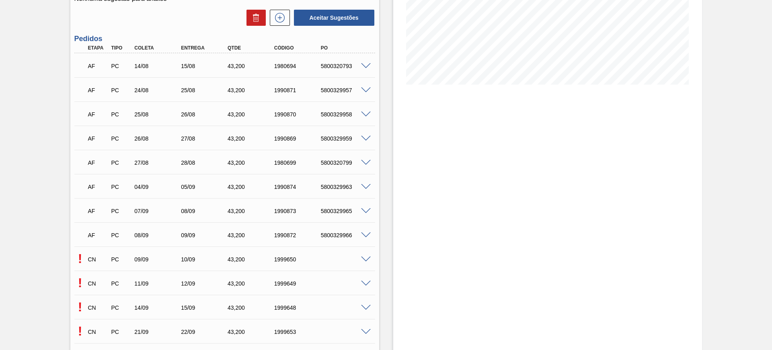
click at [366, 257] on span at bounding box center [366, 259] width 10 height 6
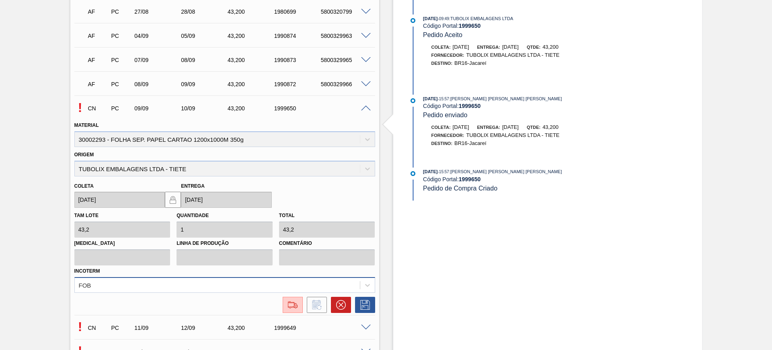
click at [281, 281] on div "FOB" at bounding box center [224, 285] width 301 height 16
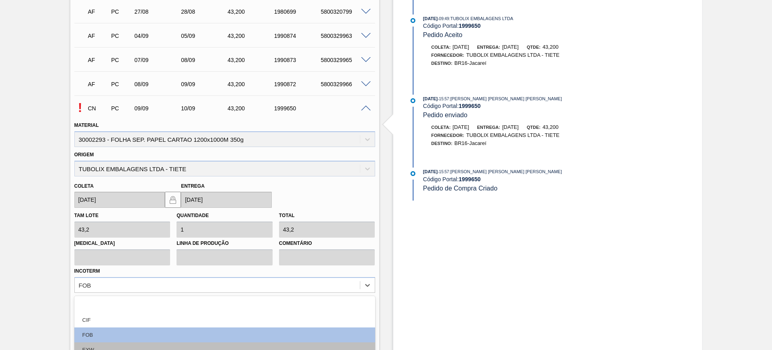
scroll to position [372, 0]
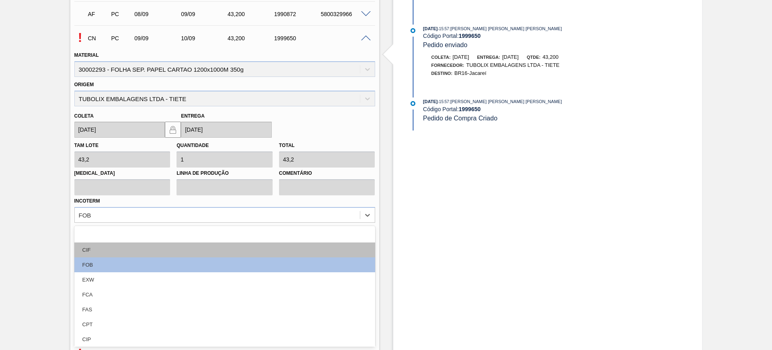
click at [167, 251] on div "CIF" at bounding box center [224, 249] width 301 height 15
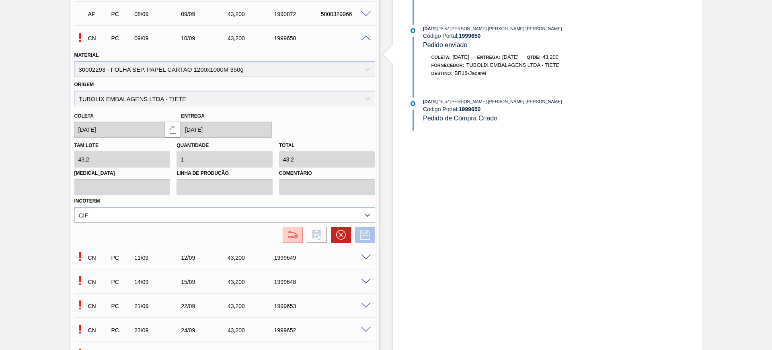
click at [367, 233] on icon at bounding box center [365, 235] width 13 height 10
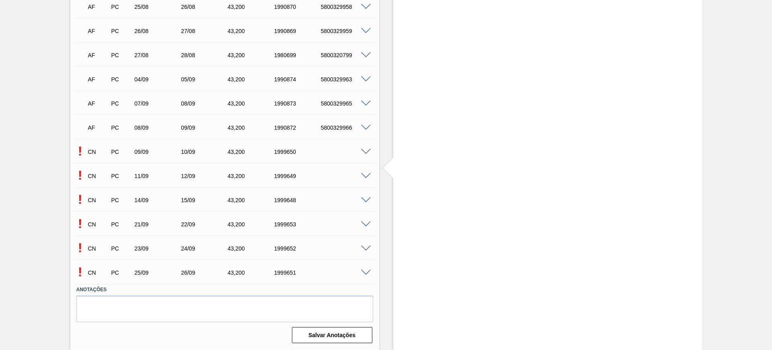
scroll to position [258, 0]
click at [362, 148] on div at bounding box center [367, 151] width 16 height 6
click at [363, 149] on span at bounding box center [366, 152] width 10 height 6
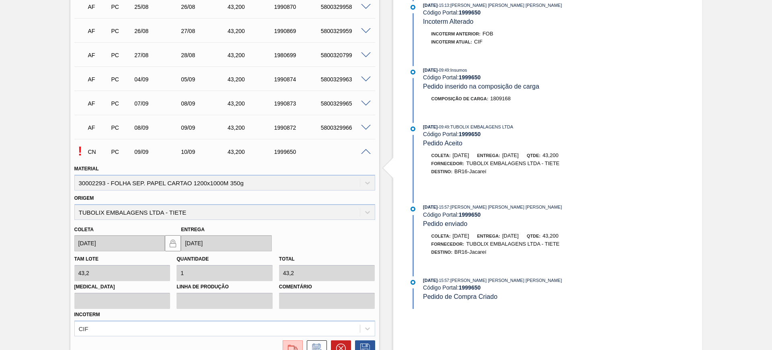
click at [363, 149] on span at bounding box center [366, 152] width 10 height 6
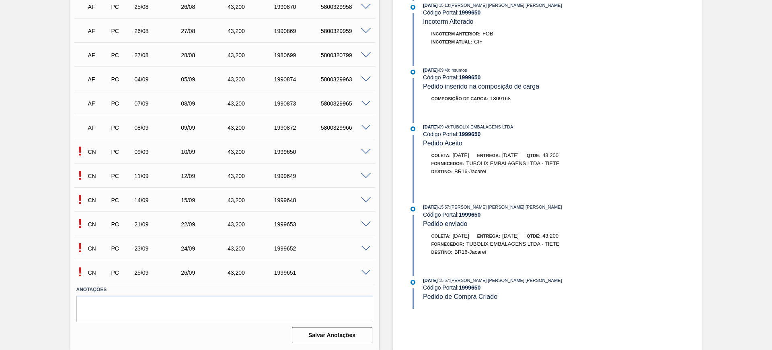
click at [364, 174] on span at bounding box center [366, 176] width 10 height 6
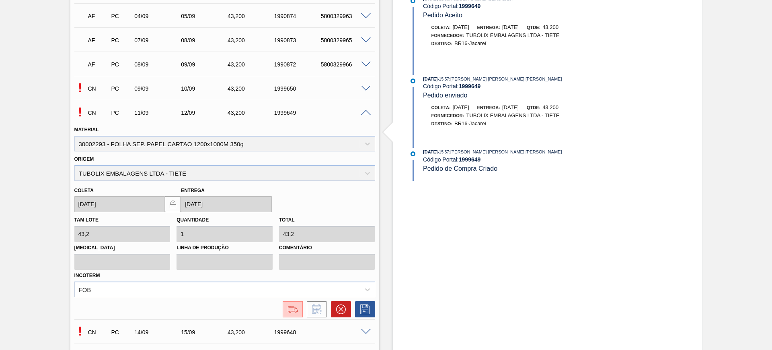
scroll to position [409, 0]
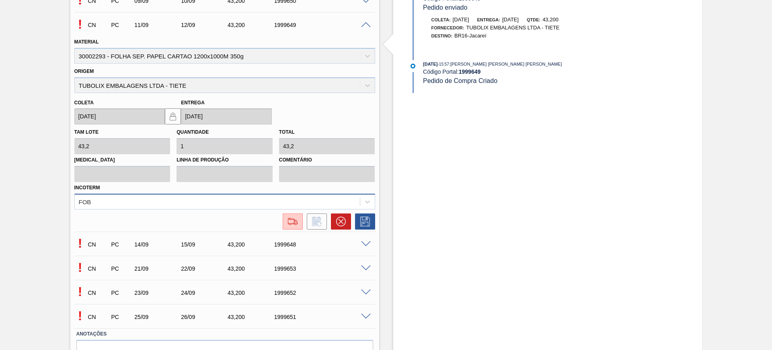
click at [121, 199] on div "FOB" at bounding box center [217, 201] width 285 height 12
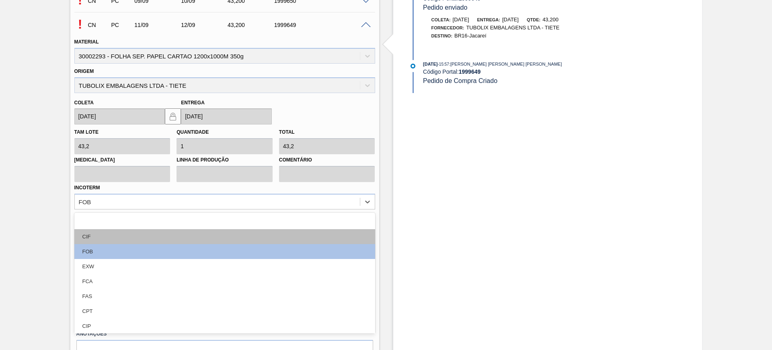
click at [124, 229] on div "CIF" at bounding box center [224, 236] width 301 height 15
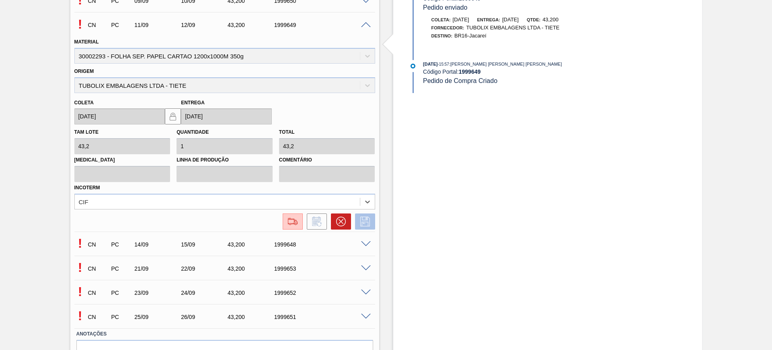
click at [367, 222] on icon at bounding box center [365, 221] width 13 height 10
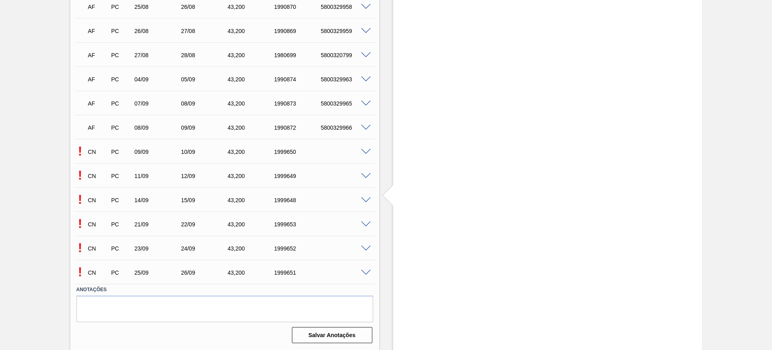
scroll to position [258, 0]
click at [366, 199] on span at bounding box center [366, 200] width 10 height 6
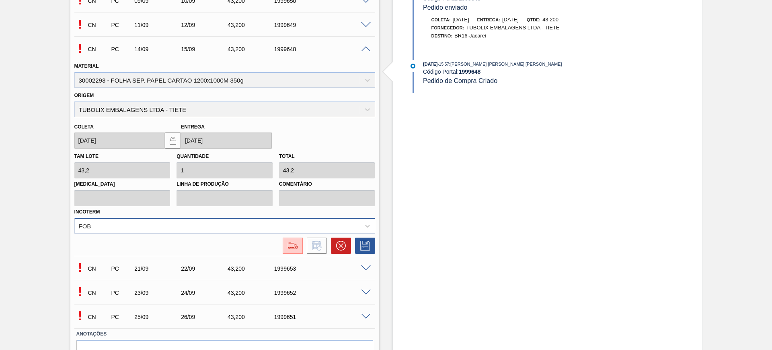
click at [161, 230] on div "FOB" at bounding box center [224, 226] width 301 height 16
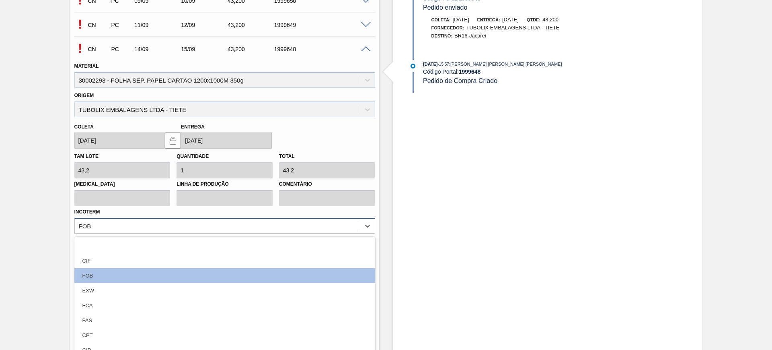
scroll to position [420, 0]
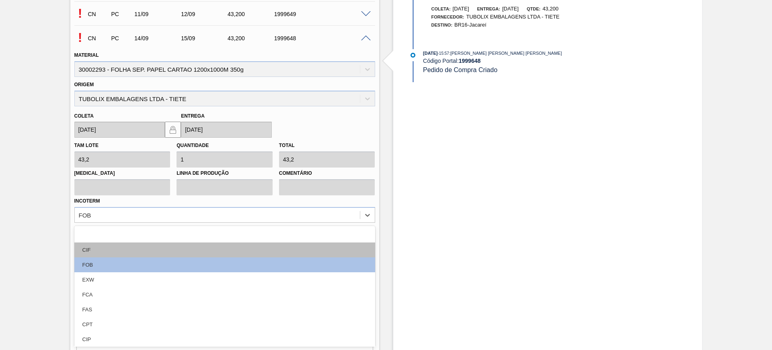
click at [152, 243] on div "CIF" at bounding box center [224, 249] width 301 height 15
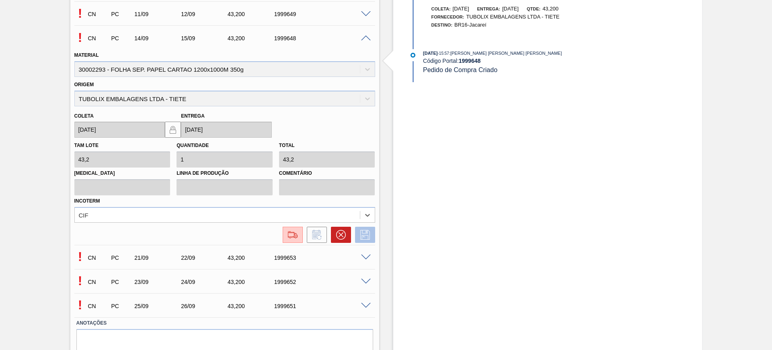
click at [367, 231] on icon at bounding box center [365, 235] width 10 height 10
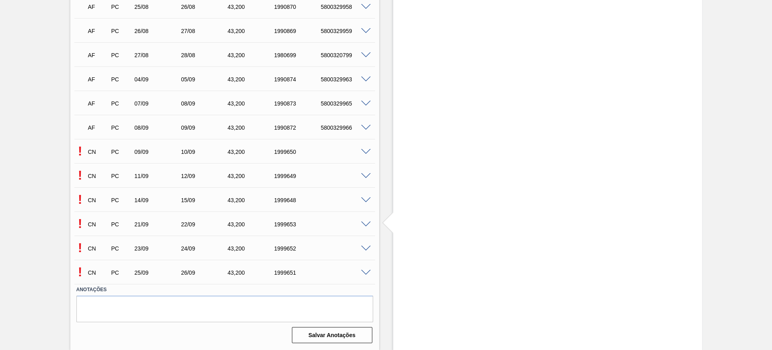
scroll to position [258, 0]
click at [363, 224] on span at bounding box center [366, 224] width 10 height 6
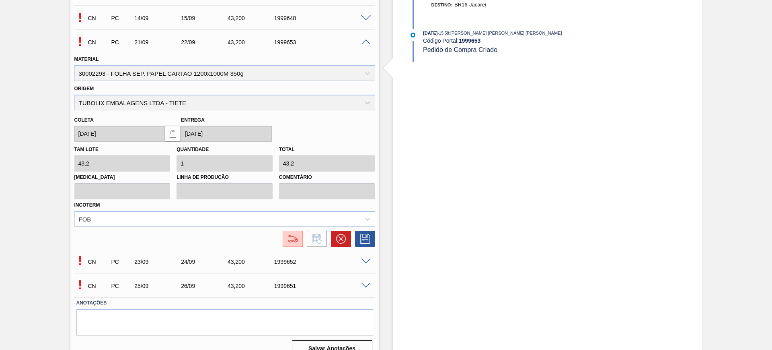
scroll to position [453, 0]
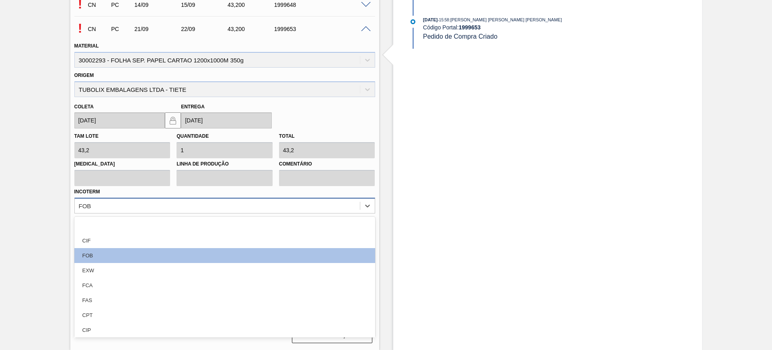
click at [271, 210] on div "FOB" at bounding box center [217, 206] width 285 height 12
click at [179, 239] on div "CIF" at bounding box center [224, 240] width 301 height 15
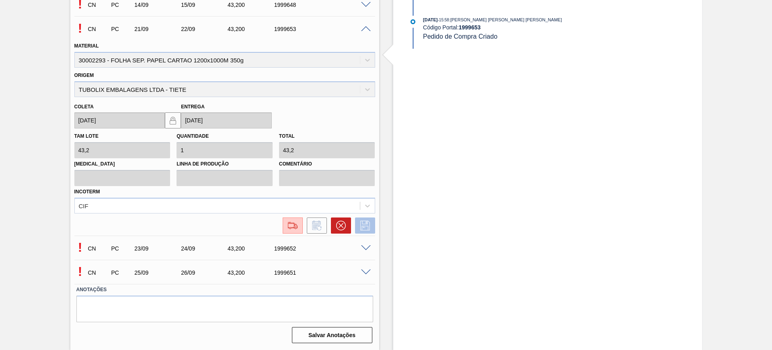
click at [367, 222] on icon at bounding box center [365, 225] width 10 height 10
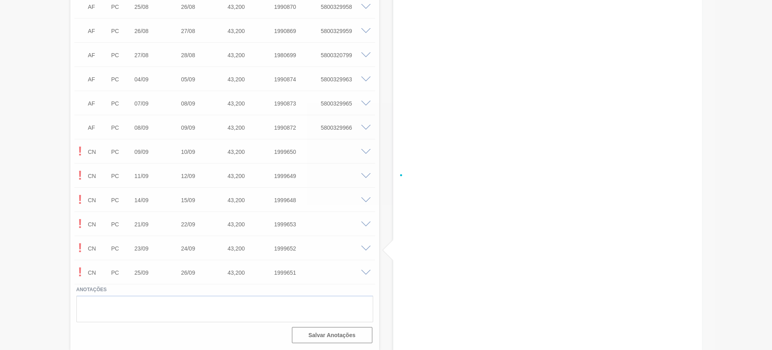
scroll to position [258, 0]
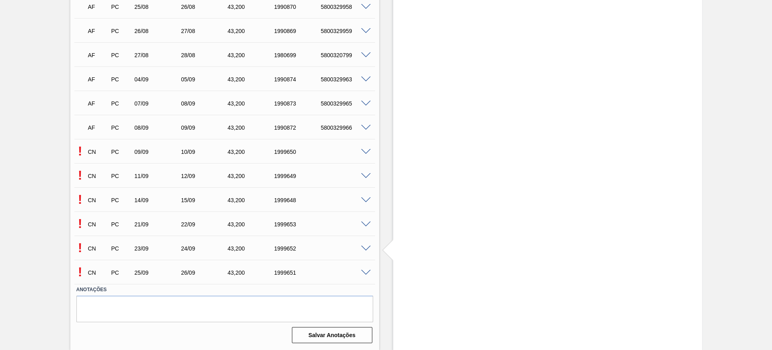
click at [364, 247] on span at bounding box center [366, 248] width 10 height 6
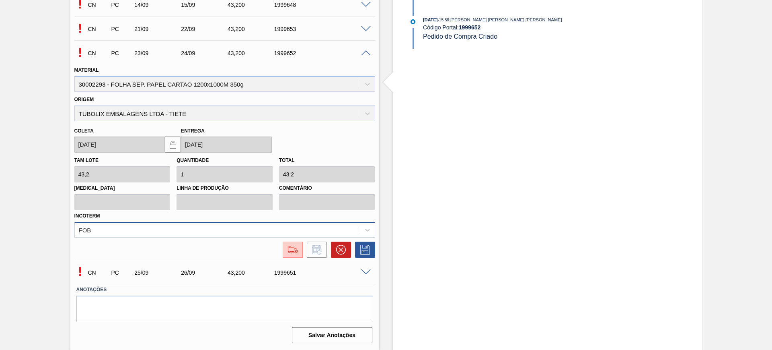
click at [261, 224] on div "FOB" at bounding box center [224, 230] width 301 height 16
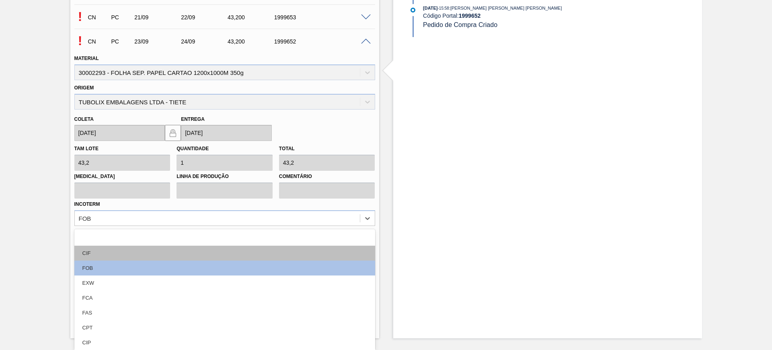
click at [210, 250] on div "CIF" at bounding box center [224, 252] width 301 height 15
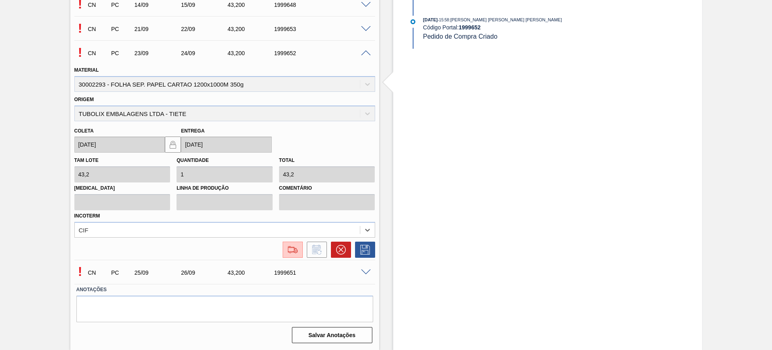
scroll to position [453, 0]
click at [364, 251] on icon at bounding box center [365, 250] width 13 height 10
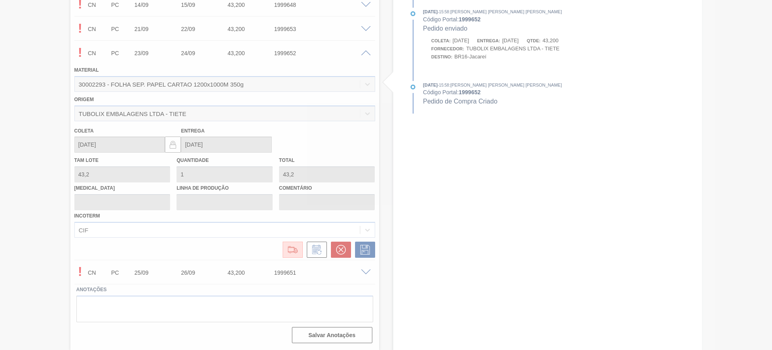
scroll to position [258, 0]
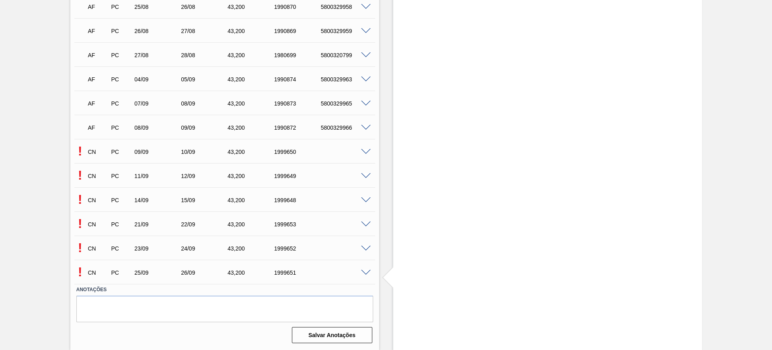
click at [364, 273] on span at bounding box center [366, 272] width 10 height 6
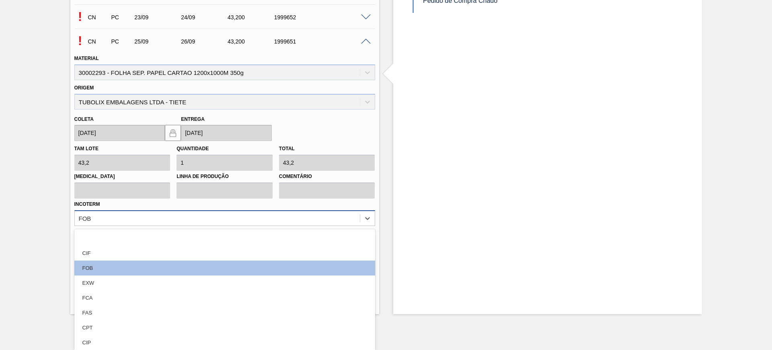
click at [269, 226] on div "option CIF focused, 2 of 12. 12 results available. Use Up and Down to choose op…" at bounding box center [224, 218] width 301 height 16
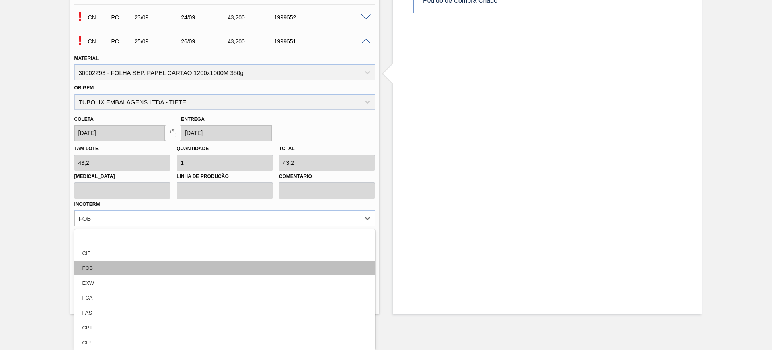
click at [208, 273] on div "FOB" at bounding box center [224, 267] width 301 height 15
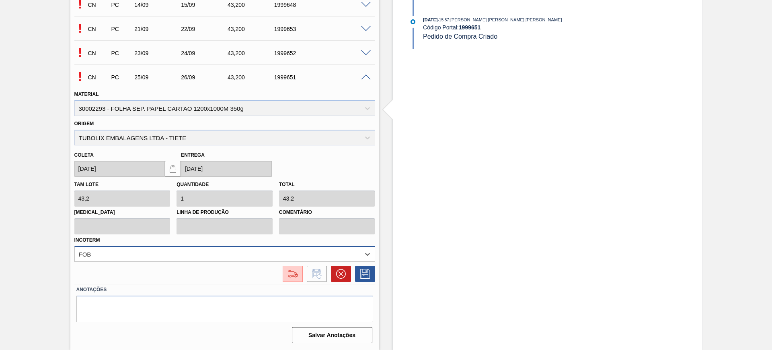
click at [175, 254] on div "option FOB, selected. Select is focused ,type to refine list, press Down to ope…" at bounding box center [224, 254] width 301 height 16
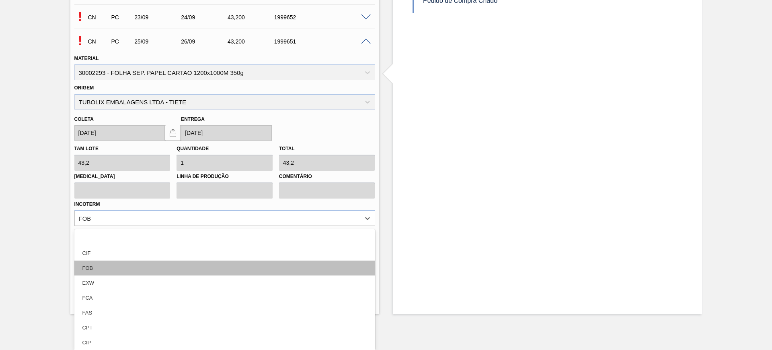
click at [140, 264] on div "FOB" at bounding box center [224, 267] width 301 height 15
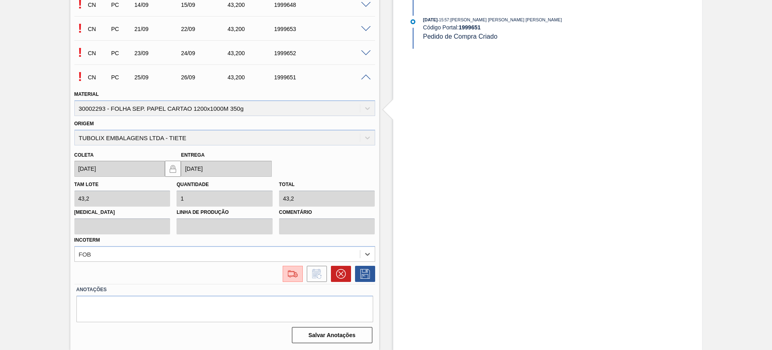
click at [121, 245] on div "Incoterm option FOB, selected. Select is focused ,type to refine list, press Do…" at bounding box center [224, 247] width 301 height 27
click at [108, 254] on div "FOB" at bounding box center [224, 254] width 301 height 16
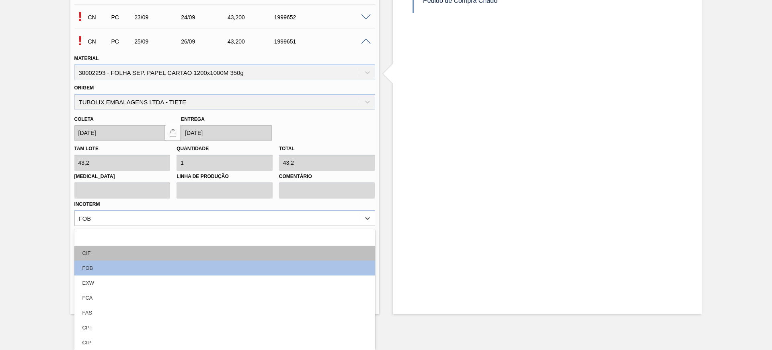
click at [96, 255] on div "CIF" at bounding box center [224, 252] width 301 height 15
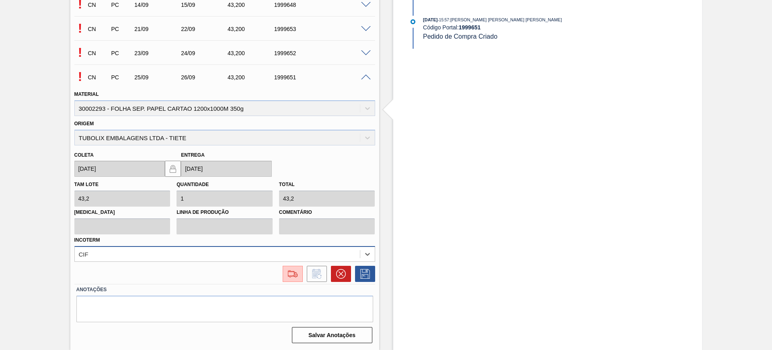
scroll to position [453, 0]
click at [368, 274] on icon at bounding box center [365, 274] width 13 height 10
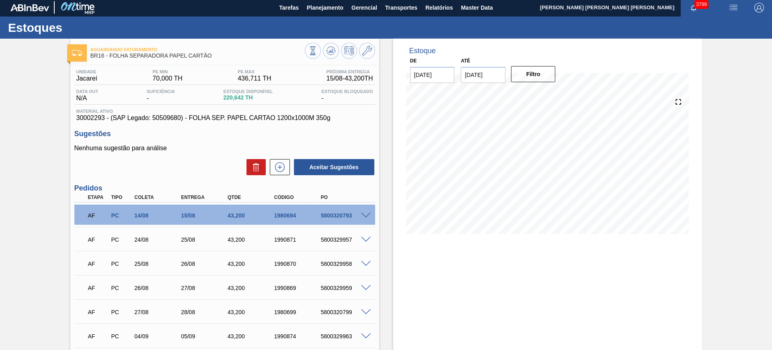
scroll to position [0, 0]
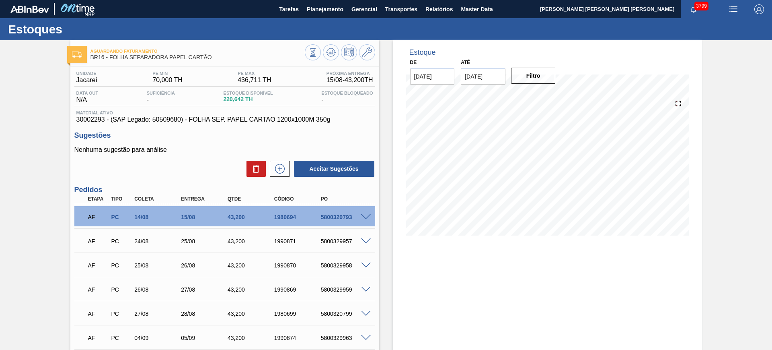
click at [88, 118] on span "30002293 - (SAP Legado: 50509680) - FOLHA SEP. PAPEL CARTAO 1200x1000M 350g" at bounding box center [224, 119] width 297 height 7
copy span "30002293"
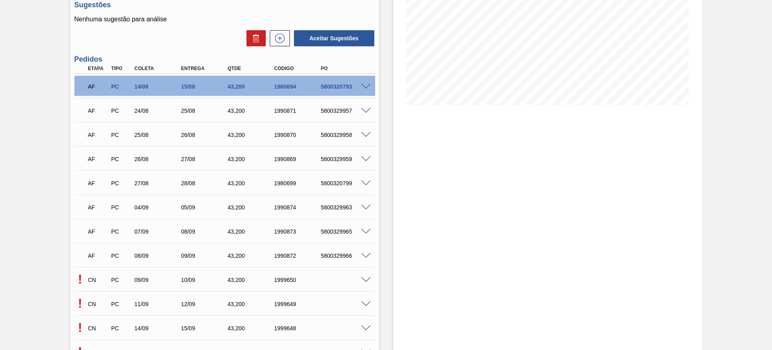
scroll to position [258, 0]
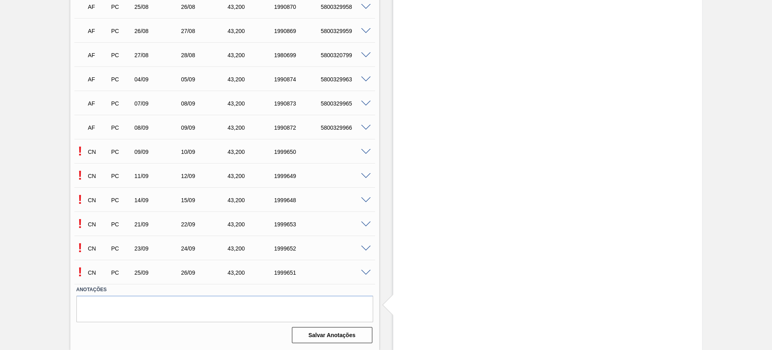
click at [362, 152] on span at bounding box center [366, 152] width 10 height 6
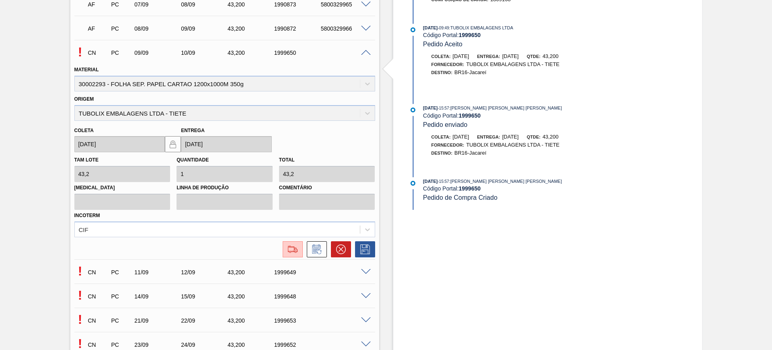
scroll to position [359, 0]
click at [284, 249] on button at bounding box center [293, 247] width 20 height 16
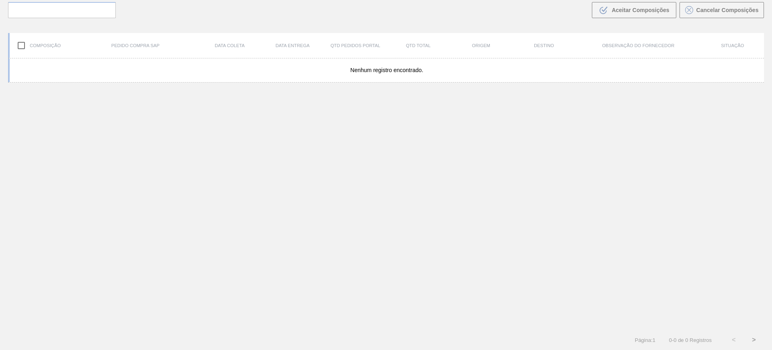
scroll to position [58, 0]
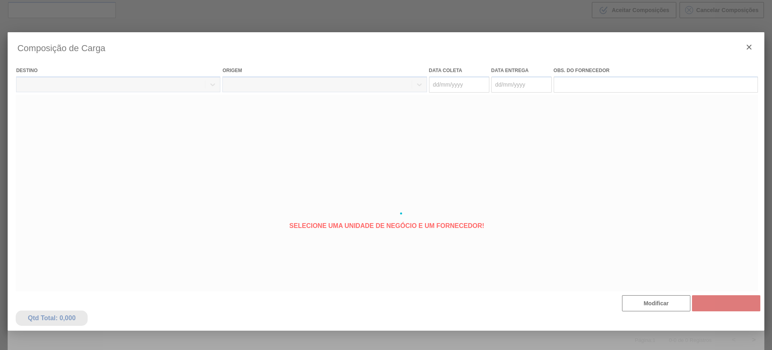
type coleta "[DATE]"
type entrega "[DATE]"
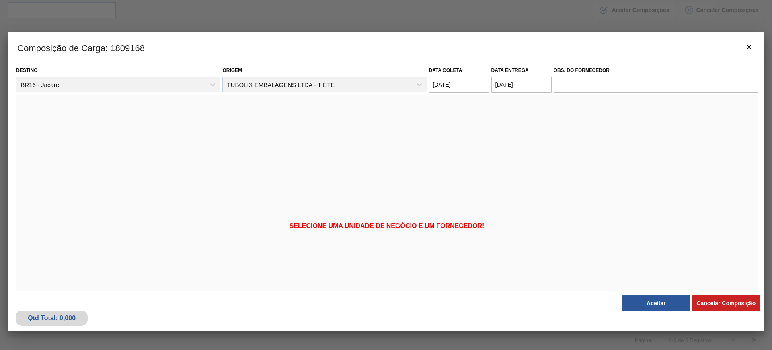
click at [658, 300] on button "Aceitar" at bounding box center [656, 303] width 68 height 16
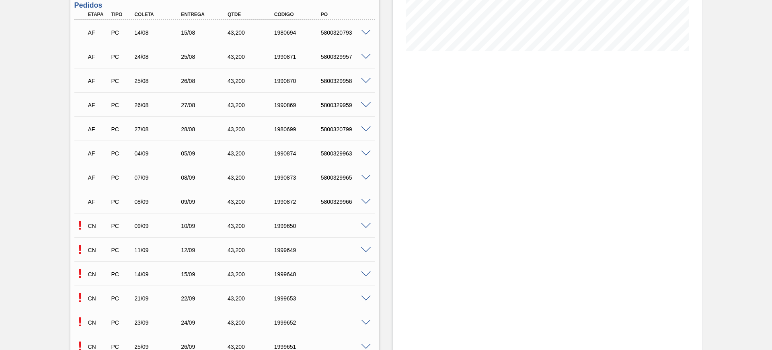
scroll to position [251, 0]
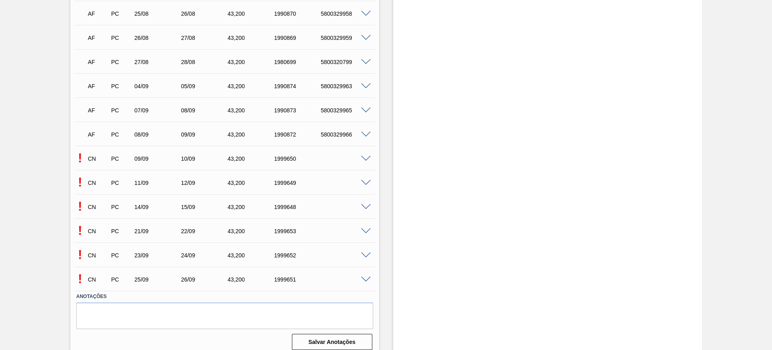
click at [366, 181] on span at bounding box center [366, 183] width 10 height 6
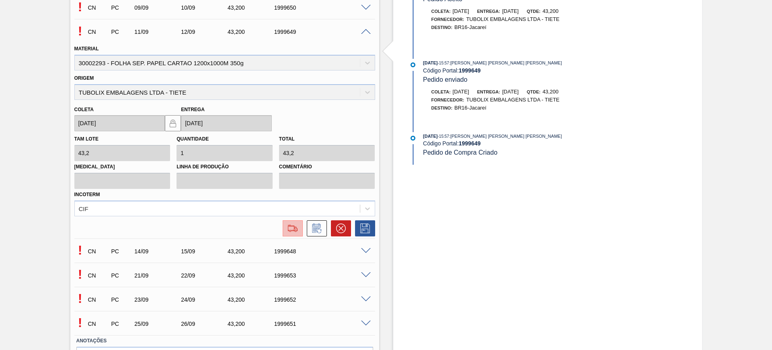
click at [294, 228] on img at bounding box center [292, 228] width 13 height 10
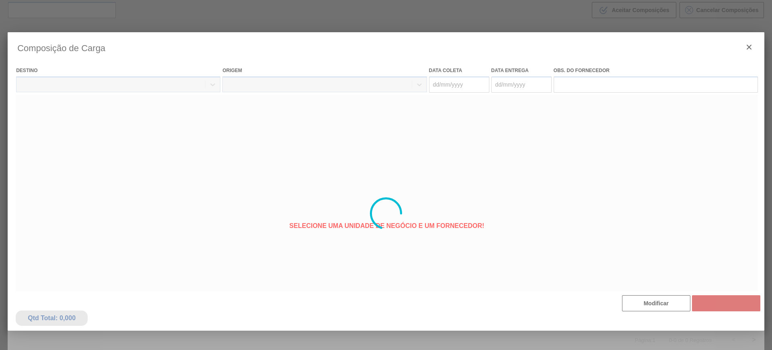
type coleta "[DATE]"
type entrega "[DATE]"
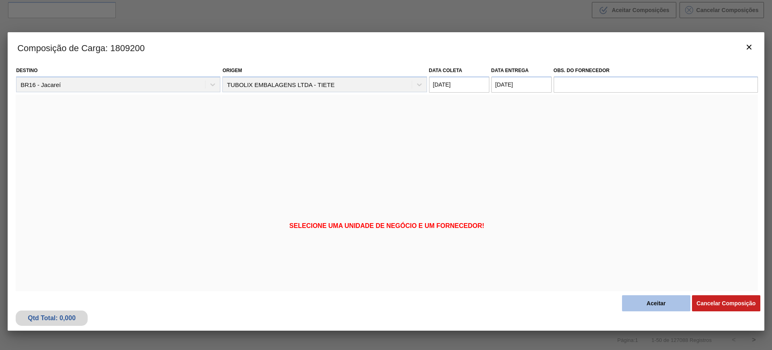
click at [642, 302] on button "Aceitar" at bounding box center [656, 303] width 68 height 16
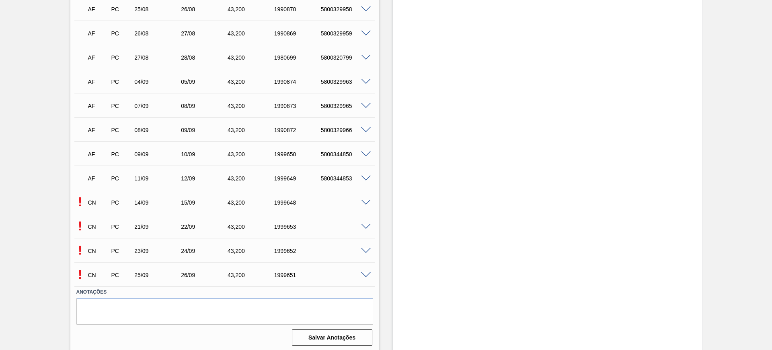
scroll to position [258, 0]
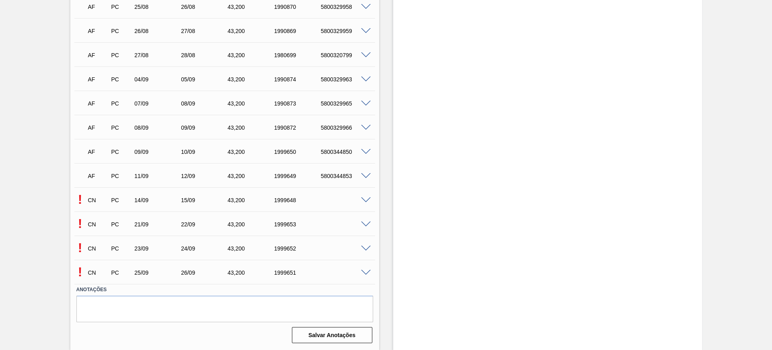
click at [366, 199] on span at bounding box center [366, 200] width 10 height 6
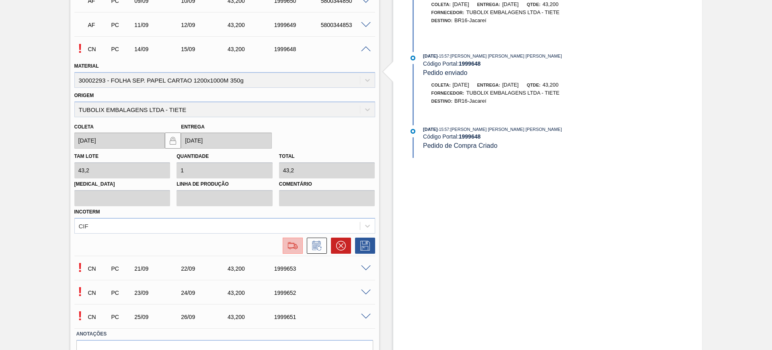
click at [294, 248] on img at bounding box center [292, 246] width 13 height 10
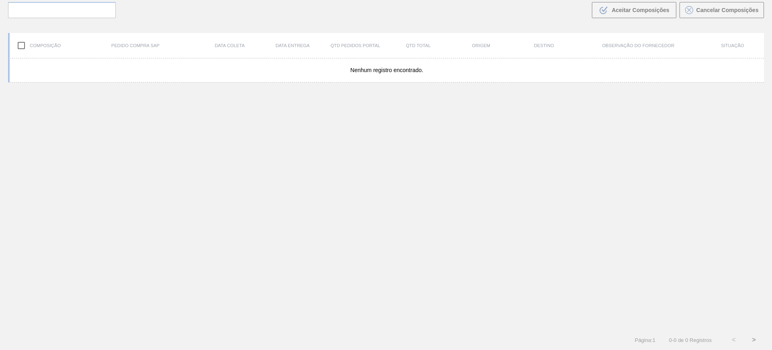
scroll to position [58, 0]
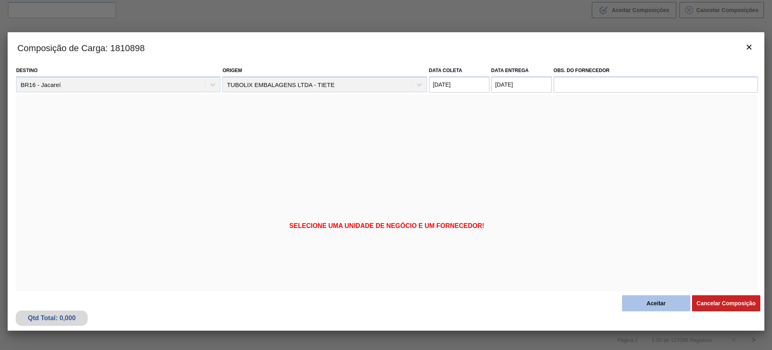
click at [639, 300] on button "Aceitar" at bounding box center [656, 303] width 68 height 16
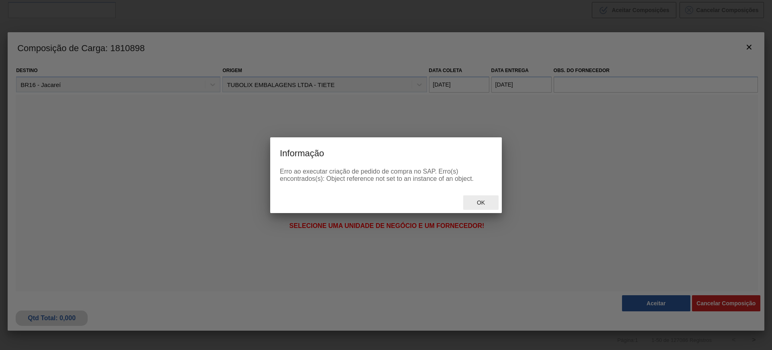
click at [481, 203] on span "Ok" at bounding box center [481, 202] width 21 height 6
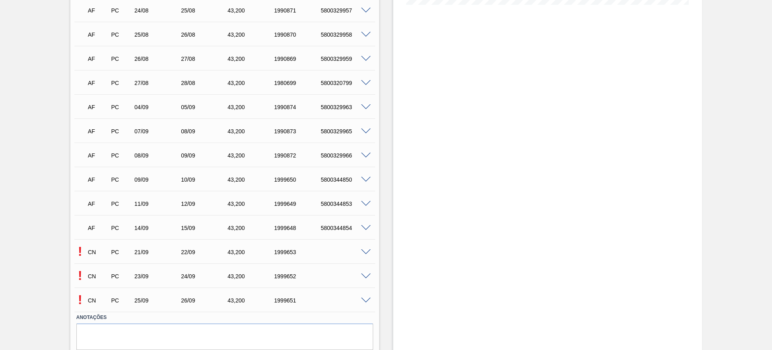
scroll to position [258, 0]
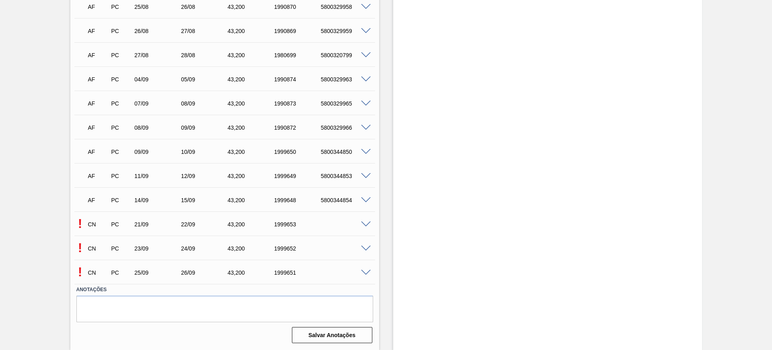
click at [365, 222] on span at bounding box center [366, 224] width 10 height 6
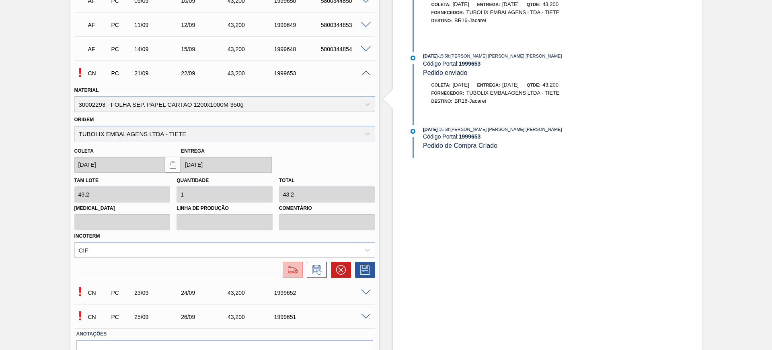
click at [294, 271] on img at bounding box center [292, 270] width 13 height 10
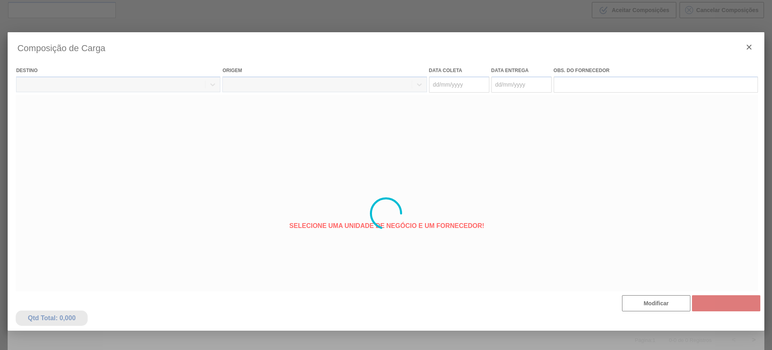
type coleta "[DATE]"
type entrega "[DATE]"
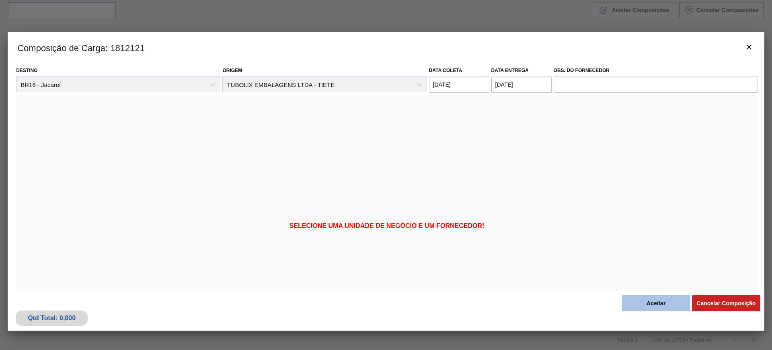
click at [641, 299] on button "Aceitar" at bounding box center [656, 303] width 68 height 16
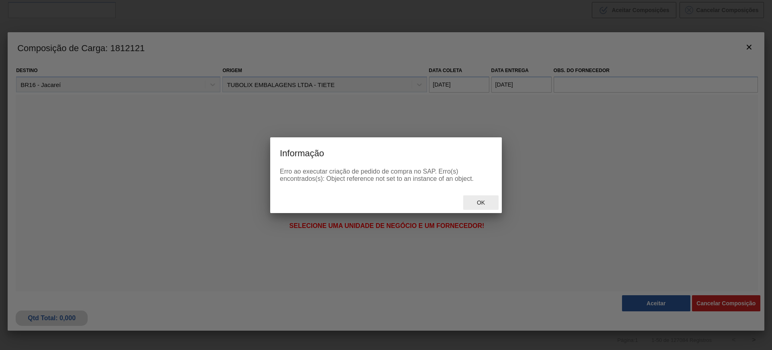
drag, startPoint x: 489, startPoint y: 200, endPoint x: 480, endPoint y: 199, distance: 8.5
click at [480, 199] on span "Ok" at bounding box center [481, 202] width 21 height 6
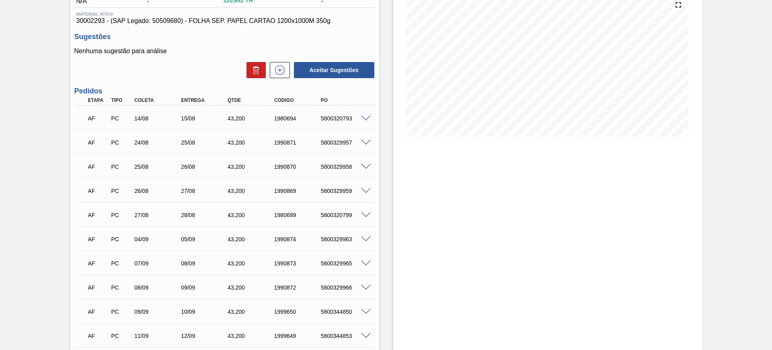
scroll to position [101, 0]
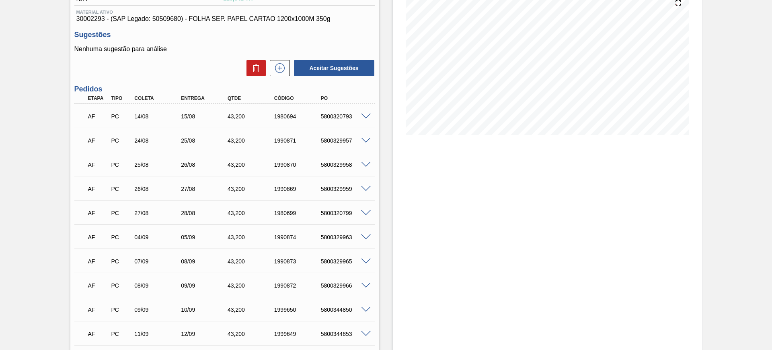
click at [365, 162] on span at bounding box center [366, 165] width 10 height 6
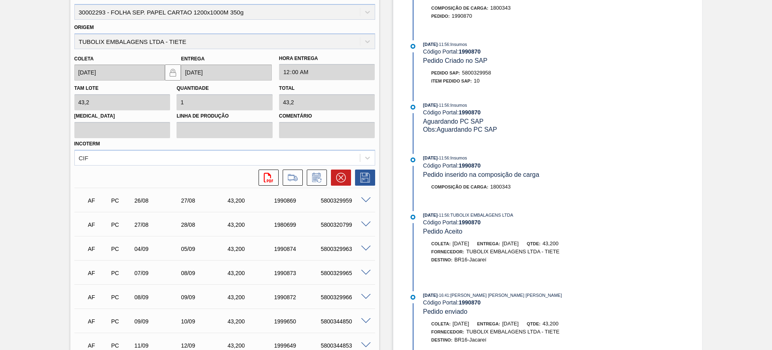
scroll to position [302, 0]
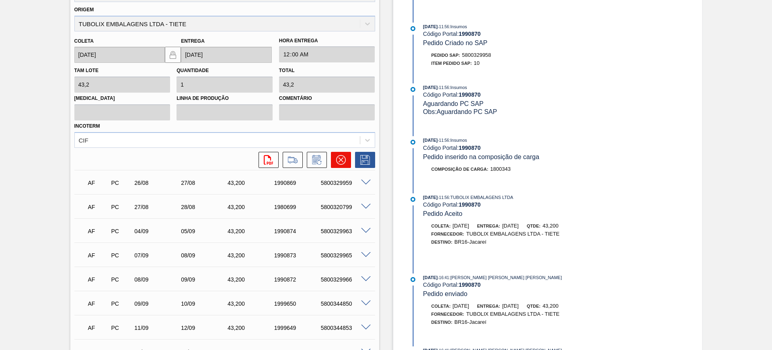
click at [333, 160] on button at bounding box center [341, 160] width 20 height 16
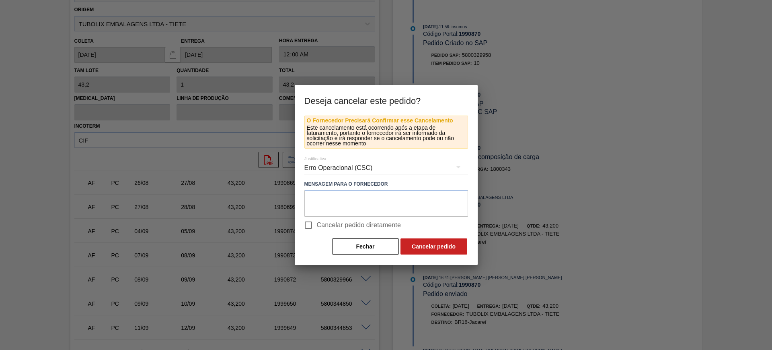
click at [333, 223] on span "Cancelar pedido diretamente" at bounding box center [359, 225] width 84 height 10
click at [317, 223] on input "Cancelar pedido diretamente" at bounding box center [308, 224] width 17 height 17
checkbox input "true"
click at [412, 245] on button "Cancelar pedido" at bounding box center [434, 246] width 67 height 16
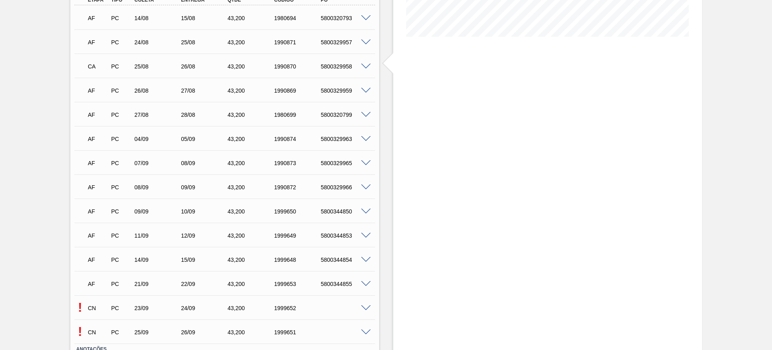
scroll to position [258, 0]
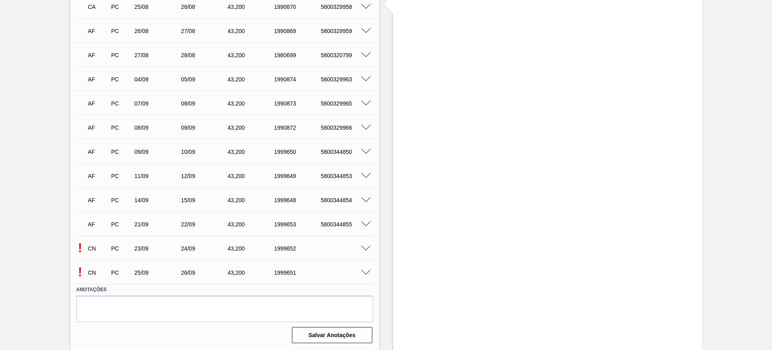
click at [363, 245] on div at bounding box center [367, 248] width 16 height 6
click at [368, 242] on div "! CN PC 23/09 24/09 43,200 1999652" at bounding box center [224, 247] width 301 height 20
click at [366, 247] on span at bounding box center [366, 248] width 10 height 6
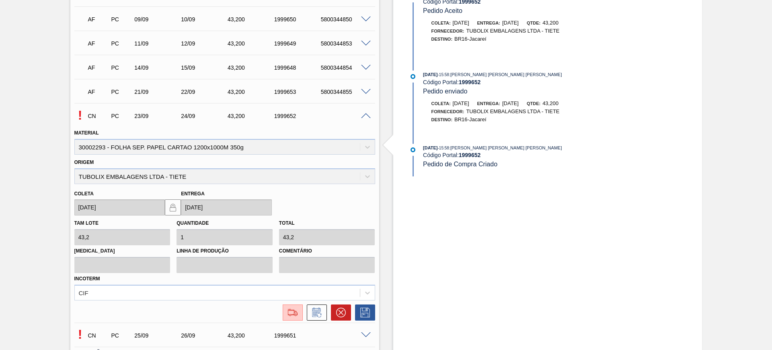
scroll to position [409, 0]
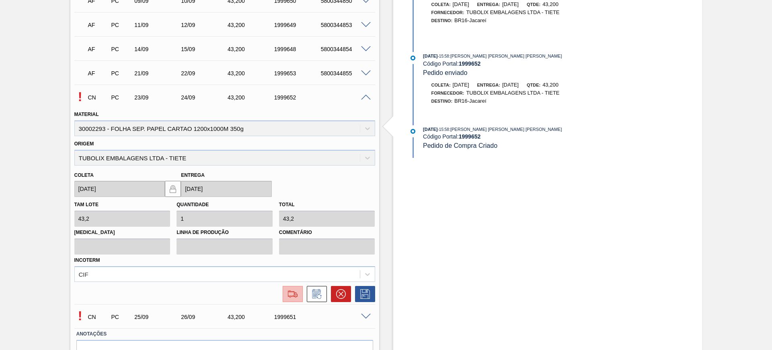
click at [293, 296] on img at bounding box center [292, 294] width 13 height 10
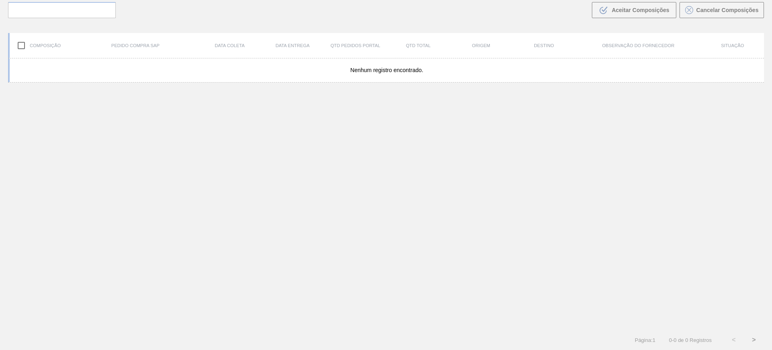
scroll to position [58, 0]
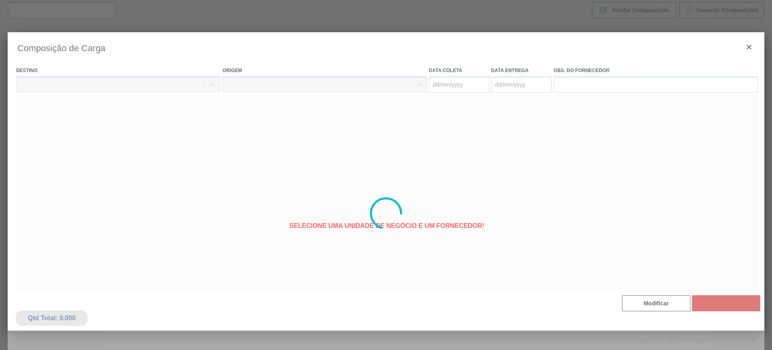
type coleta "[DATE]"
type entrega "[DATE]"
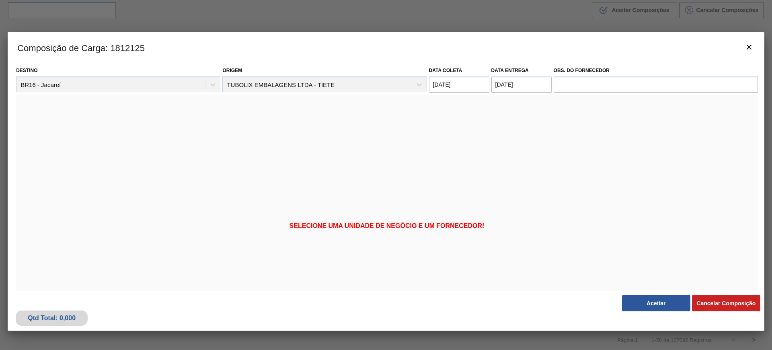
click at [661, 296] on button "Aceitar" at bounding box center [656, 303] width 68 height 16
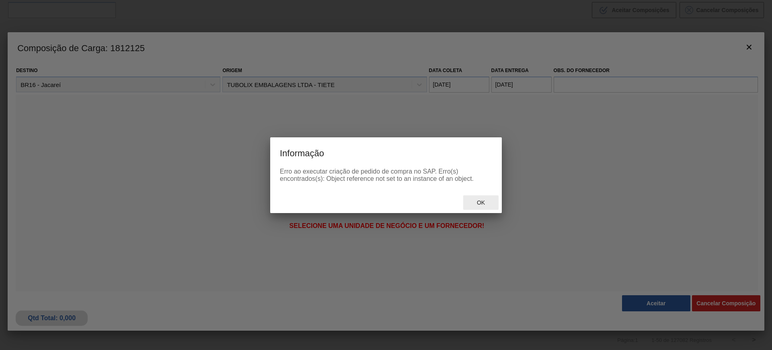
click at [485, 200] on span "Ok" at bounding box center [481, 202] width 21 height 6
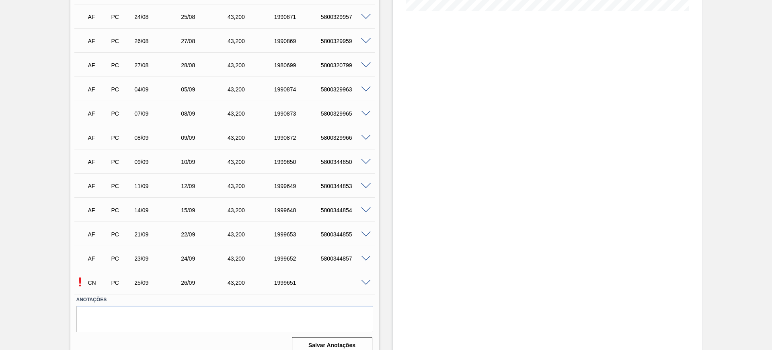
scroll to position [234, 0]
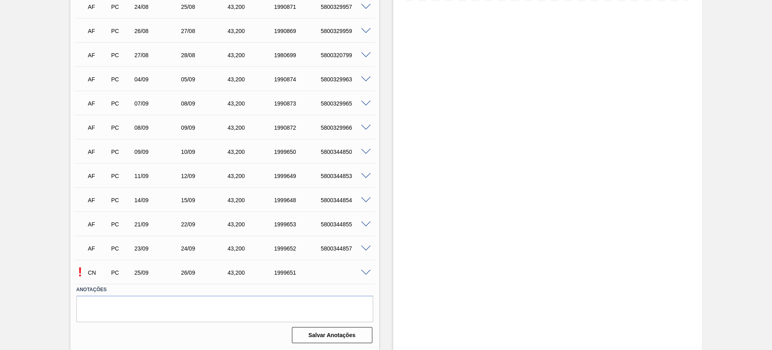
click at [365, 269] on div at bounding box center [367, 272] width 16 height 6
click at [361, 270] on span at bounding box center [366, 272] width 10 height 6
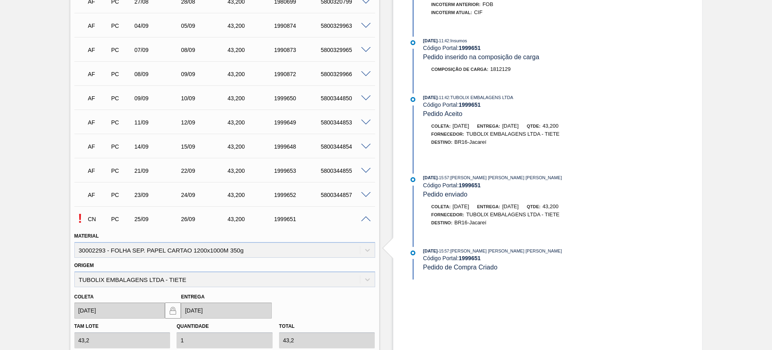
scroll to position [429, 0]
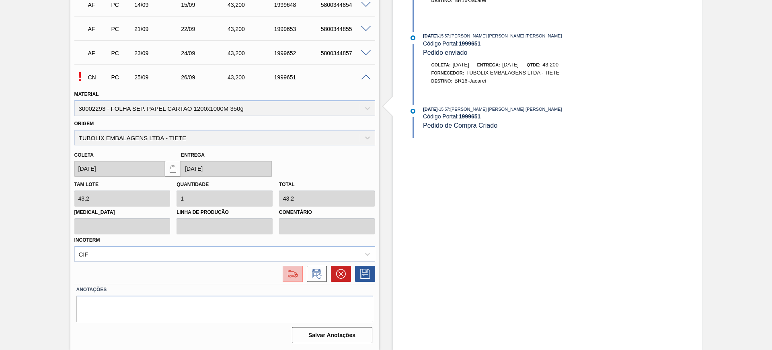
click at [286, 272] on div at bounding box center [293, 274] width 14 height 10
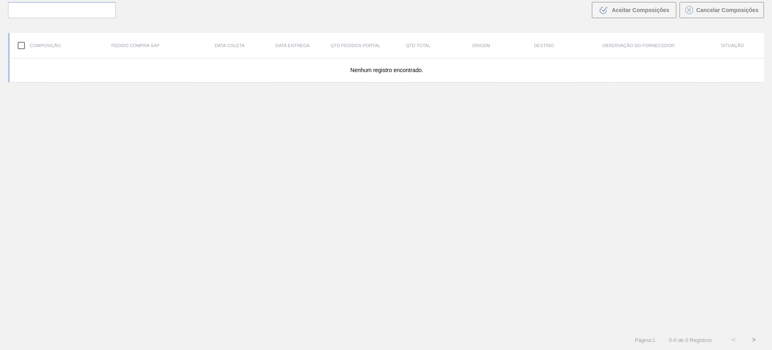
scroll to position [58, 0]
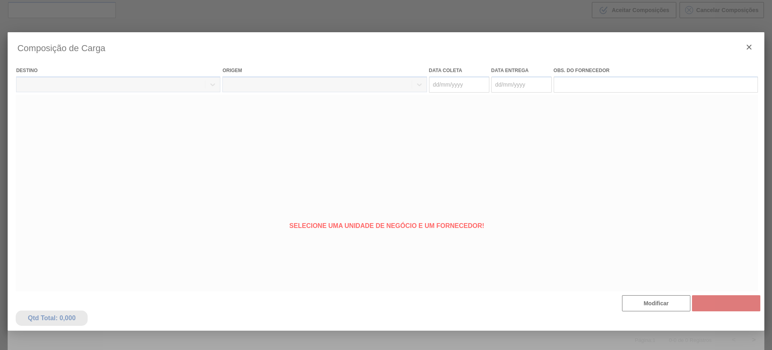
type coleta "[DATE]"
type entrega "[DATE]"
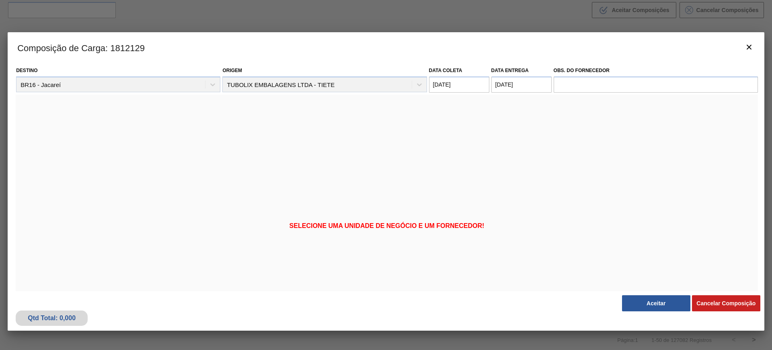
click at [663, 304] on button "Aceitar" at bounding box center [656, 303] width 68 height 16
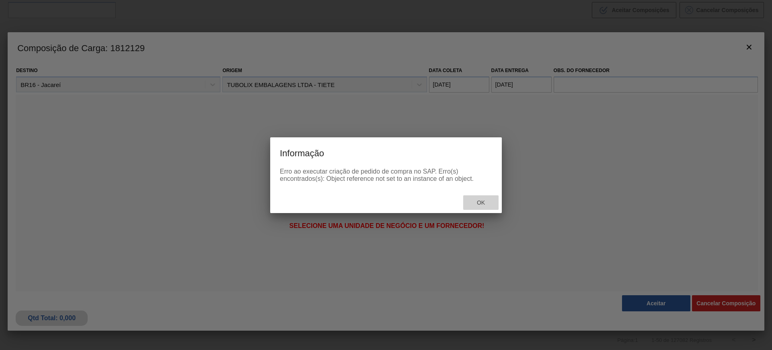
click at [475, 202] on span "Ok" at bounding box center [481, 202] width 21 height 6
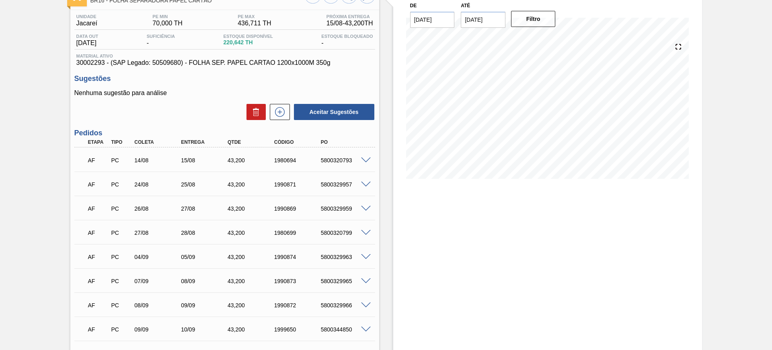
scroll to position [151, 0]
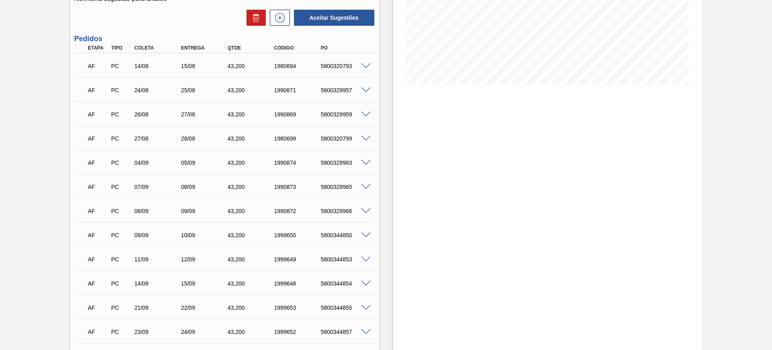
click at [363, 209] on span at bounding box center [366, 211] width 10 height 6
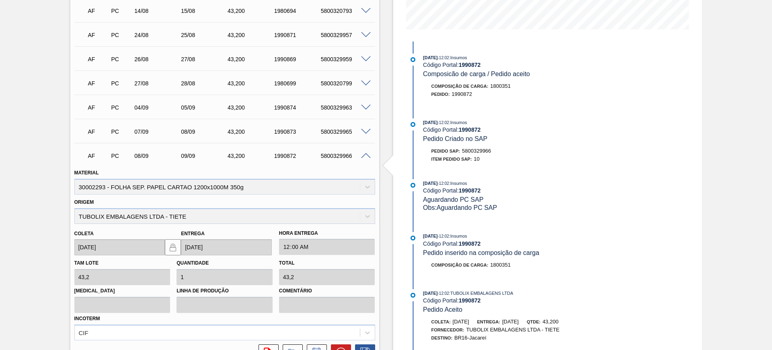
scroll to position [302, 0]
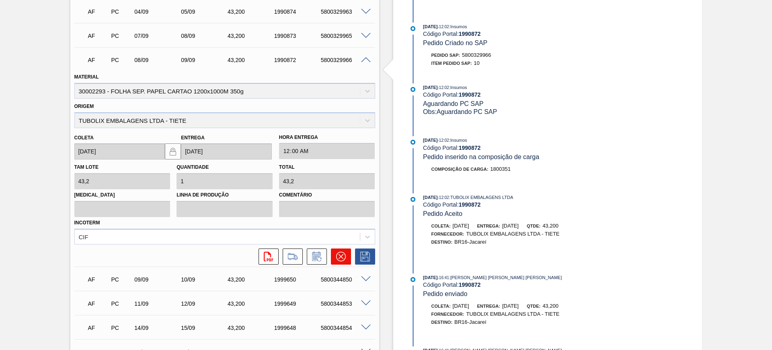
click at [337, 253] on icon at bounding box center [341, 256] width 10 height 10
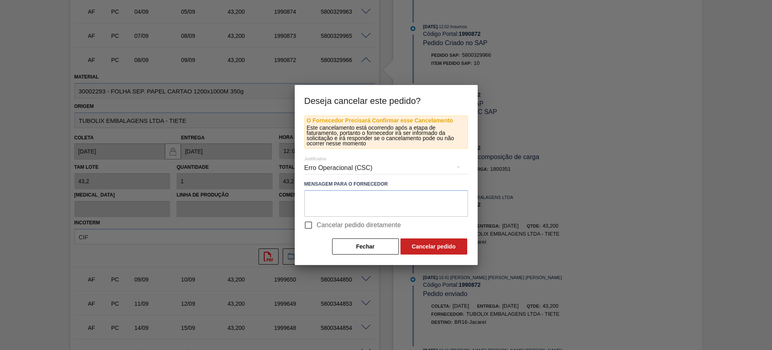
click at [343, 225] on span "Cancelar pedido diretamente" at bounding box center [359, 225] width 84 height 10
click at [317, 225] on input "Cancelar pedido diretamente" at bounding box center [308, 224] width 17 height 17
checkbox input "true"
click at [438, 243] on button "Cancelar pedido" at bounding box center [434, 246] width 67 height 16
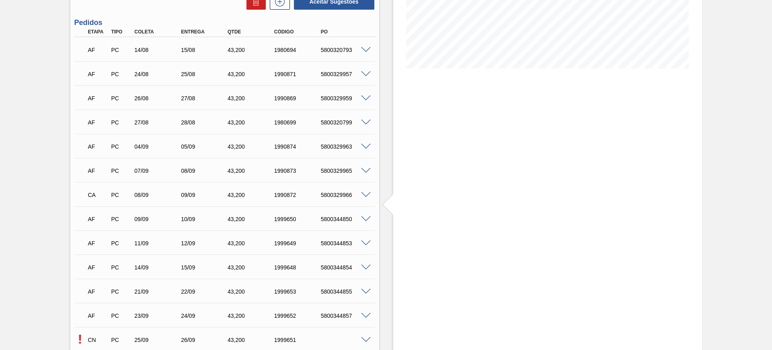
scroll to position [33, 0]
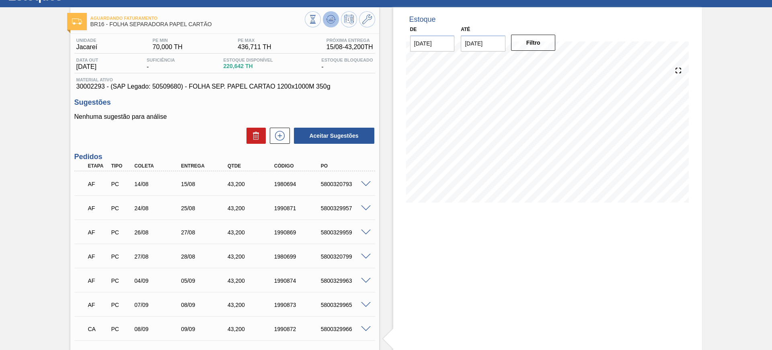
click at [330, 19] on icon at bounding box center [330, 19] width 5 height 4
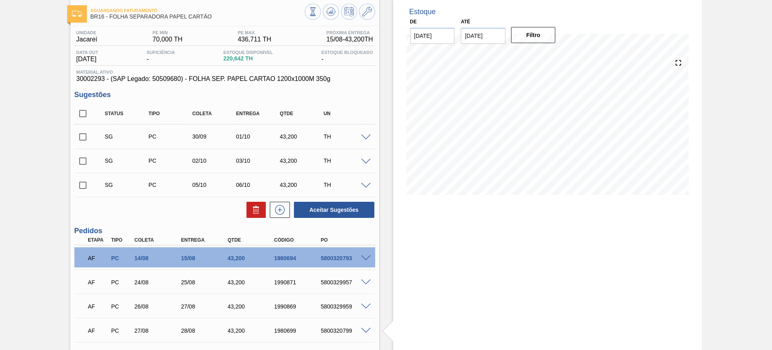
scroll to position [40, 0]
click at [87, 111] on input "checkbox" at bounding box center [82, 113] width 17 height 17
checkbox input "true"
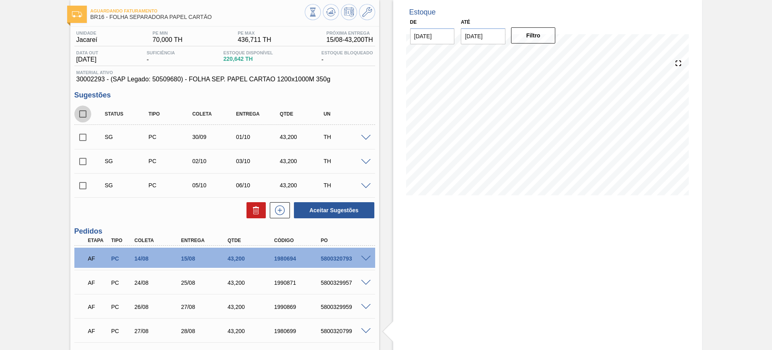
checkbox input "true"
click at [328, 204] on button "Aceitar Sugestões" at bounding box center [334, 210] width 80 height 16
checkbox input "false"
